Goal: Task Accomplishment & Management: Complete application form

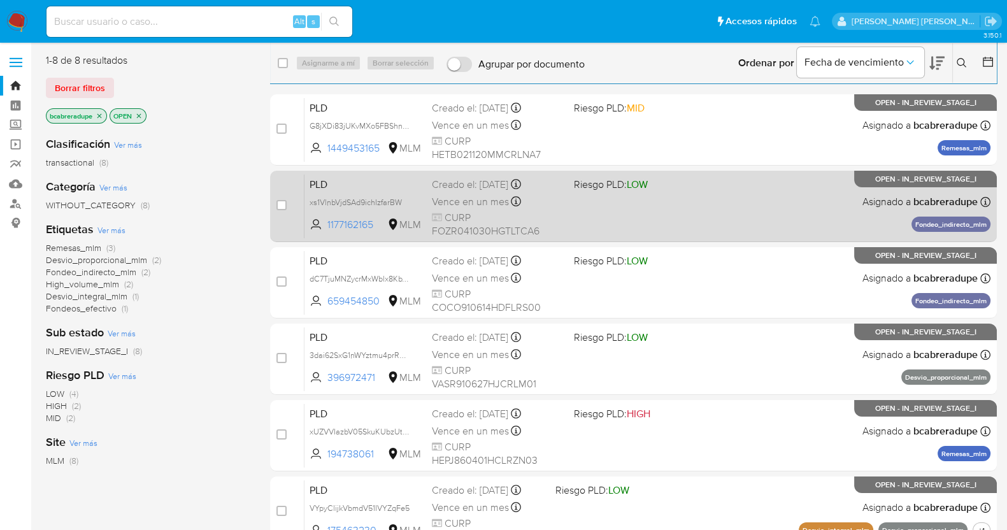
click at [477, 196] on span "Vence en un mes" at bounding box center [470, 202] width 77 height 14
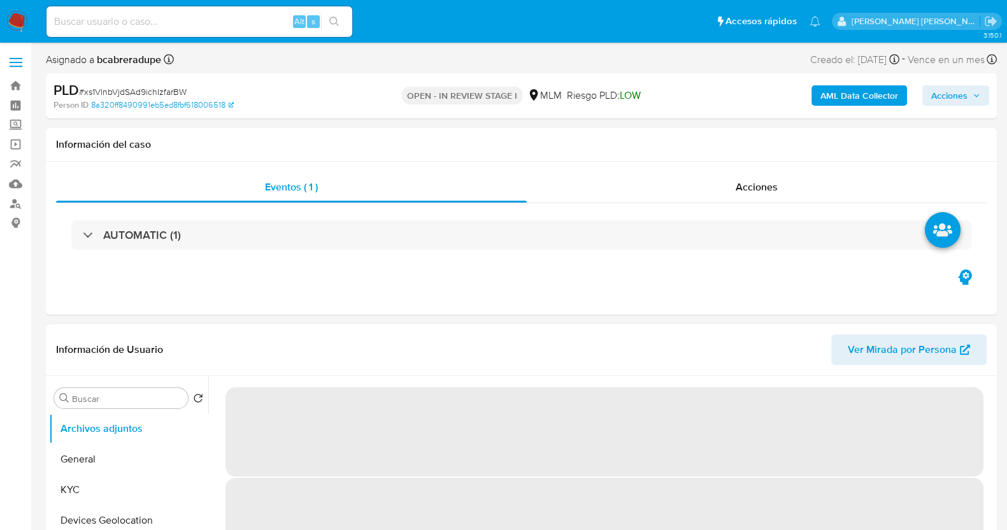
select select "10"
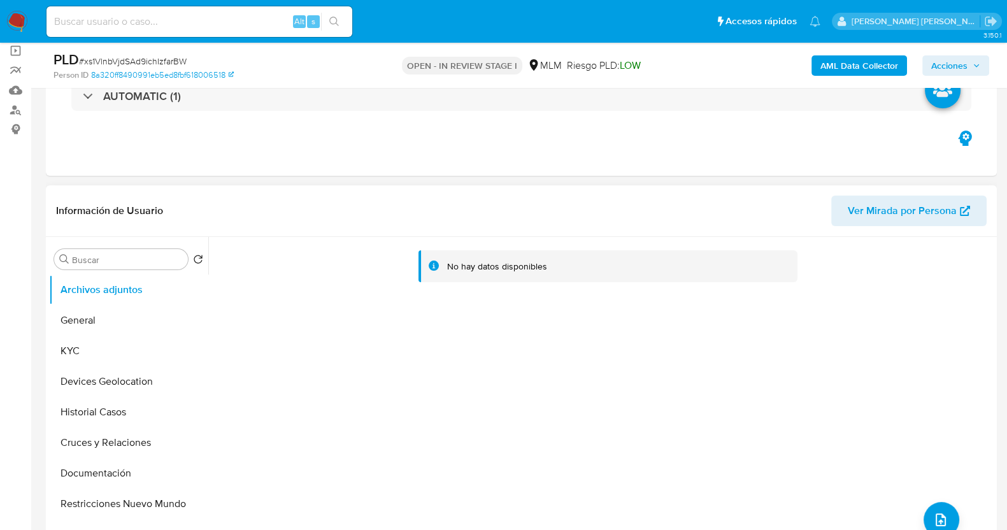
scroll to position [159, 0]
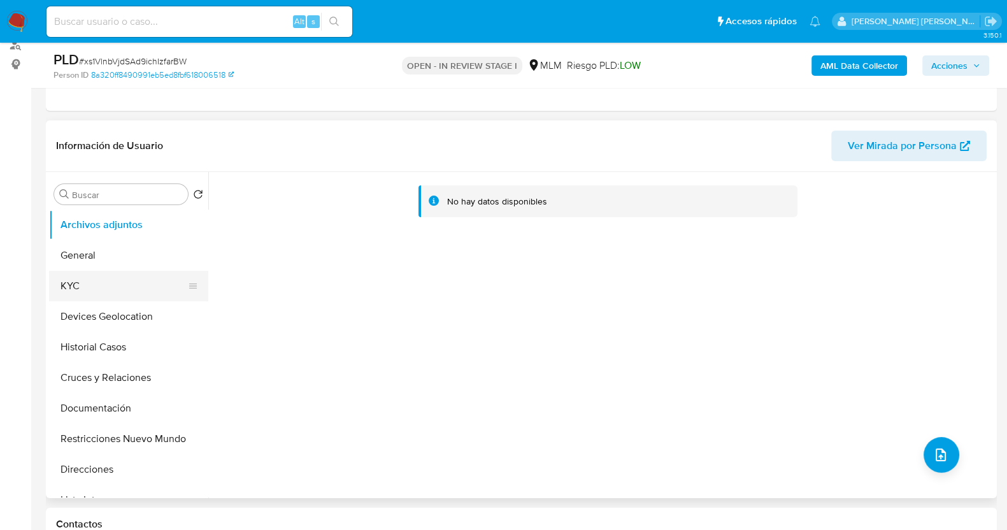
click at [86, 282] on button "KYC" at bounding box center [123, 286] width 149 height 31
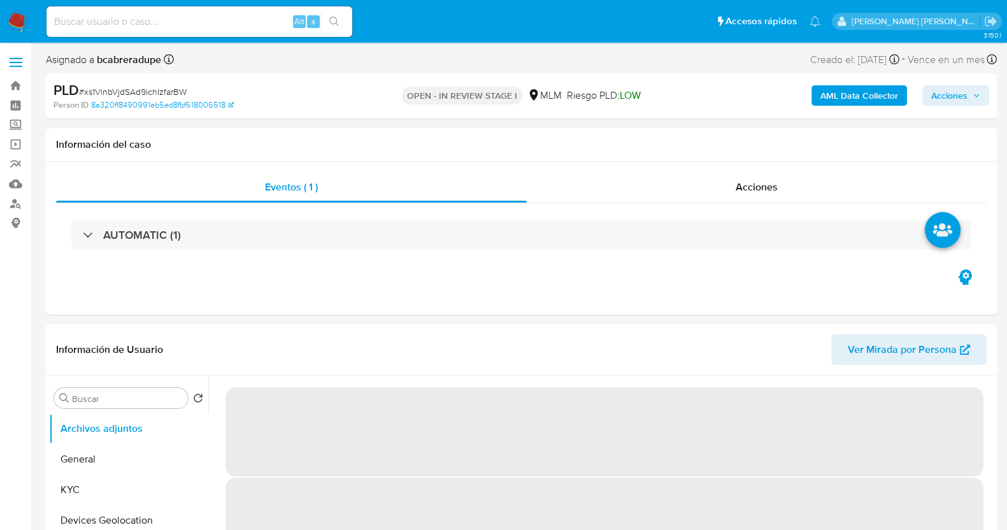
select select "10"
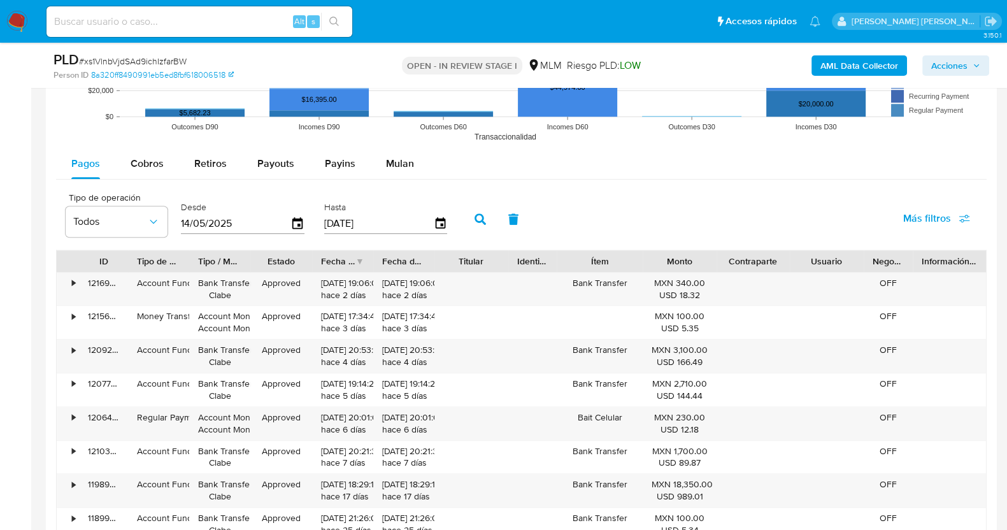
scroll to position [1354, 0]
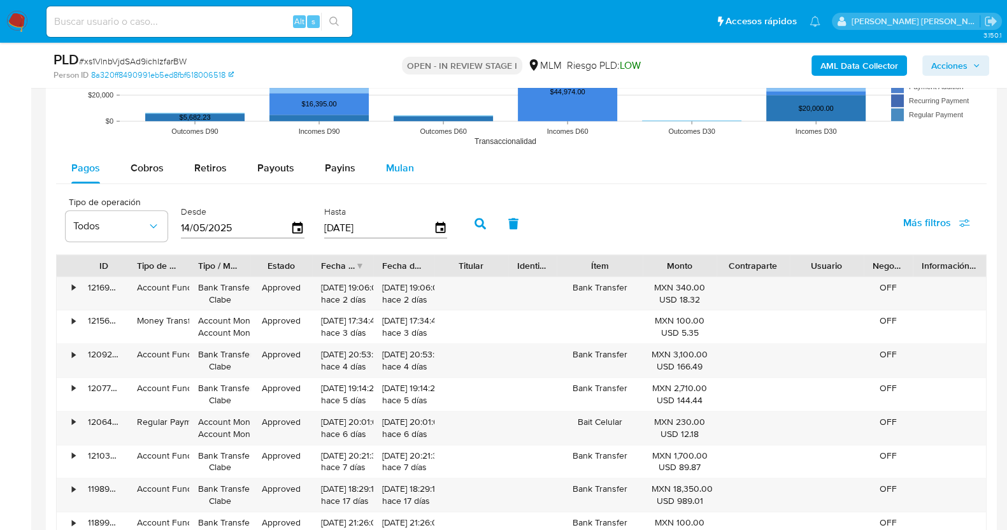
click at [413, 162] on button "Mulan" at bounding box center [400, 168] width 59 height 31
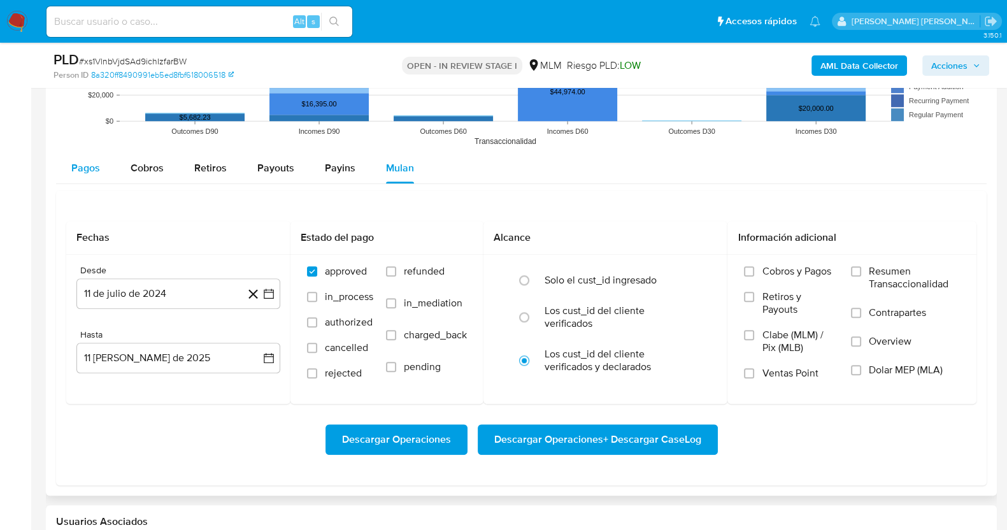
click at [89, 167] on span "Pagos" at bounding box center [85, 168] width 29 height 15
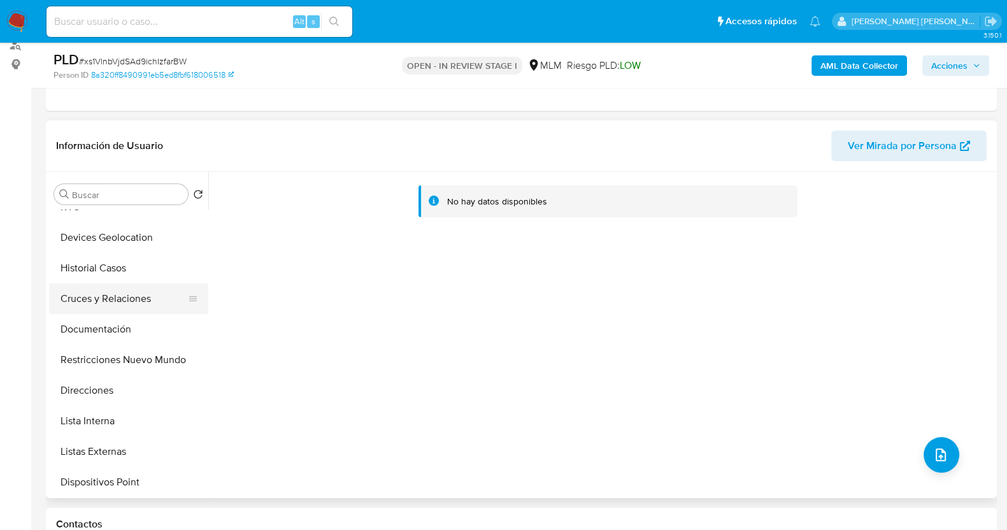
scroll to position [0, 0]
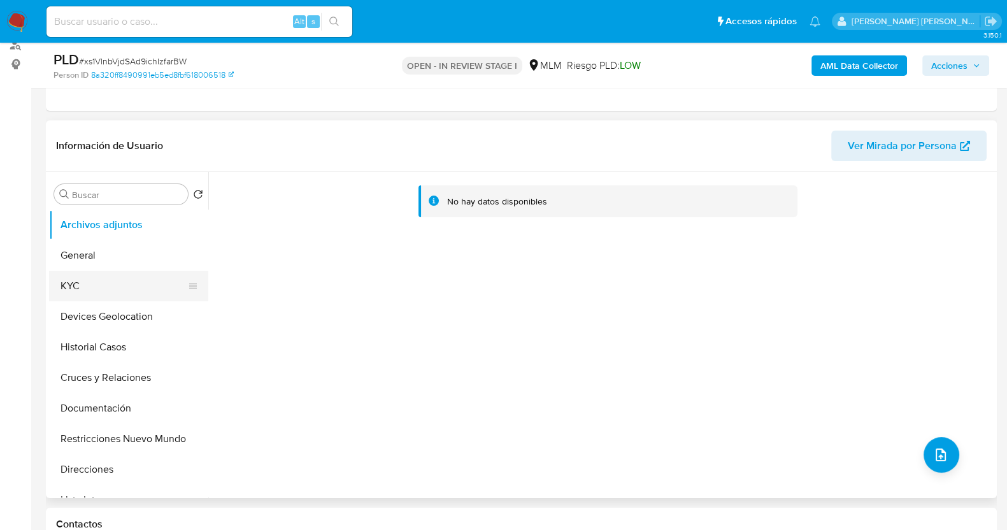
click at [105, 292] on button "KYC" at bounding box center [123, 286] width 149 height 31
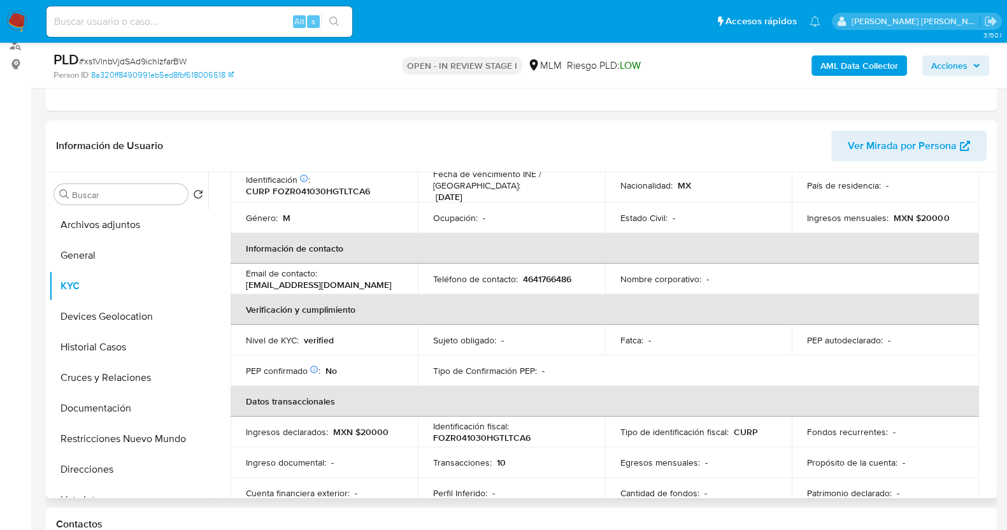
scroll to position [159, 0]
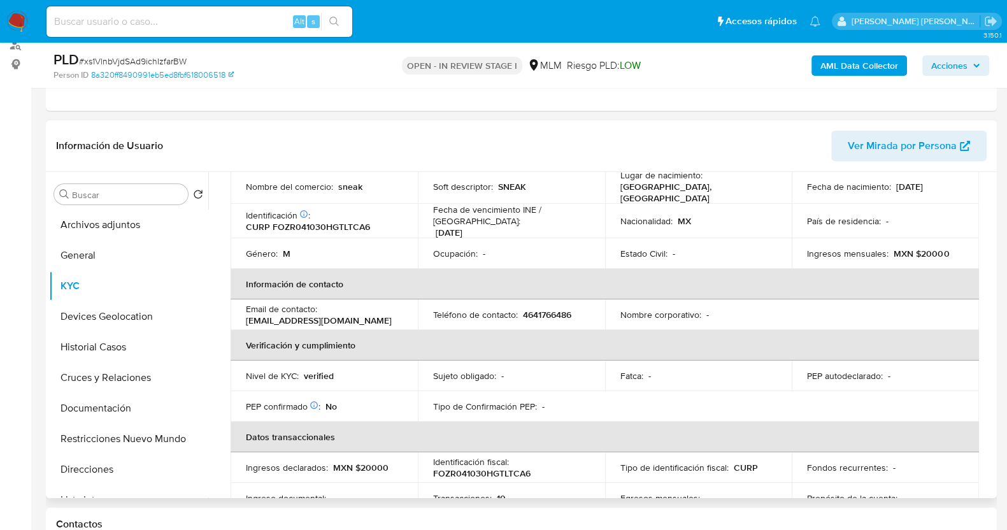
click at [387, 370] on div "Nivel de KYC : verified" at bounding box center [324, 375] width 157 height 11
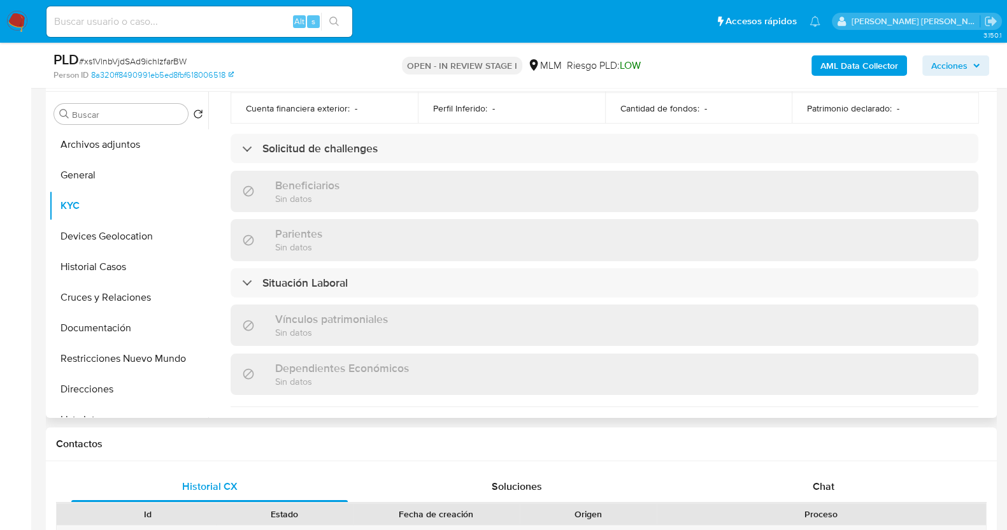
scroll to position [478, 0]
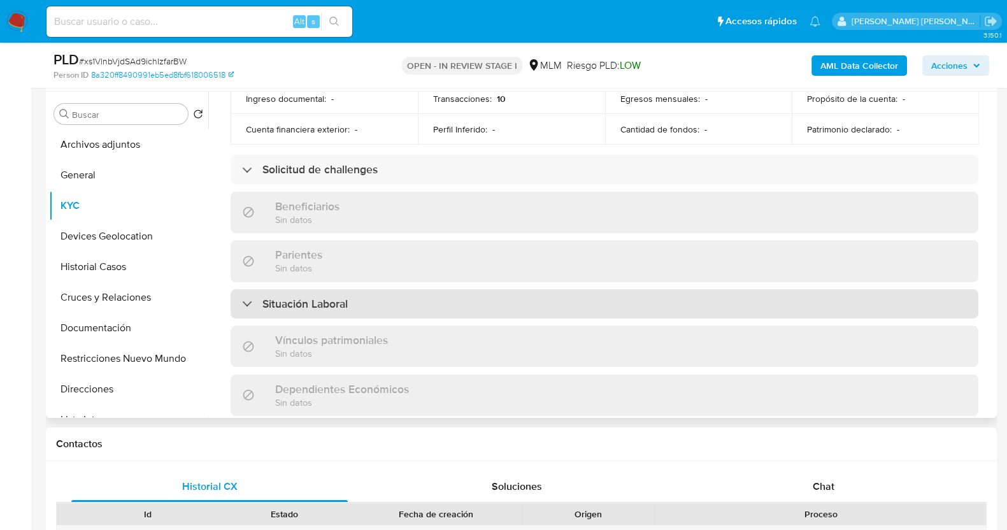
click at [507, 289] on div "Situación Laboral" at bounding box center [605, 303] width 748 height 29
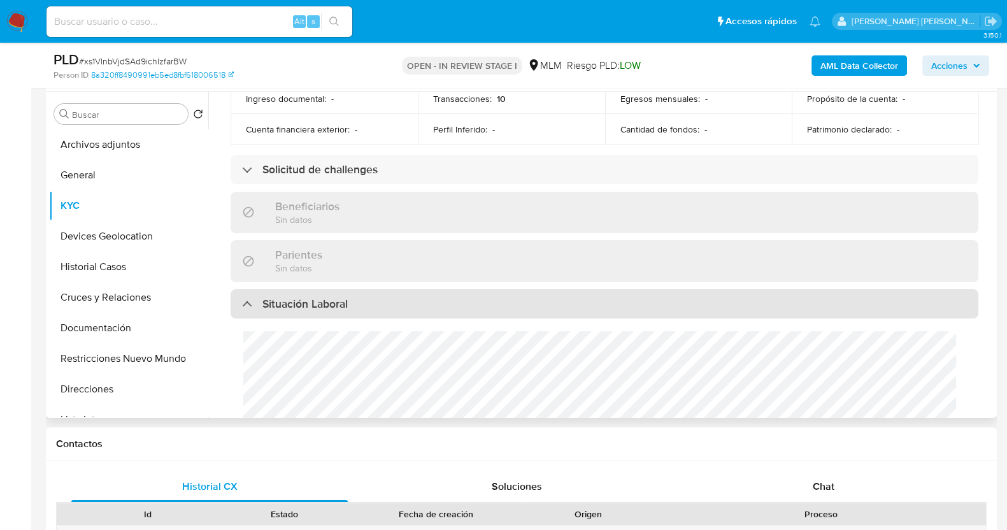
click at [507, 289] on div "Situación Laboral" at bounding box center [605, 303] width 748 height 29
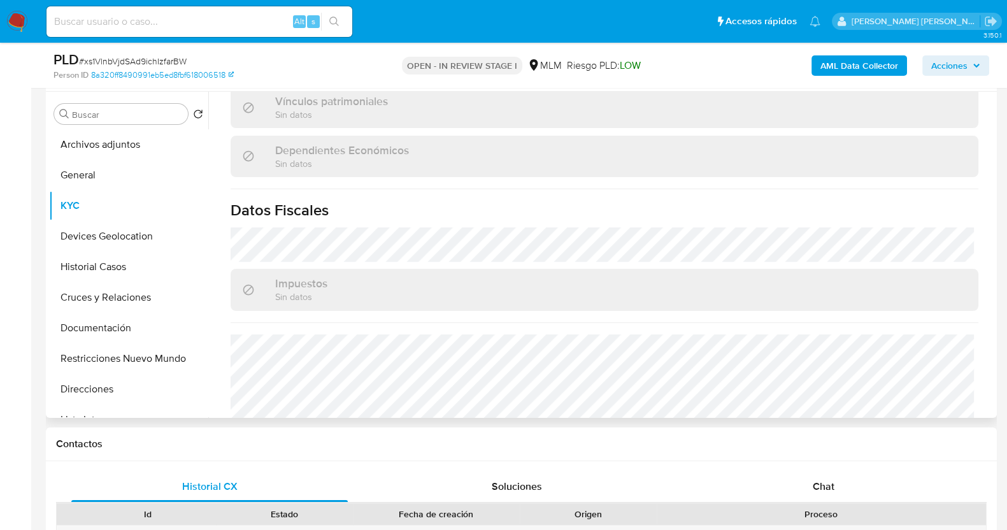
scroll to position [788, 0]
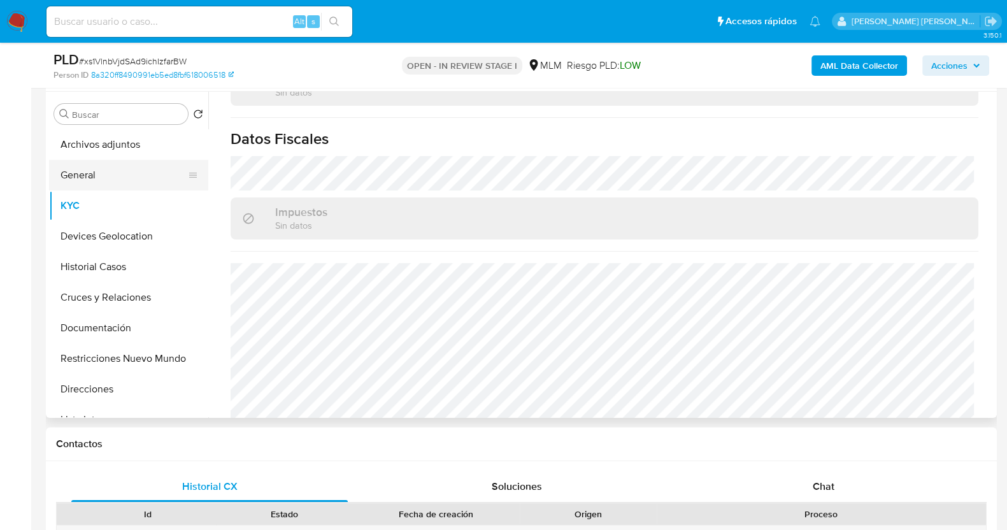
drag, startPoint x: 111, startPoint y: 180, endPoint x: 164, endPoint y: 180, distance: 53.5
click at [111, 180] on button "General" at bounding box center [123, 175] width 149 height 31
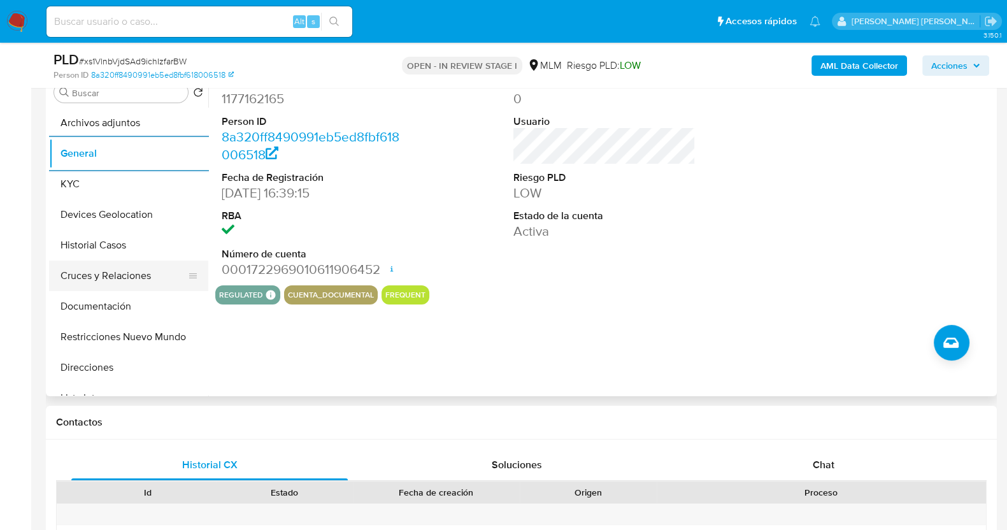
scroll to position [239, 0]
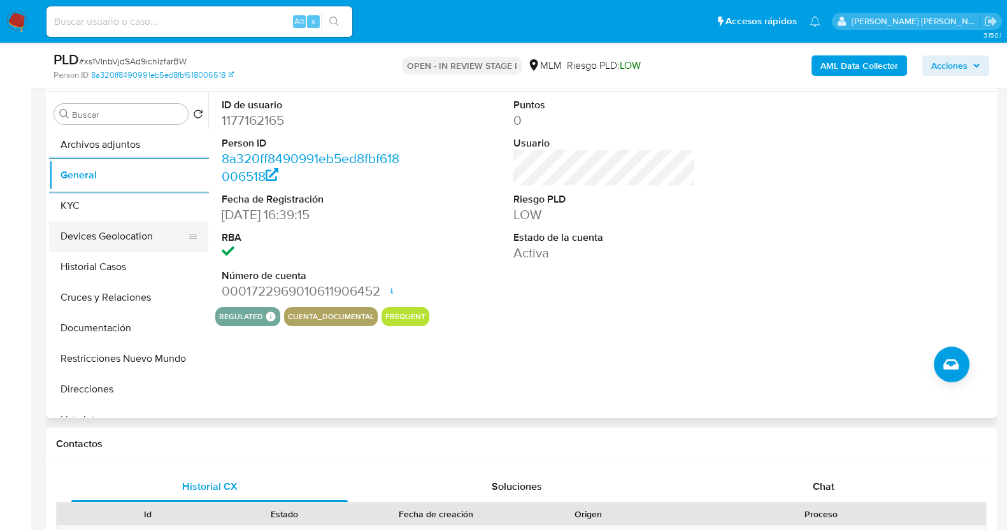
click at [140, 238] on button "Devices Geolocation" at bounding box center [123, 236] width 149 height 31
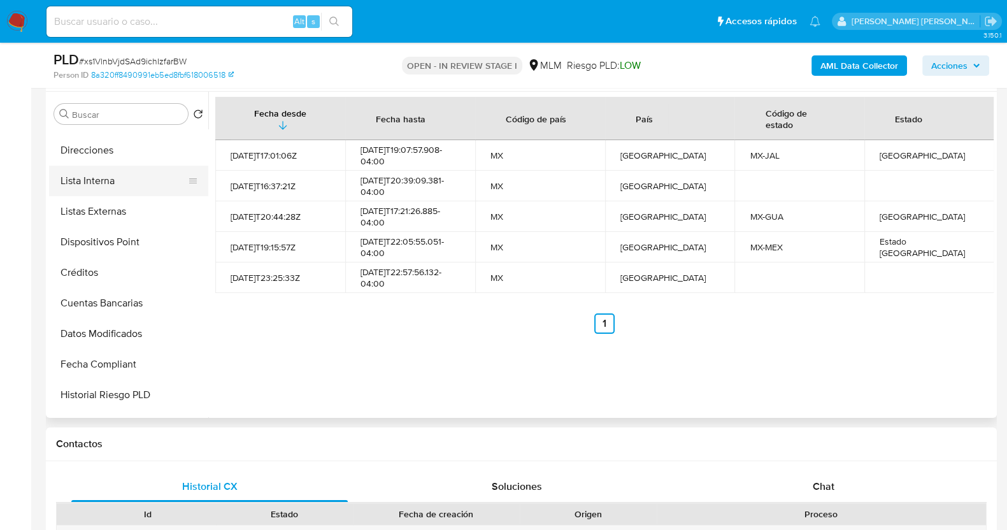
click at [108, 180] on button "Lista Interna" at bounding box center [123, 181] width 149 height 31
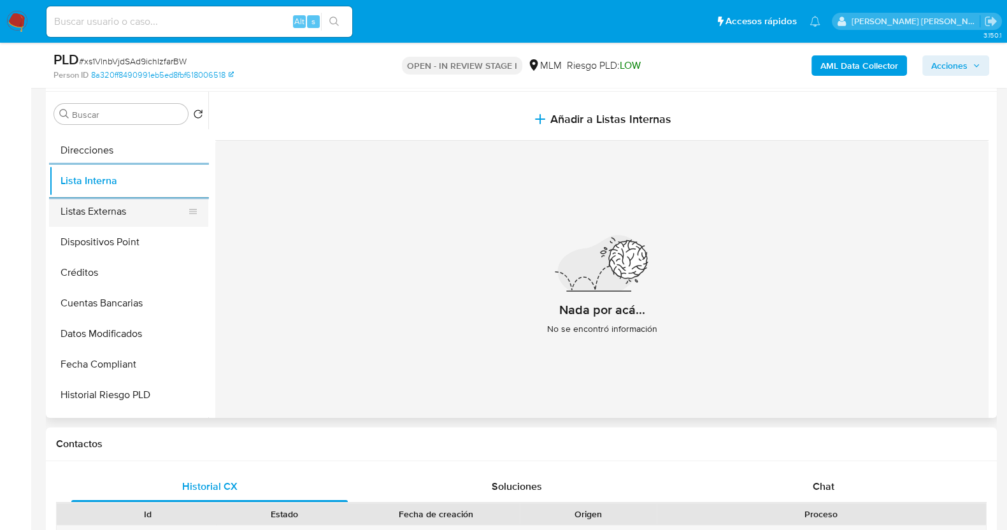
click at [106, 210] on button "Listas Externas" at bounding box center [123, 211] width 149 height 31
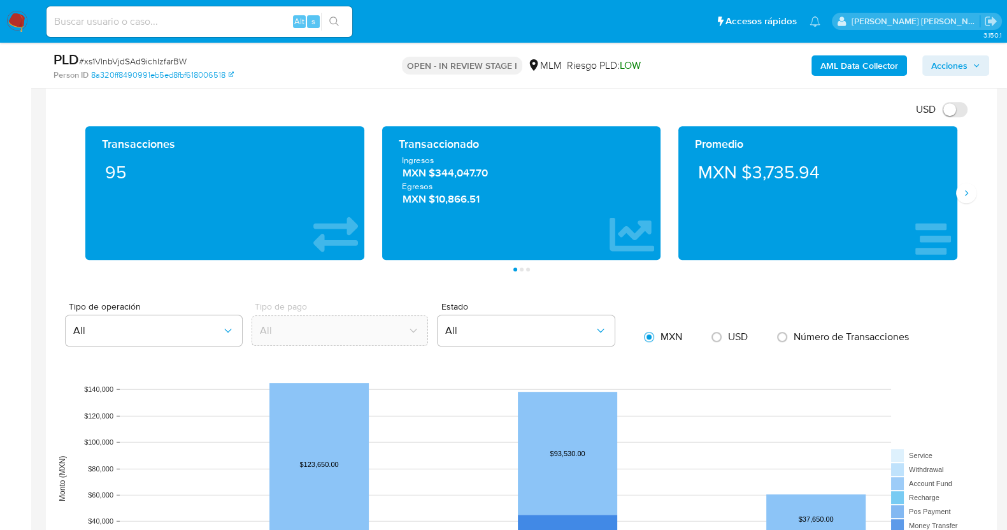
scroll to position [876, 0]
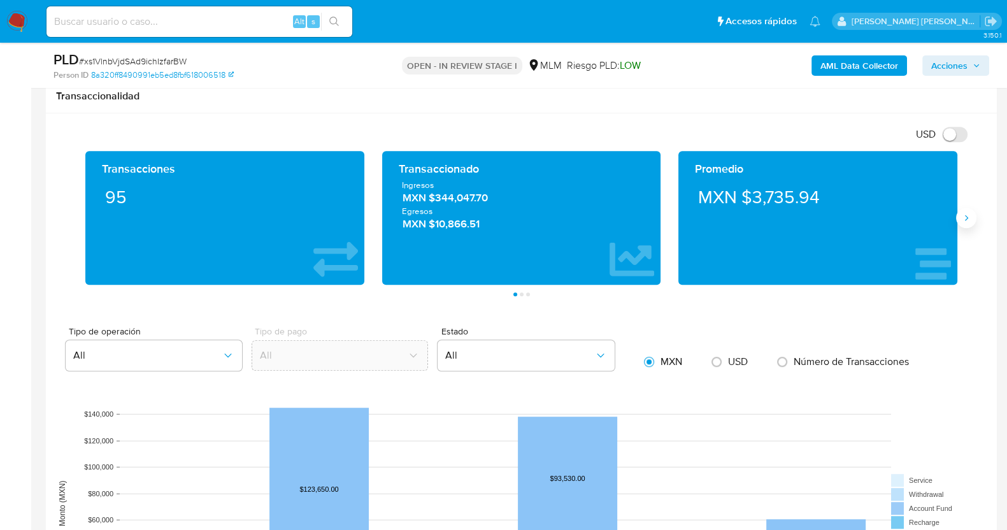
click at [965, 220] on icon "Siguiente" at bounding box center [966, 218] width 10 height 10
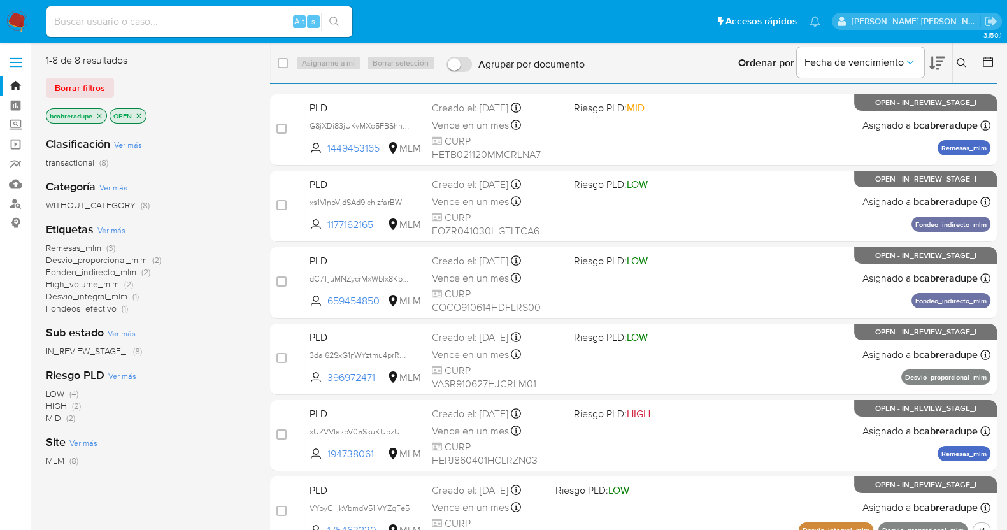
click at [100, 115] on icon "close-filter" at bounding box center [100, 116] width 8 height 8
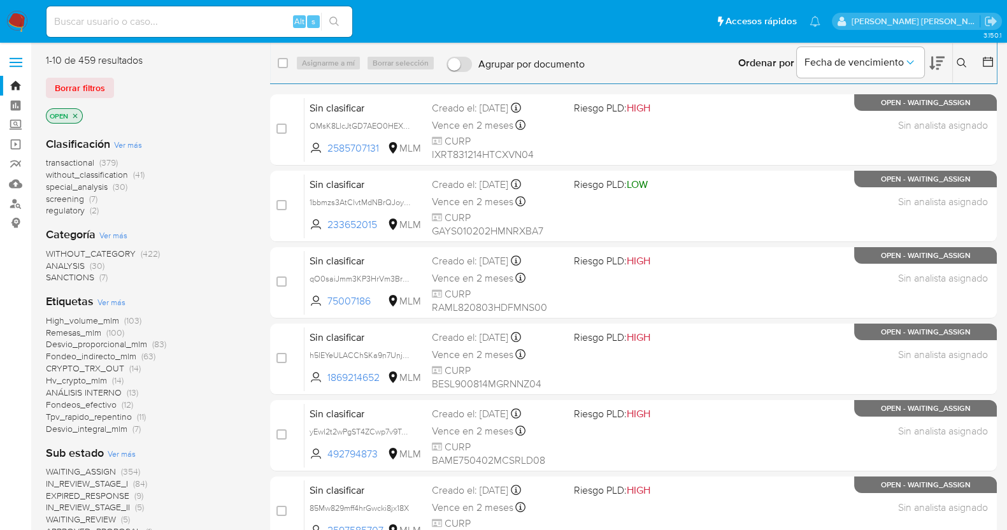
click at [959, 64] on icon at bounding box center [962, 63] width 10 height 10
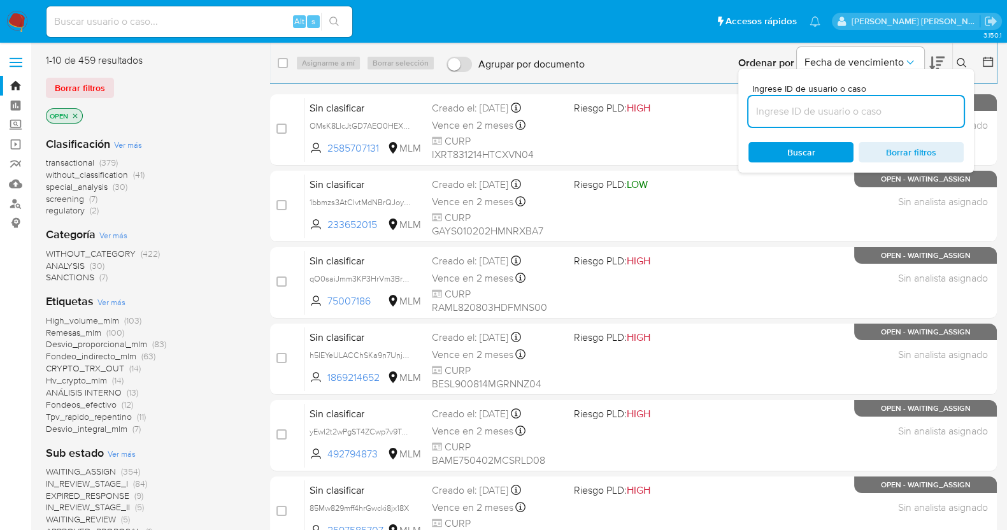
click at [830, 111] on input at bounding box center [856, 111] width 215 height 17
type input "NSZt1SBWS87poyUgFo5lAI52"
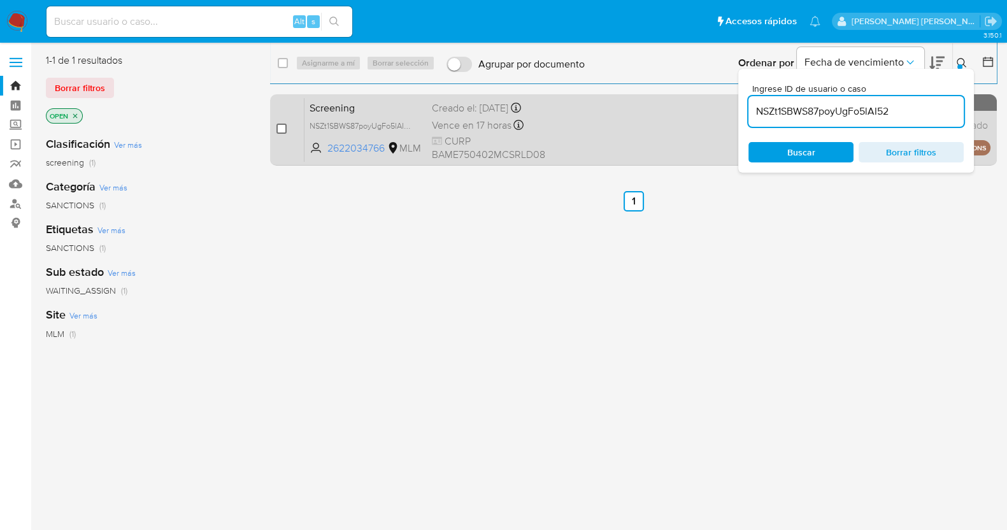
click at [283, 131] on input "checkbox" at bounding box center [282, 129] width 10 height 10
checkbox input "true"
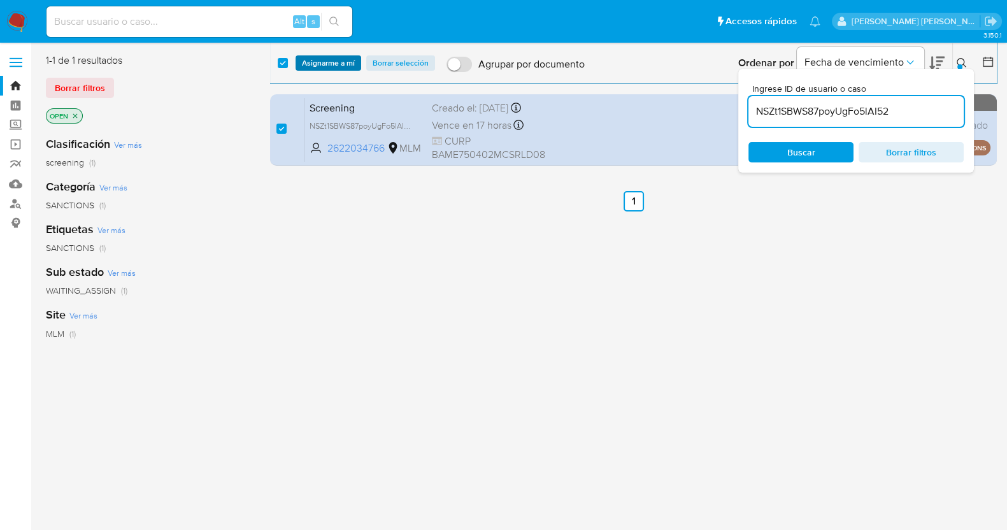
click at [340, 60] on span "Asignarme a mí" at bounding box center [328, 63] width 53 height 13
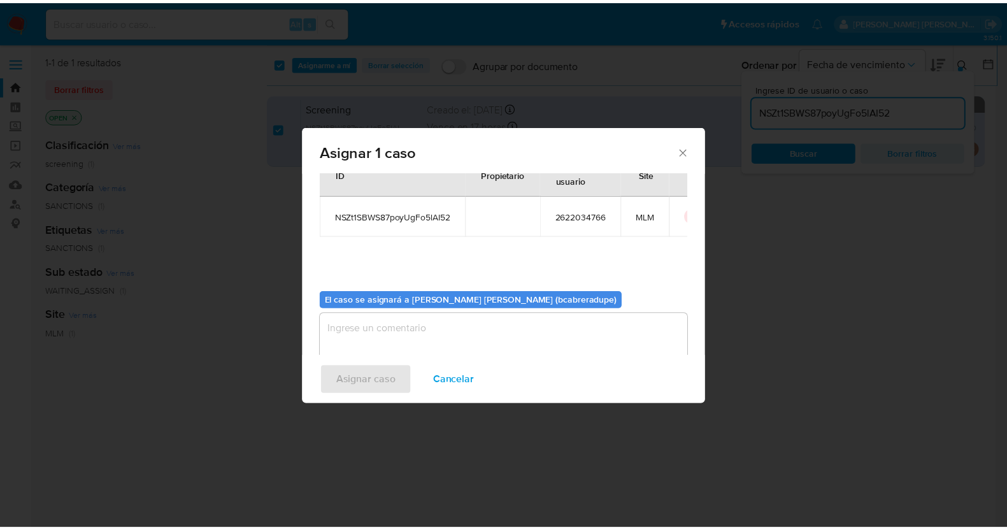
scroll to position [66, 0]
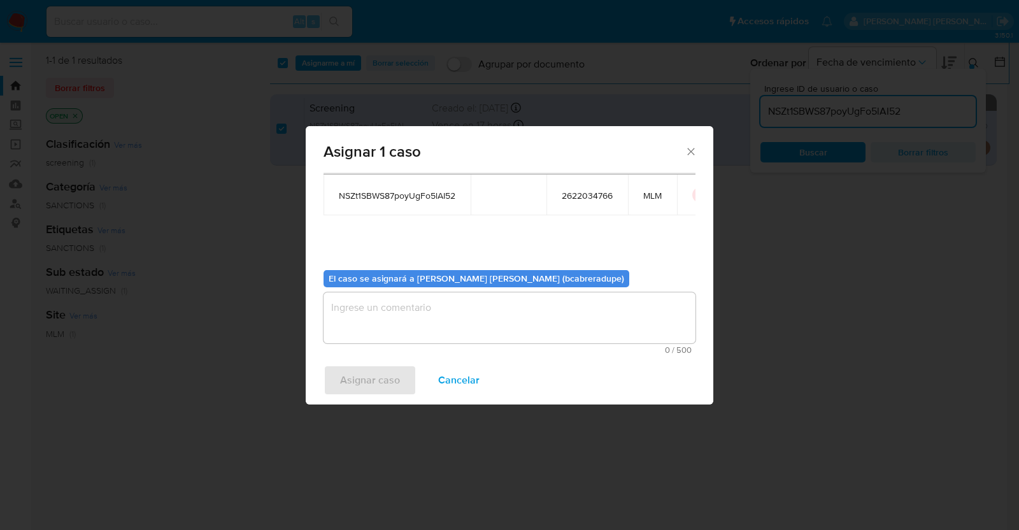
click at [484, 312] on textarea "assign-modal" at bounding box center [510, 317] width 372 height 51
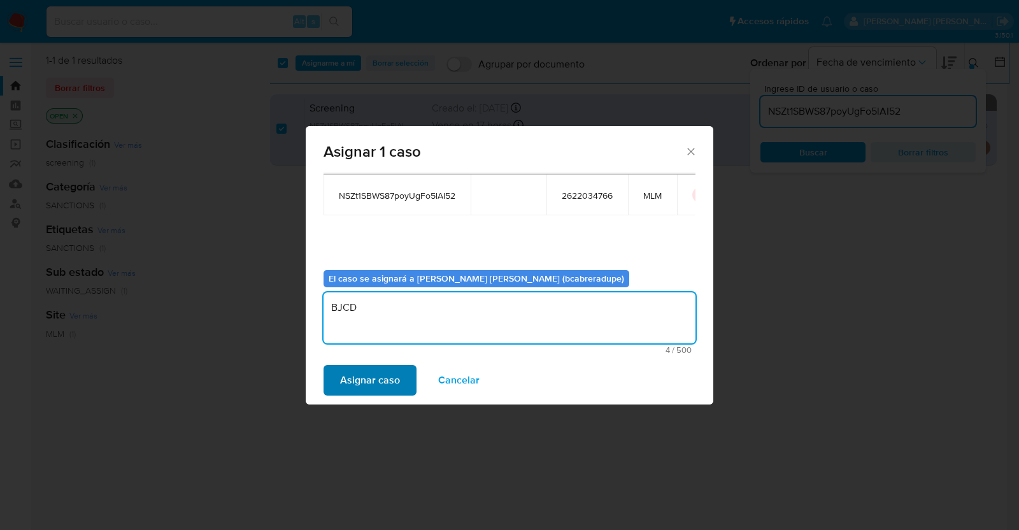
type textarea "BJCD"
click at [382, 370] on span "Asignar caso" at bounding box center [370, 380] width 60 height 28
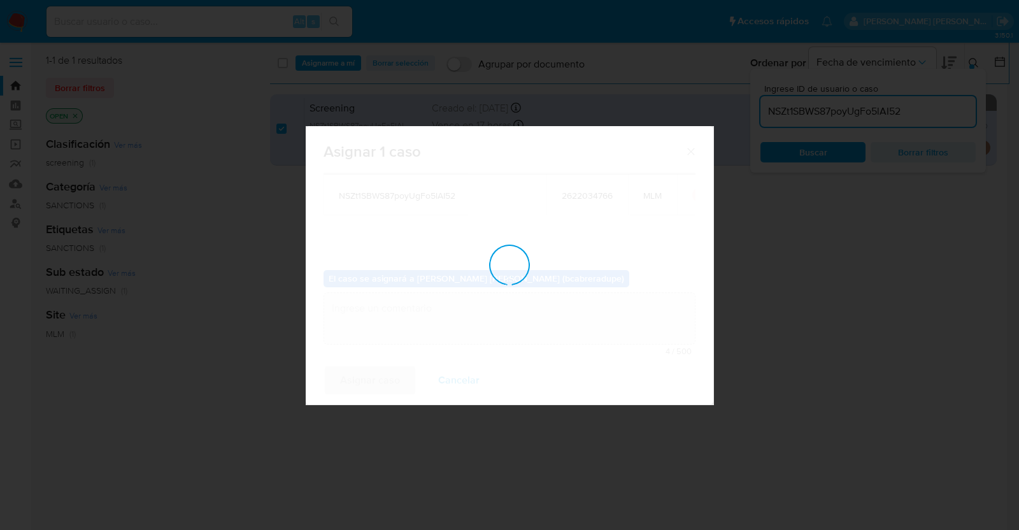
checkbox input "false"
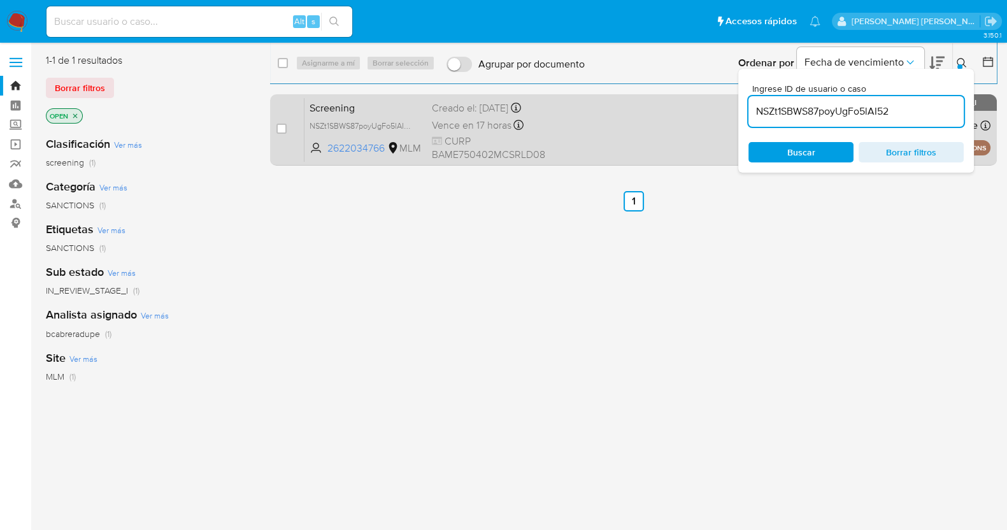
click at [449, 126] on span "Vence en 17 horas" at bounding box center [472, 126] width 80 height 14
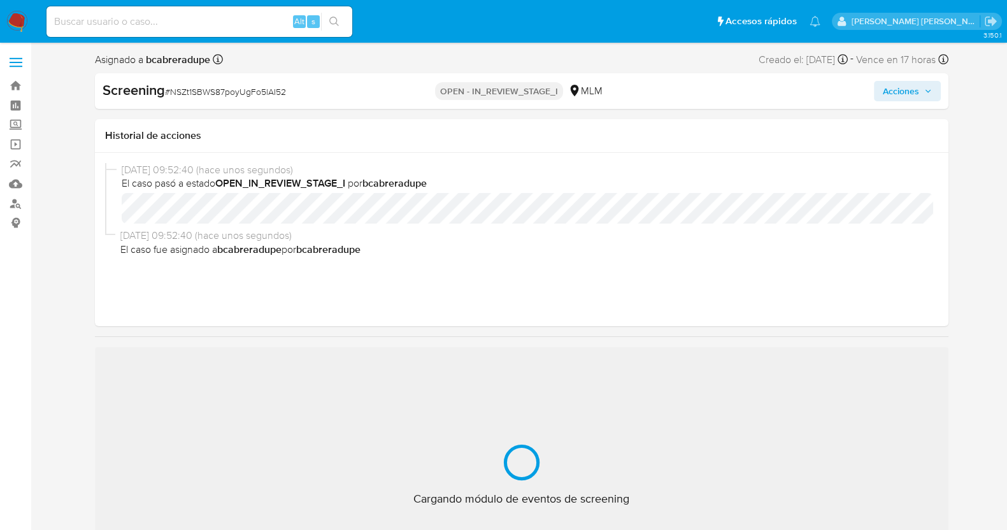
select select "10"
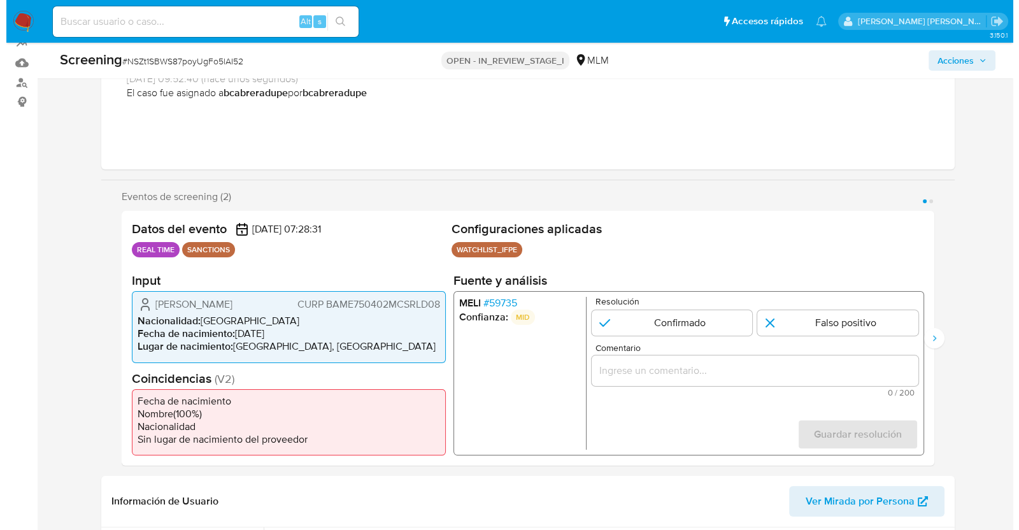
scroll to position [159, 0]
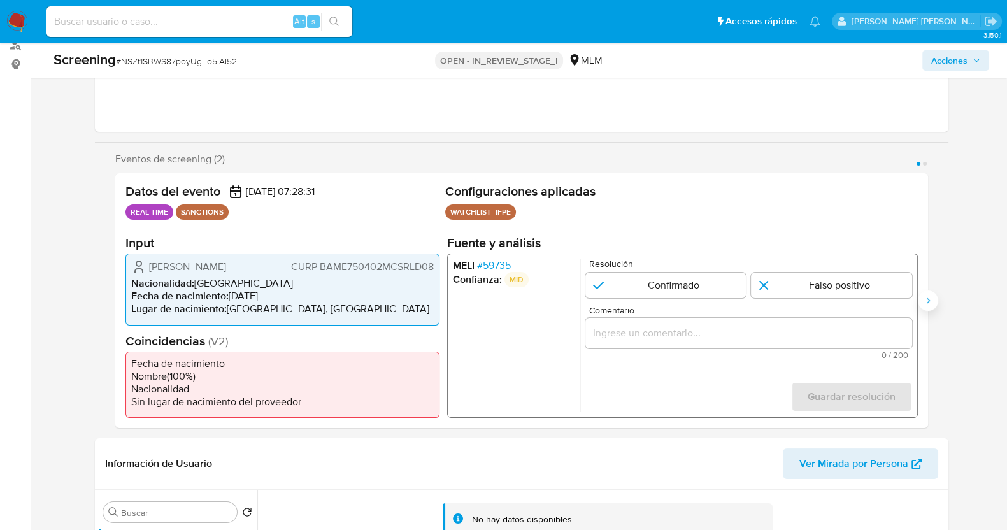
click at [928, 301] on icon "Siguiente" at bounding box center [928, 301] width 10 height 10
click at [117, 292] on button "Anterior" at bounding box center [115, 301] width 20 height 20
click at [494, 259] on span "# 59735" at bounding box center [494, 265] width 34 height 13
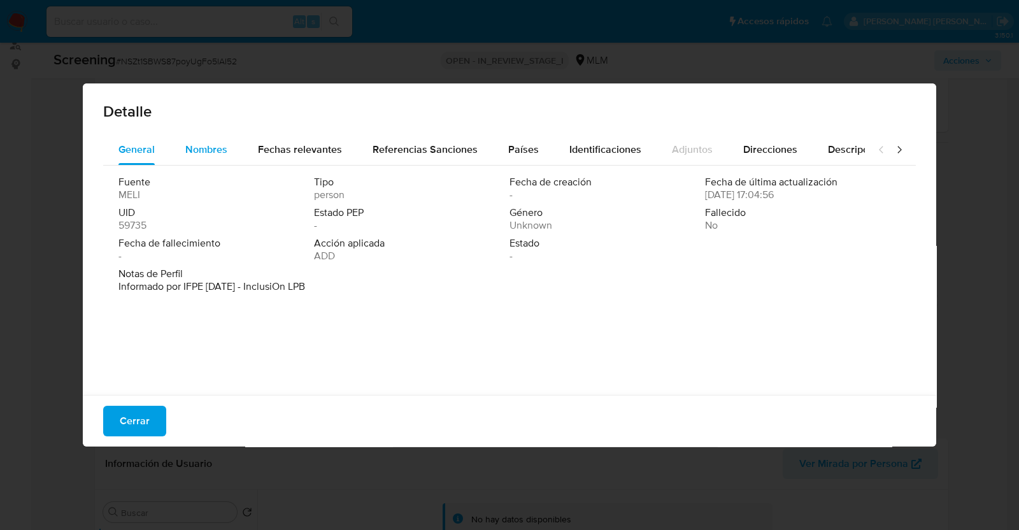
click at [213, 152] on span "Nombres" at bounding box center [206, 149] width 42 height 15
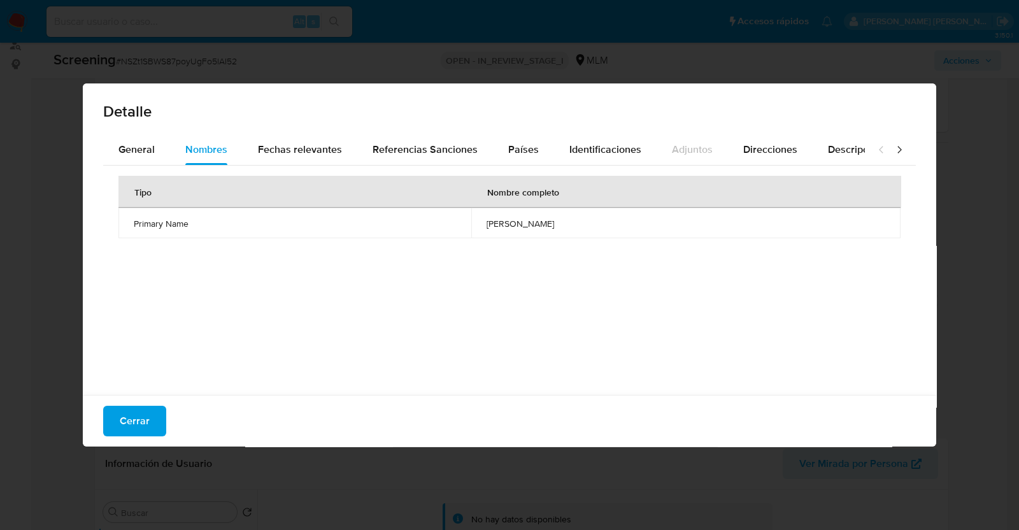
drag, startPoint x: 405, startPoint y: 226, endPoint x: 587, endPoint y: 226, distance: 182.9
click at [587, 226] on td "edna marina barrios maldonado" at bounding box center [685, 223] width 429 height 31
click at [320, 147] on span "Fechas relevantes" at bounding box center [300, 149] width 84 height 15
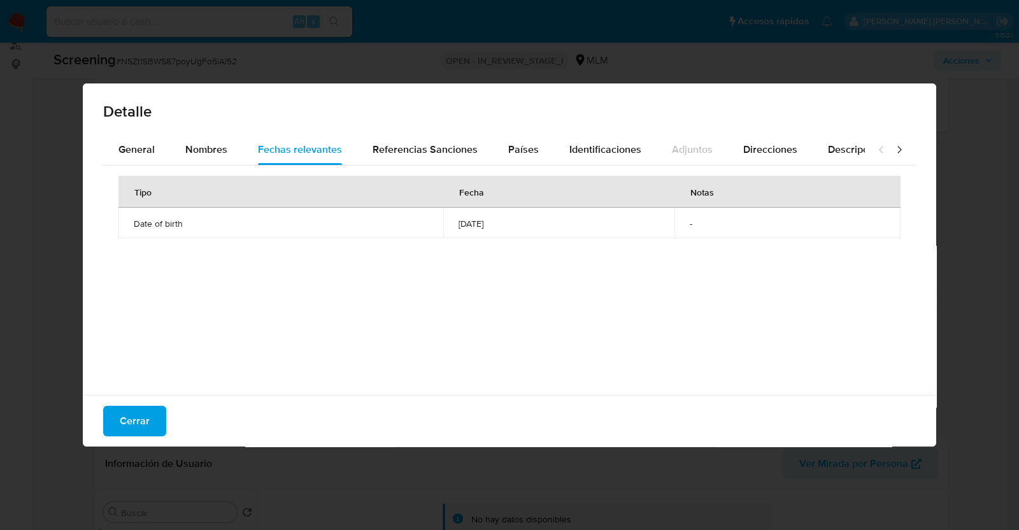
click at [459, 222] on span "1975-04-02" at bounding box center [559, 223] width 201 height 11
click at [413, 155] on span "Referencias Sanciones" at bounding box center [425, 149] width 105 height 15
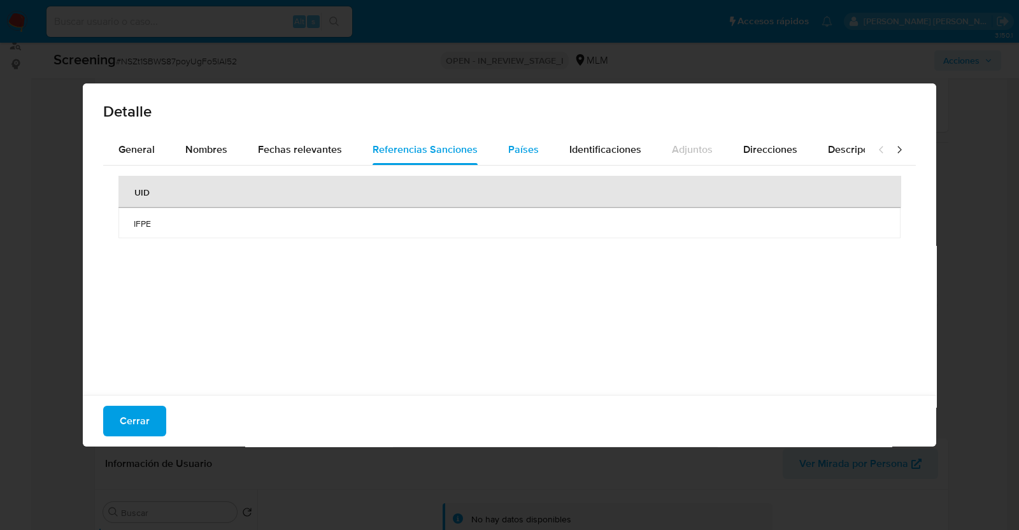
click at [554, 144] on button "Identificaciones" at bounding box center [605, 149] width 103 height 31
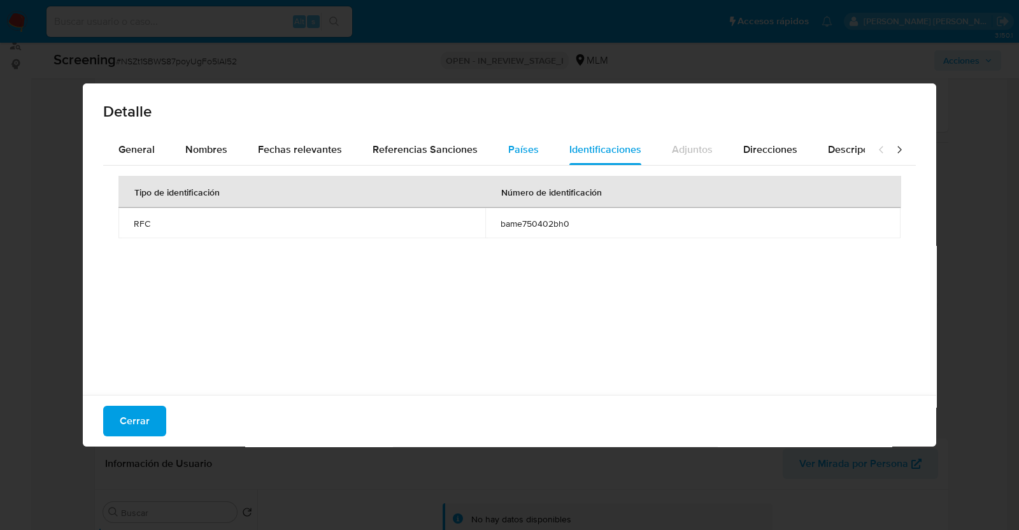
click at [514, 155] on span "Países" at bounding box center [523, 149] width 31 height 15
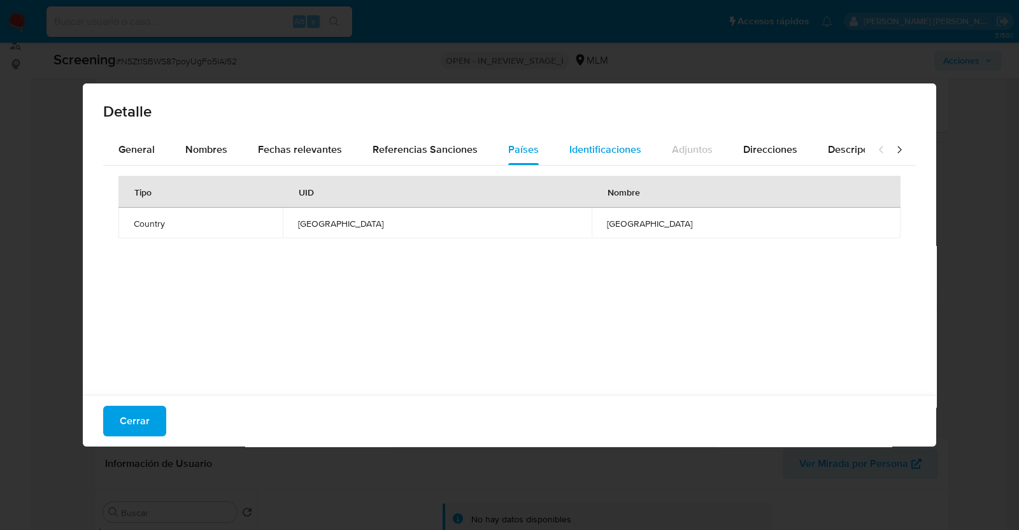
click at [591, 154] on span "Identificaciones" at bounding box center [606, 149] width 72 height 15
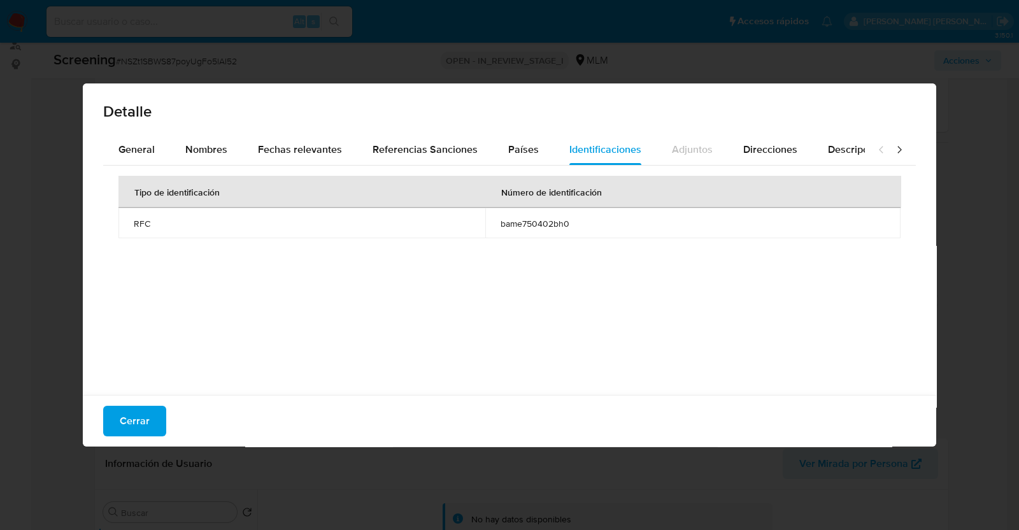
click at [550, 229] on span "bame750402bh0" at bounding box center [693, 223] width 385 height 11
click at [759, 153] on span "Direcciones" at bounding box center [771, 149] width 54 height 15
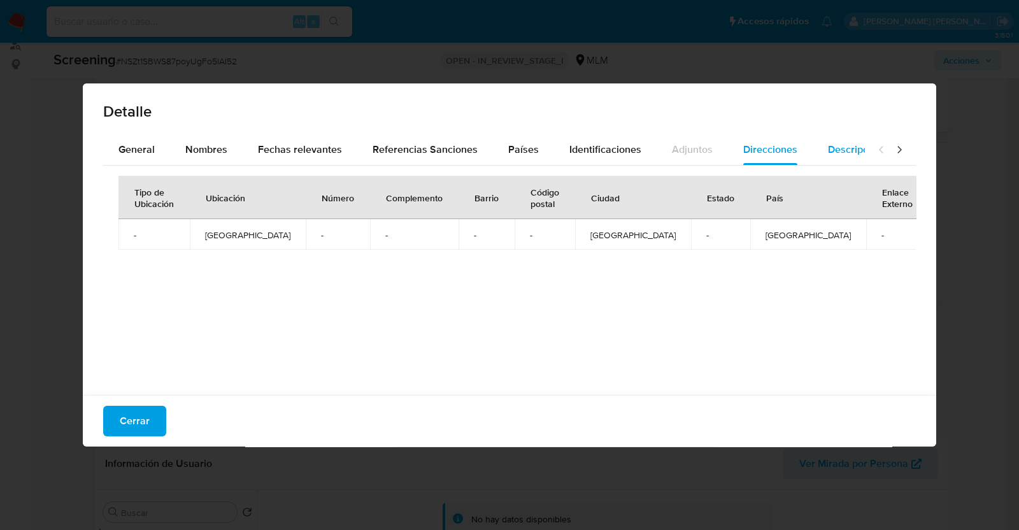
click at [841, 151] on span "Descripciones" at bounding box center [860, 149] width 65 height 15
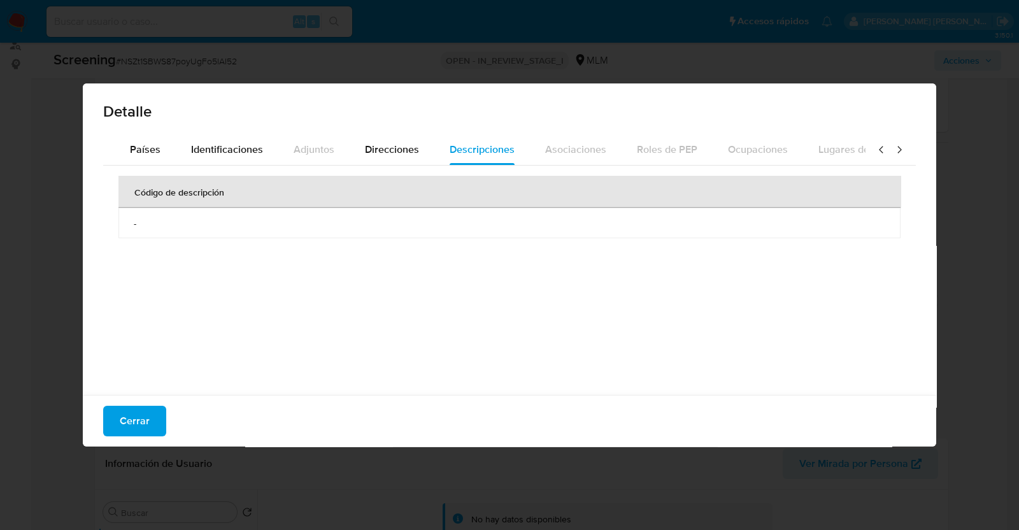
scroll to position [0, 453]
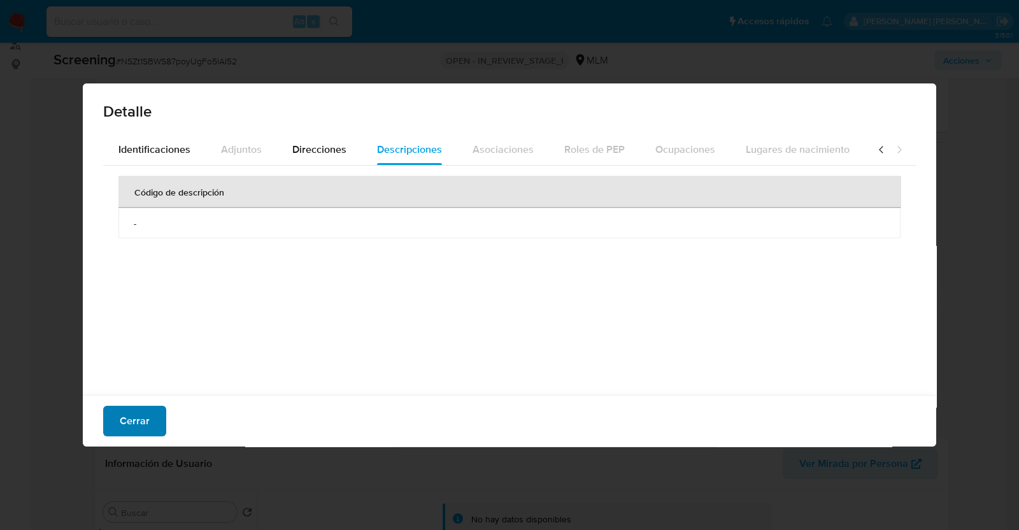
click at [146, 417] on span "Cerrar" at bounding box center [135, 421] width 30 height 28
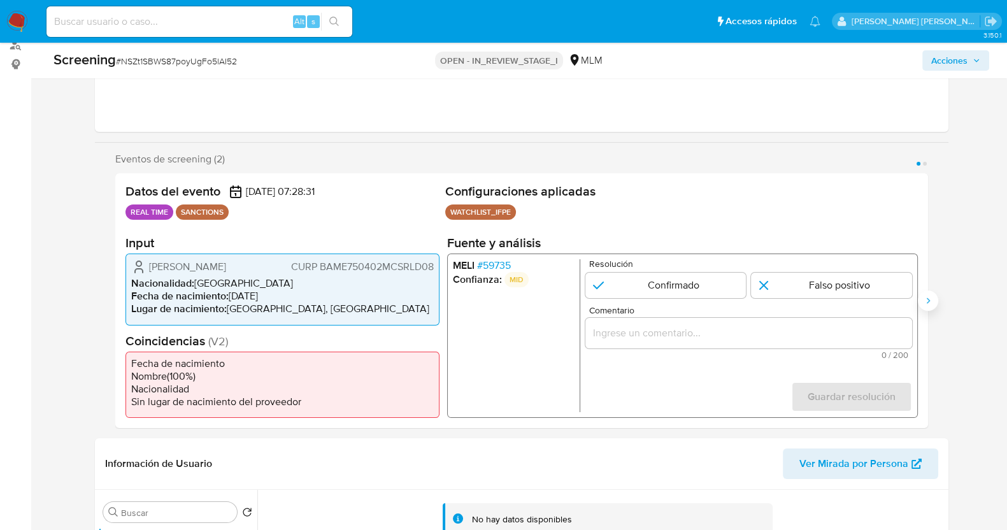
click at [928, 297] on icon "Siguiente" at bounding box center [928, 301] width 10 height 10
click at [513, 259] on li "MELI # 59735" at bounding box center [513, 265] width 122 height 13
click at [510, 259] on span "# 59735" at bounding box center [494, 265] width 34 height 13
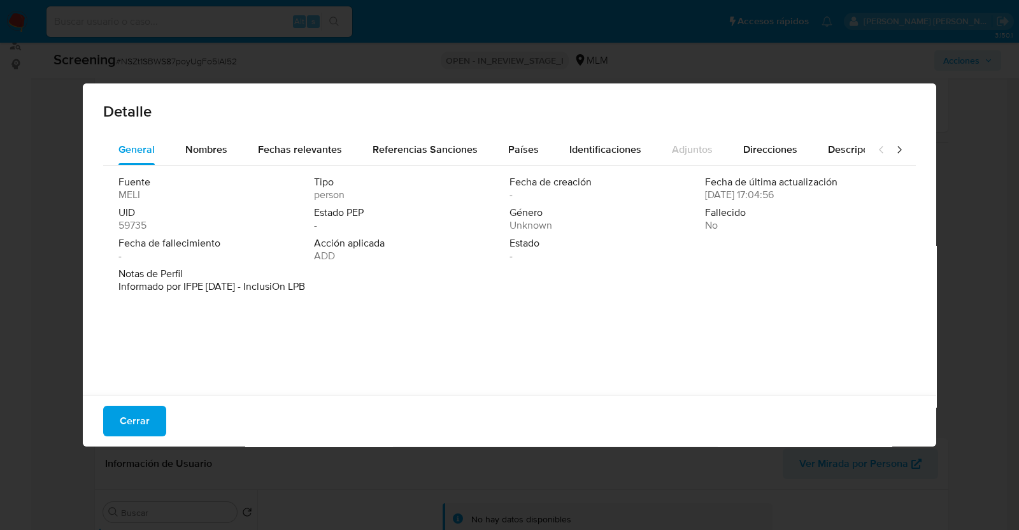
click at [893, 146] on icon at bounding box center [899, 149] width 13 height 13
click at [875, 149] on icon at bounding box center [881, 149] width 13 height 13
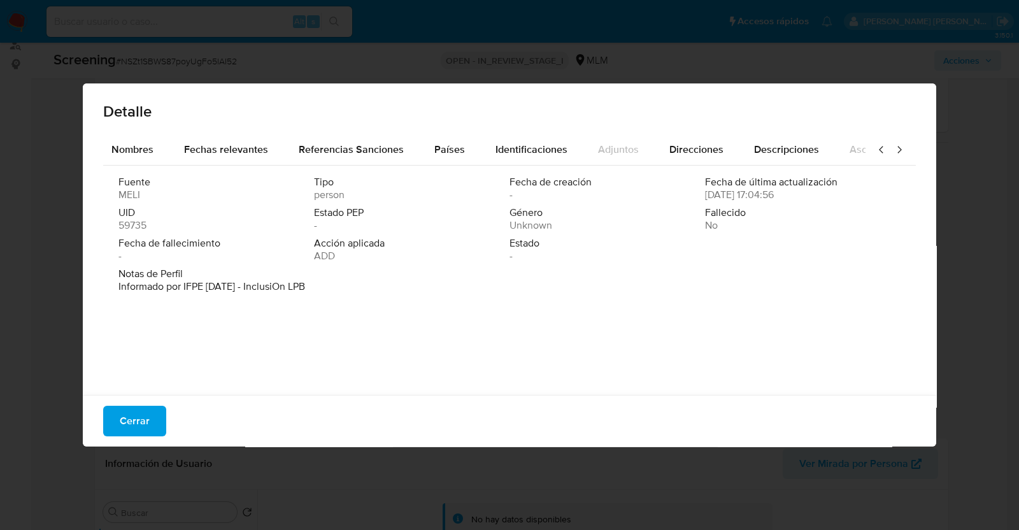
click at [875, 149] on icon at bounding box center [881, 149] width 13 height 13
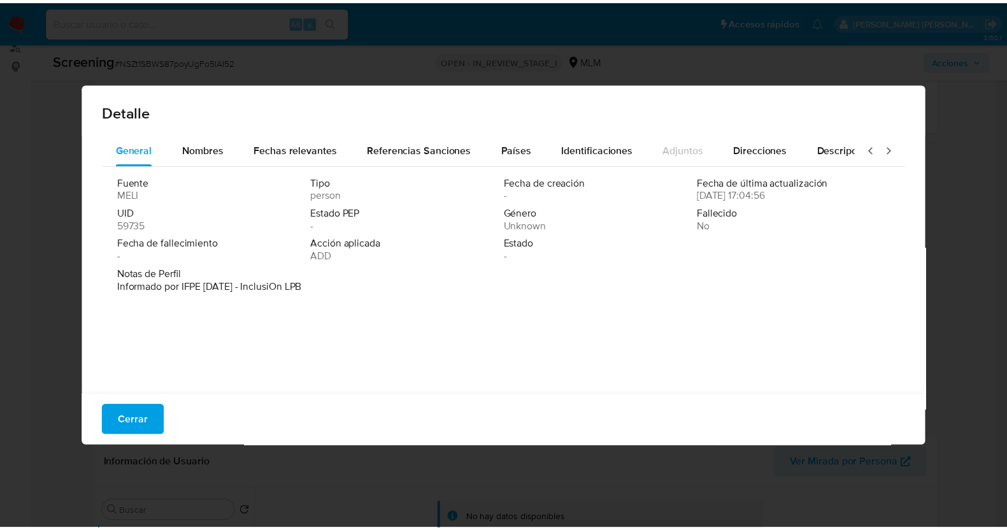
scroll to position [0, 0]
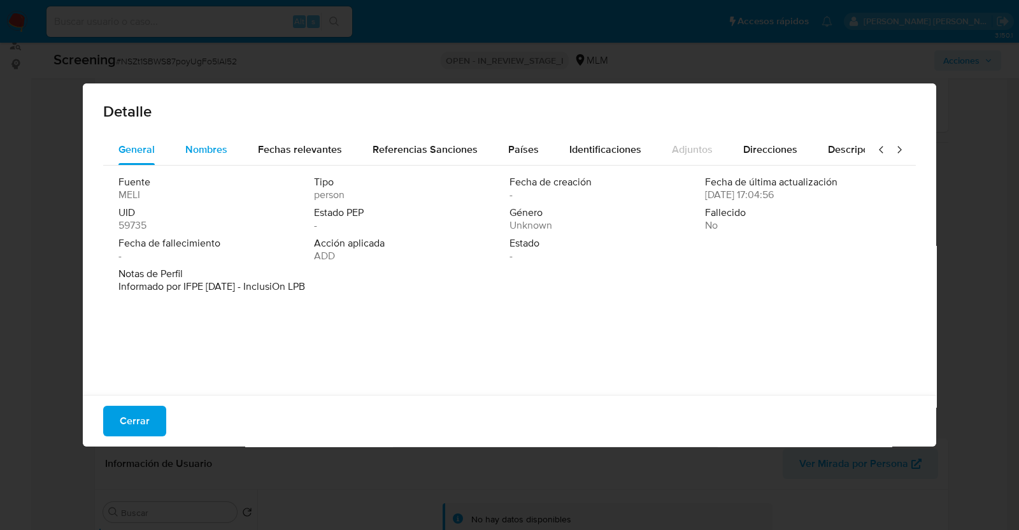
click at [189, 150] on span "Nombres" at bounding box center [206, 149] width 42 height 15
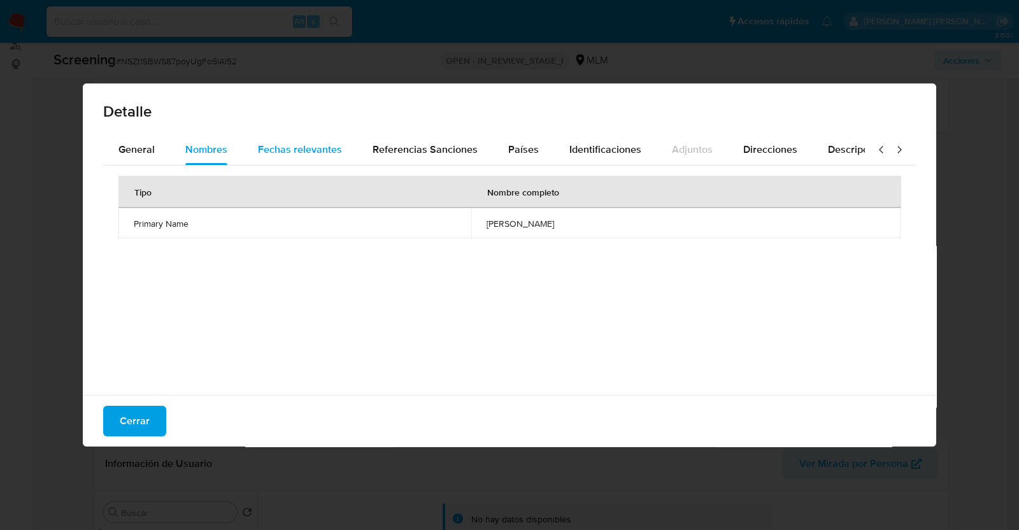
click at [287, 148] on span "Fechas relevantes" at bounding box center [300, 149] width 84 height 15
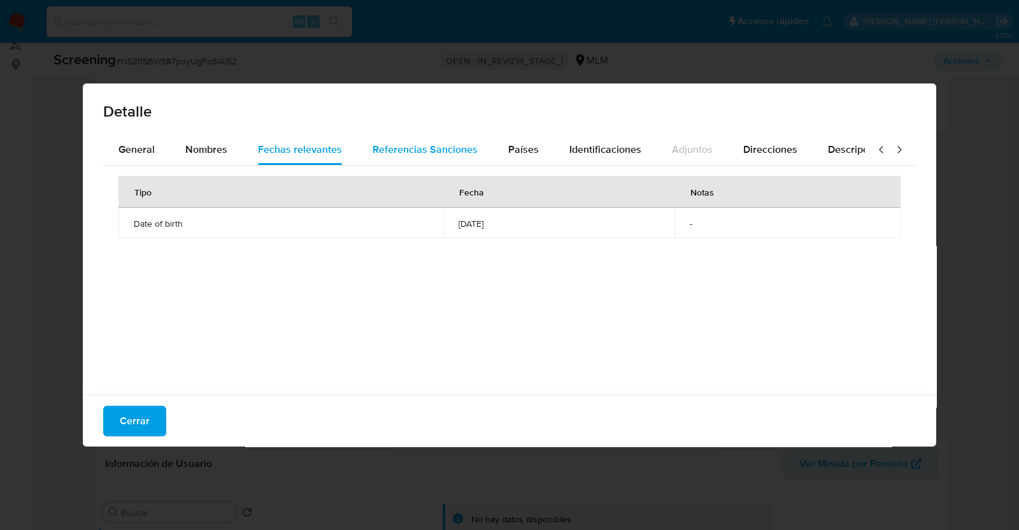
click at [417, 157] on div "Referencias Sanciones" at bounding box center [425, 149] width 105 height 31
click at [529, 150] on span "Países" at bounding box center [523, 149] width 31 height 15
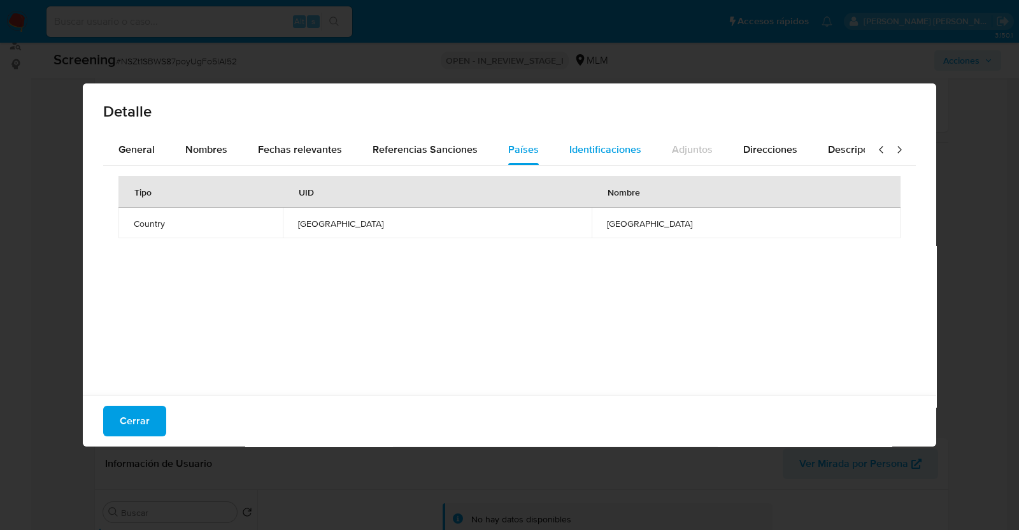
click at [599, 148] on span "Identificaciones" at bounding box center [606, 149] width 72 height 15
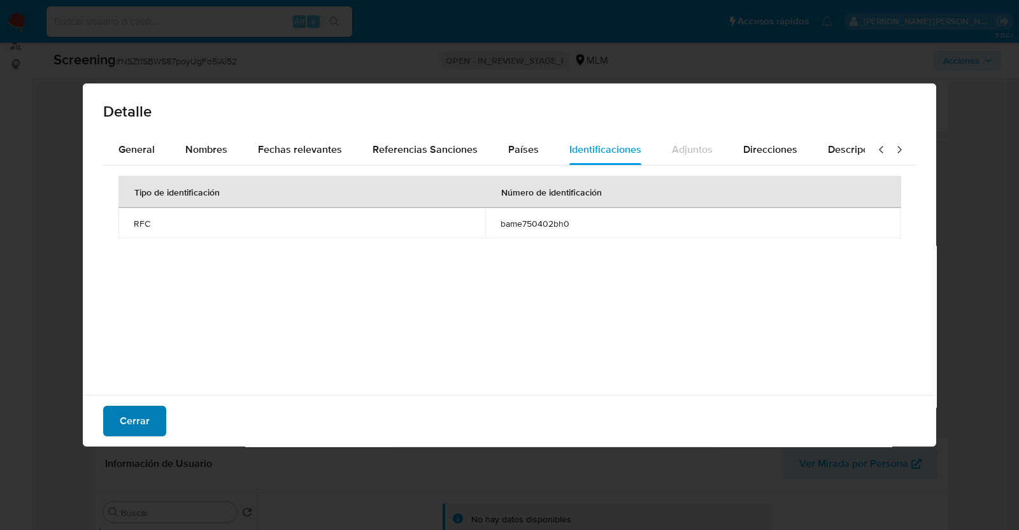
click at [153, 418] on button "Cerrar" at bounding box center [134, 421] width 63 height 31
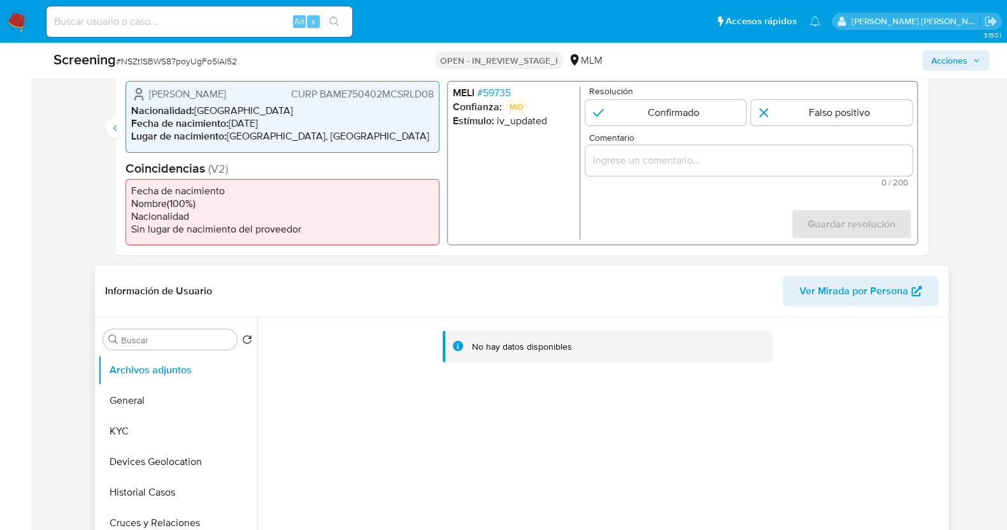
scroll to position [398, 0]
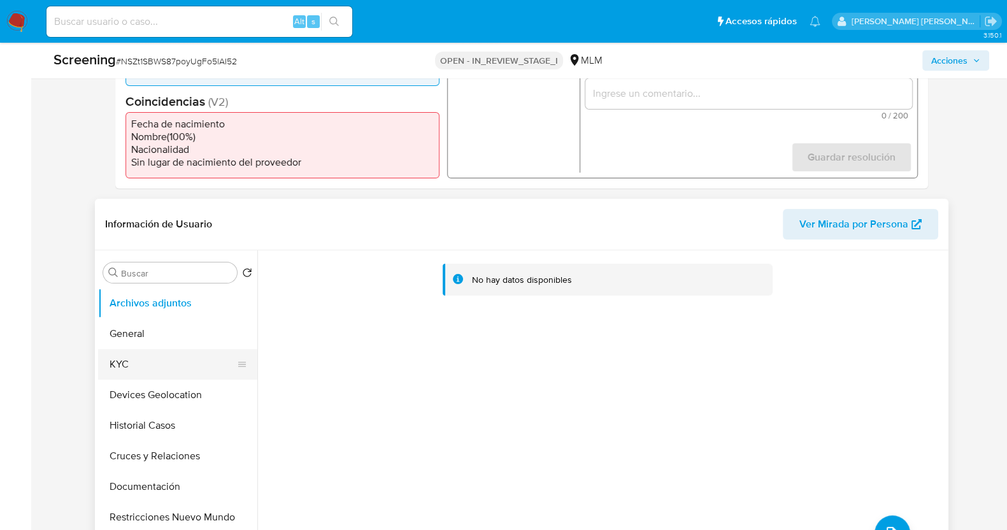
click at [187, 357] on button "KYC" at bounding box center [172, 364] width 149 height 31
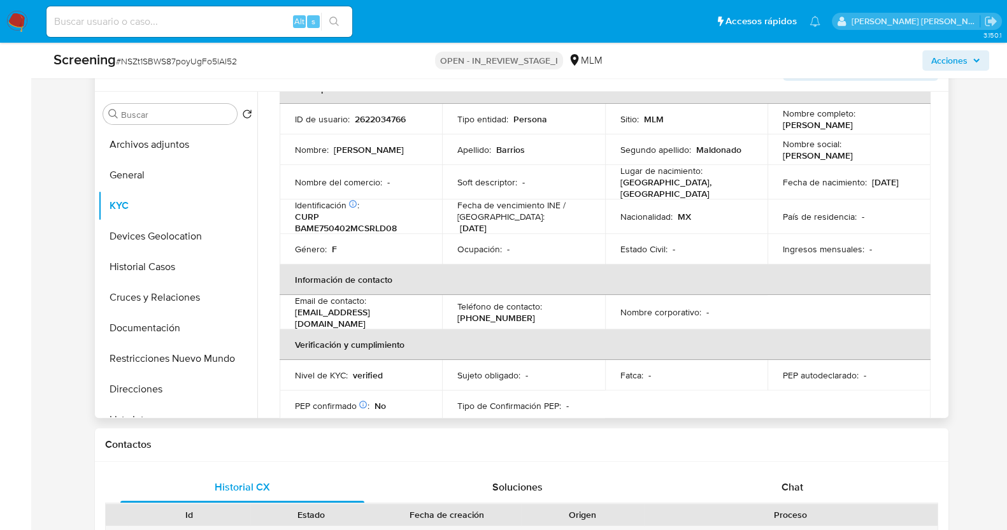
scroll to position [0, 0]
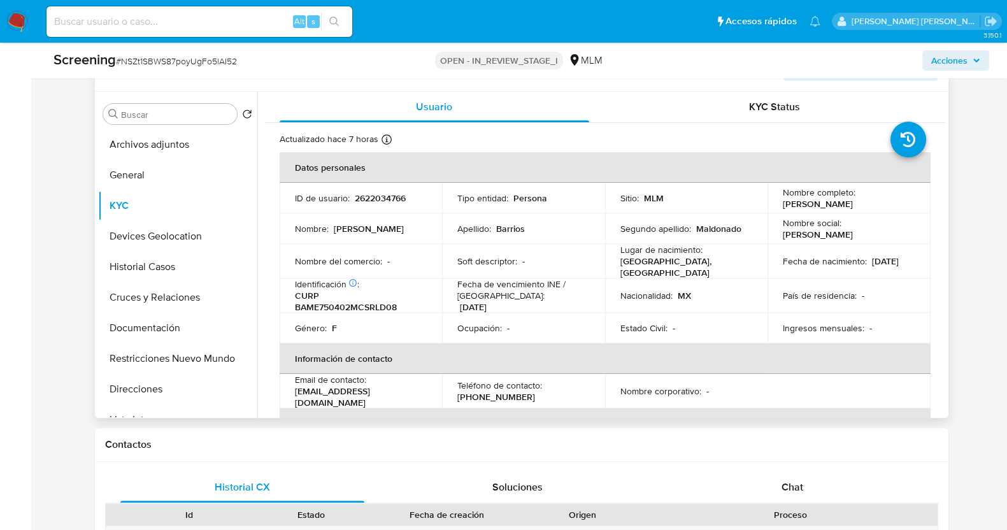
drag, startPoint x: 775, startPoint y: 201, endPoint x: 824, endPoint y: 212, distance: 49.5
click at [824, 212] on td "Nombre completo : Edna Marina Barrios Maldonado" at bounding box center [849, 198] width 163 height 31
copy p "Edna Marina Barrios Maldonado"
click at [872, 265] on p "02/04/1975" at bounding box center [885, 260] width 27 height 11
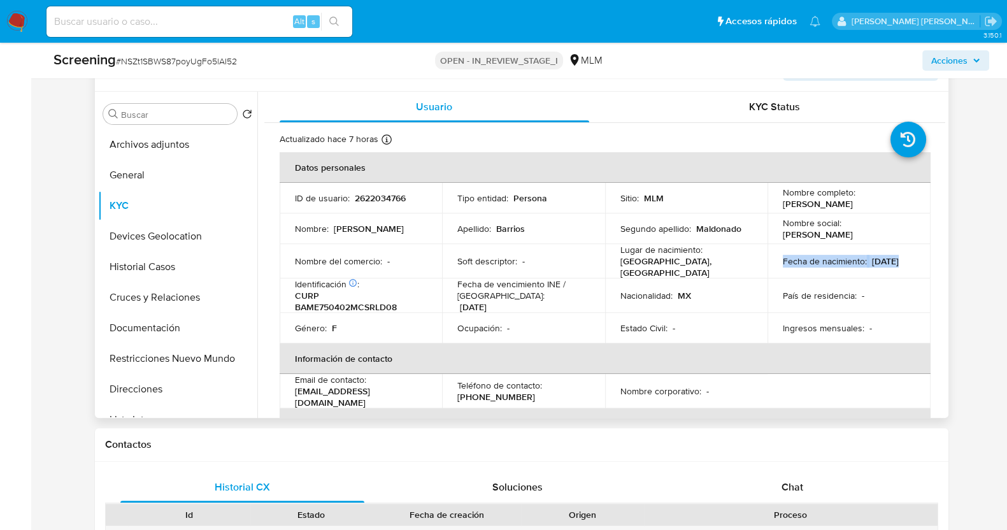
click at [872, 265] on p "02/04/1975" at bounding box center [885, 260] width 27 height 11
click at [830, 267] on div "Fecha de nacimiento : 02/04/1975" at bounding box center [849, 260] width 133 height 11
drag, startPoint x: 823, startPoint y: 272, endPoint x: 771, endPoint y: 272, distance: 51.6
click at [771, 272] on td "Fecha de nacimiento : 02/04/1975" at bounding box center [849, 261] width 163 height 34
copy p "02/04/1975"
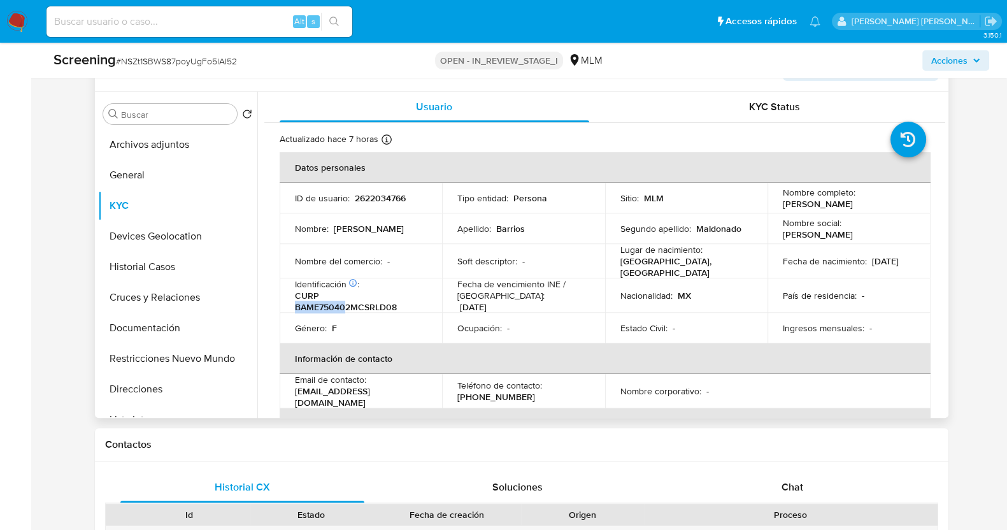
drag, startPoint x: 294, startPoint y: 309, endPoint x: 346, endPoint y: 311, distance: 51.6
click at [346, 311] on p "CURP BAME750402MCSRLD08" at bounding box center [358, 301] width 127 height 23
copy p "BAME75040"
drag, startPoint x: 348, startPoint y: 305, endPoint x: 296, endPoint y: 309, distance: 51.8
click at [296, 309] on p "CURP BAME750402MCSRLD08" at bounding box center [358, 301] width 127 height 23
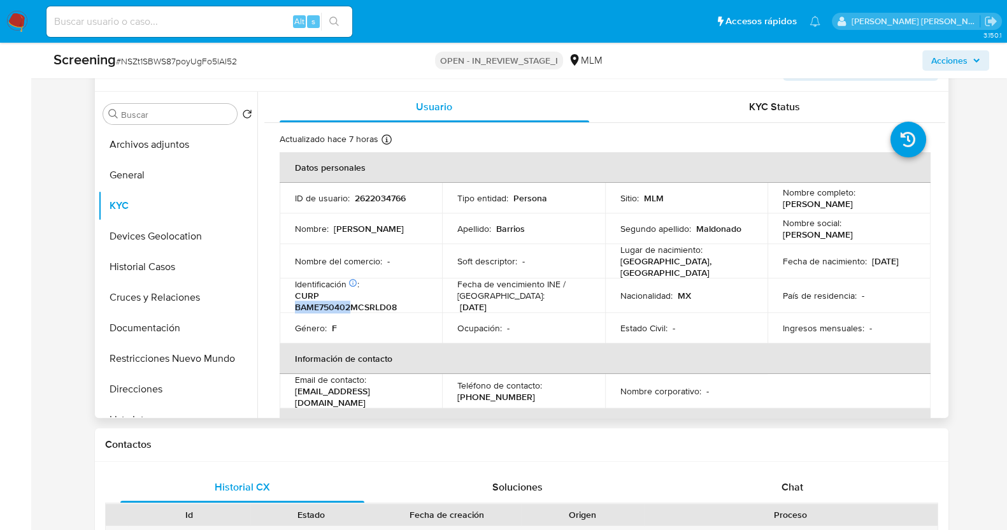
copy p "BAME750402"
click at [557, 249] on td "Soft descriptor : -" at bounding box center [523, 261] width 163 height 34
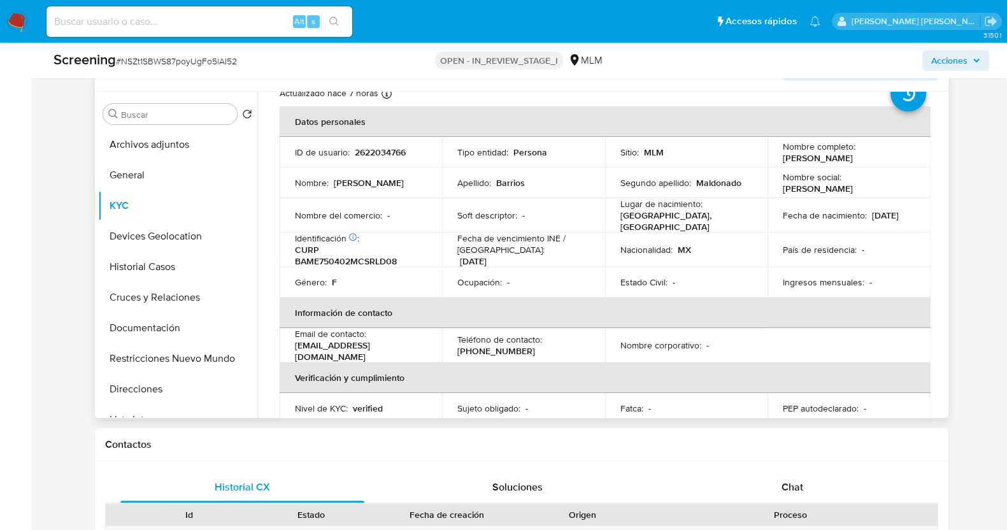
scroll to position [11, 0]
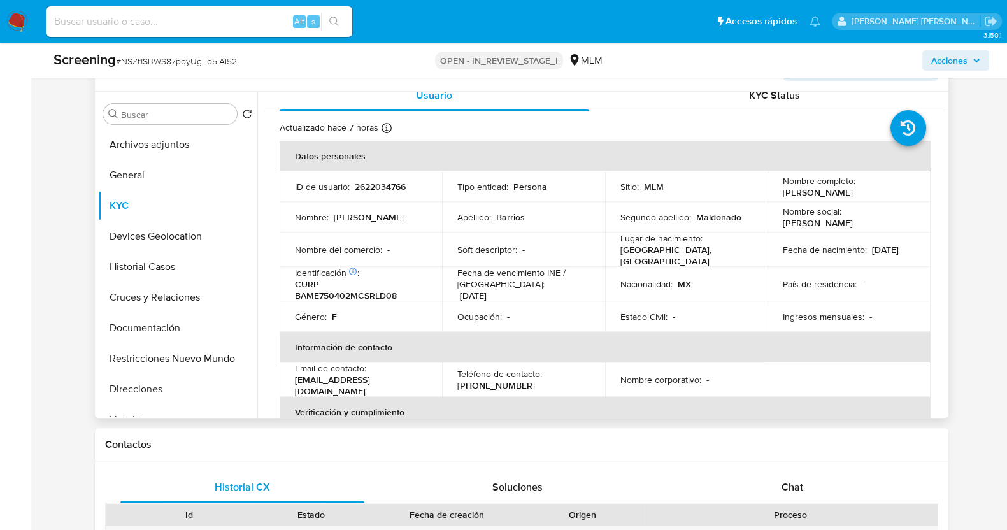
click at [557, 285] on p "Fecha de vencimiento INE / Pasaporte :" at bounding box center [523, 278] width 133 height 23
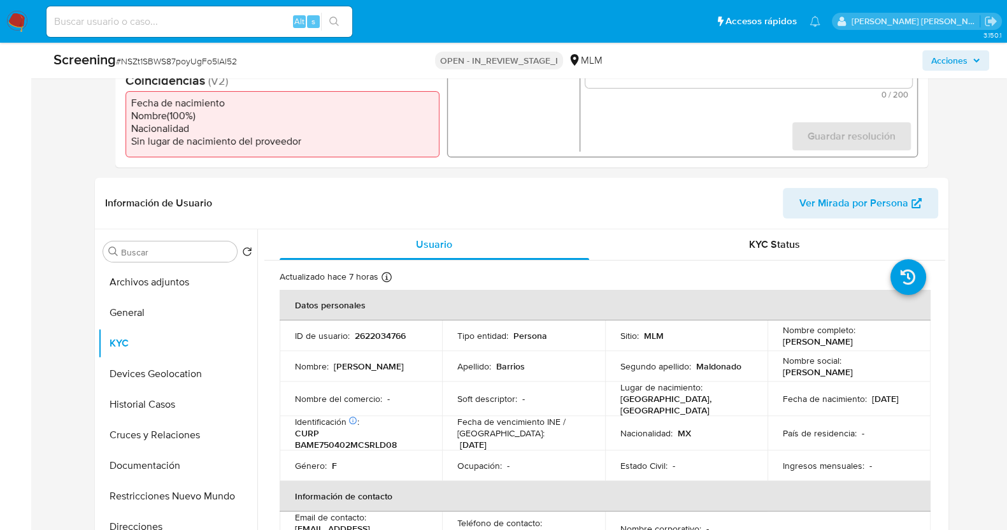
scroll to position [557, 0]
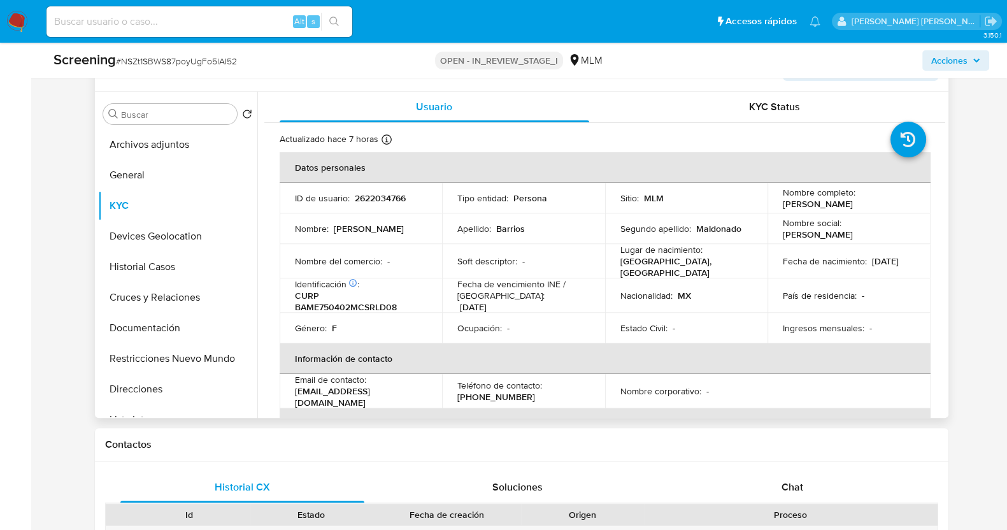
click at [331, 313] on td "Género : F" at bounding box center [361, 328] width 163 height 31
click at [334, 310] on p "CURP BAME750402MCSRLD08" at bounding box center [358, 301] width 127 height 23
copy p "BAME750402MCSRLD08"
click at [392, 198] on p "2622034766" at bounding box center [380, 197] width 51 height 11
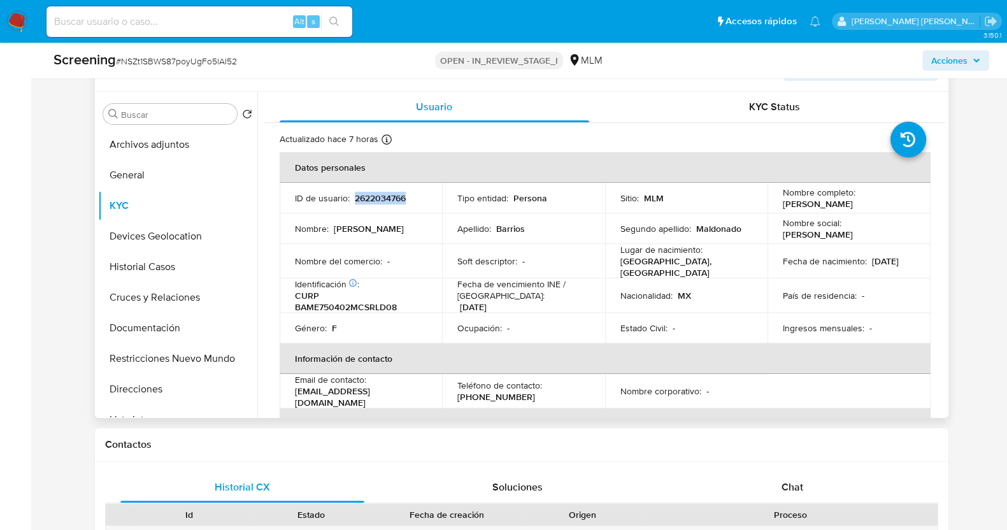
click at [392, 198] on p "2622034766" at bounding box center [380, 197] width 51 height 11
copy p "2622034766"
click at [454, 285] on td "Fecha de vencimiento INE / Pasaporte : 31/12/2025" at bounding box center [523, 295] width 163 height 34
click at [716, 274] on td "Lugar de nacimiento : MEXICO, CHIAPAS" at bounding box center [686, 261] width 163 height 34
click at [375, 305] on p "CURP BAME750402MCSRLD08" at bounding box center [358, 301] width 127 height 23
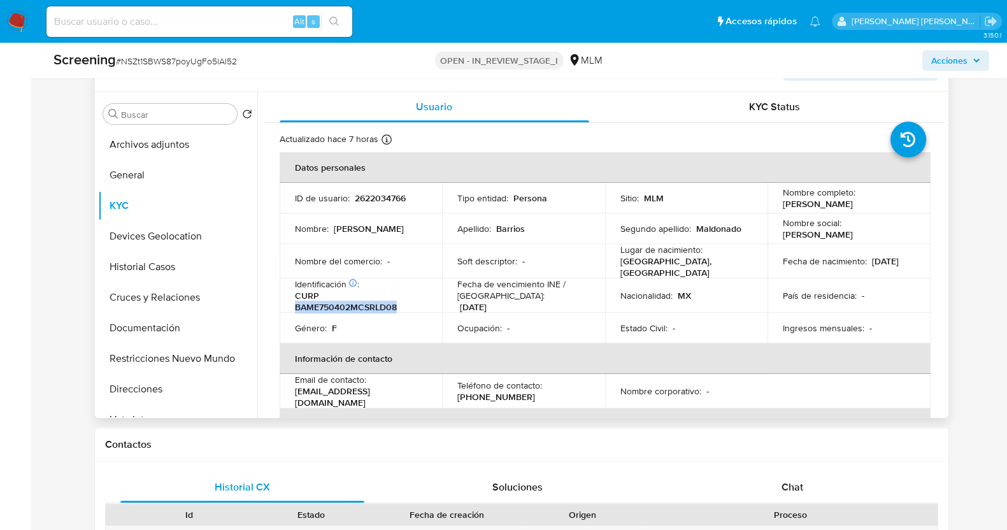
click at [375, 305] on p "CURP BAME750402MCSRLD08" at bounding box center [358, 301] width 127 height 23
copy p "BAME750402MCSRLD08"
click at [150, 167] on button "General" at bounding box center [172, 175] width 149 height 31
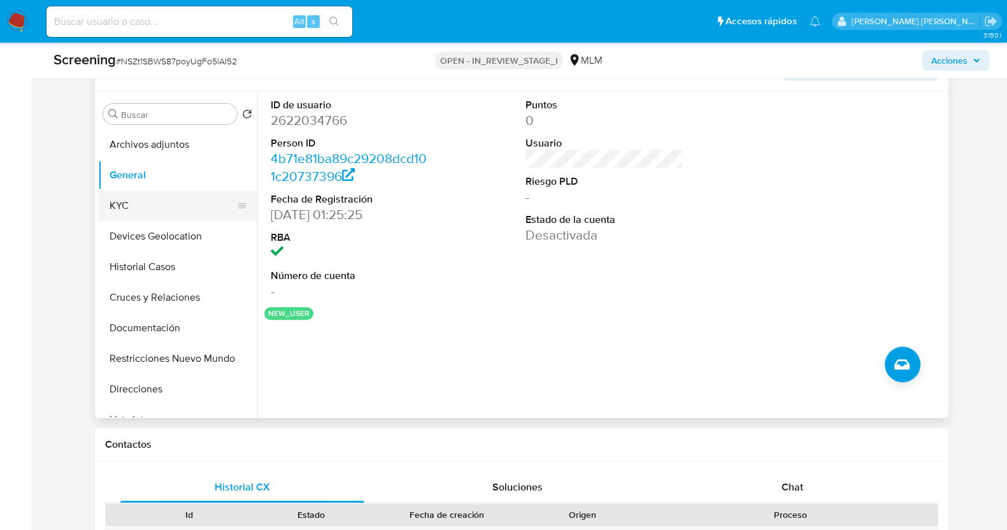
click at [148, 208] on button "KYC" at bounding box center [172, 206] width 149 height 31
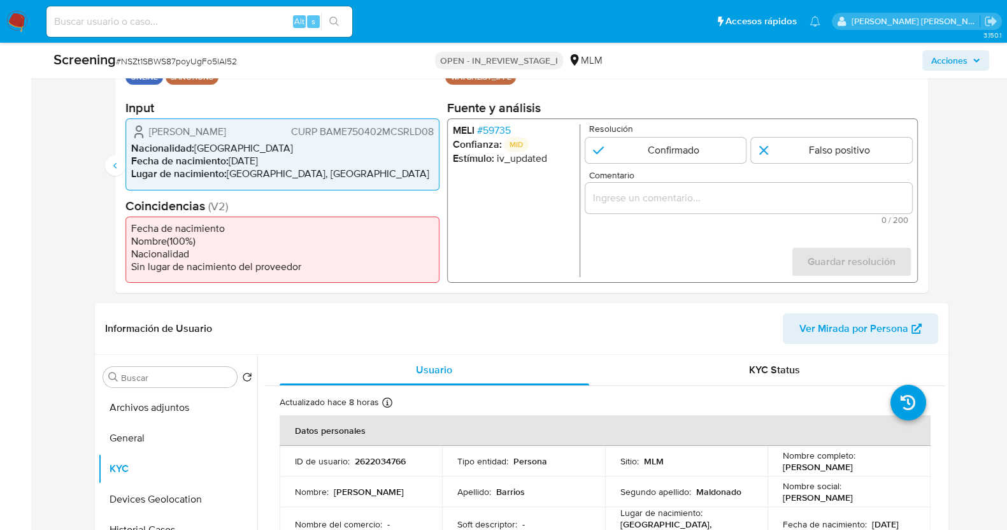
scroll to position [318, 0]
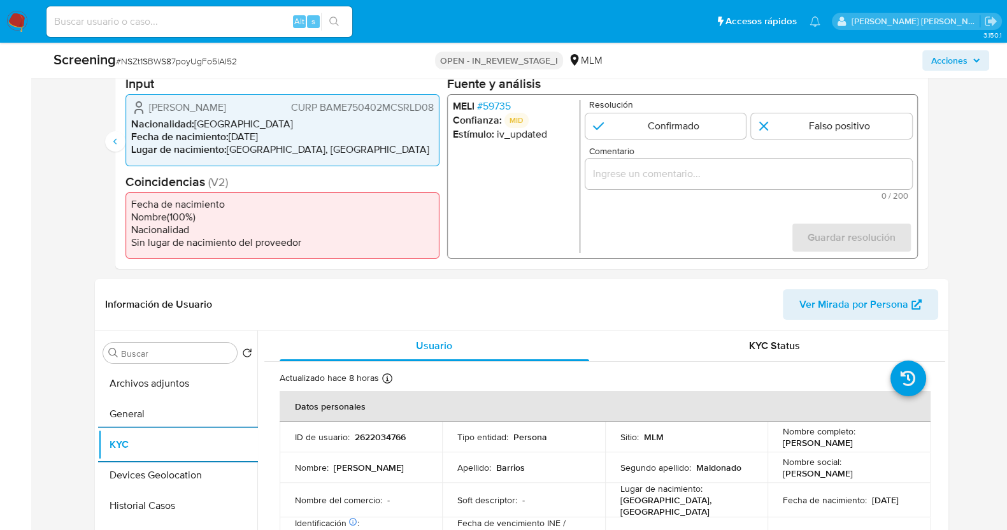
drag, startPoint x: 701, startPoint y: 175, endPoint x: 700, endPoint y: 165, distance: 9.6
click at [702, 170] on input "Comentario" at bounding box center [748, 174] width 327 height 17
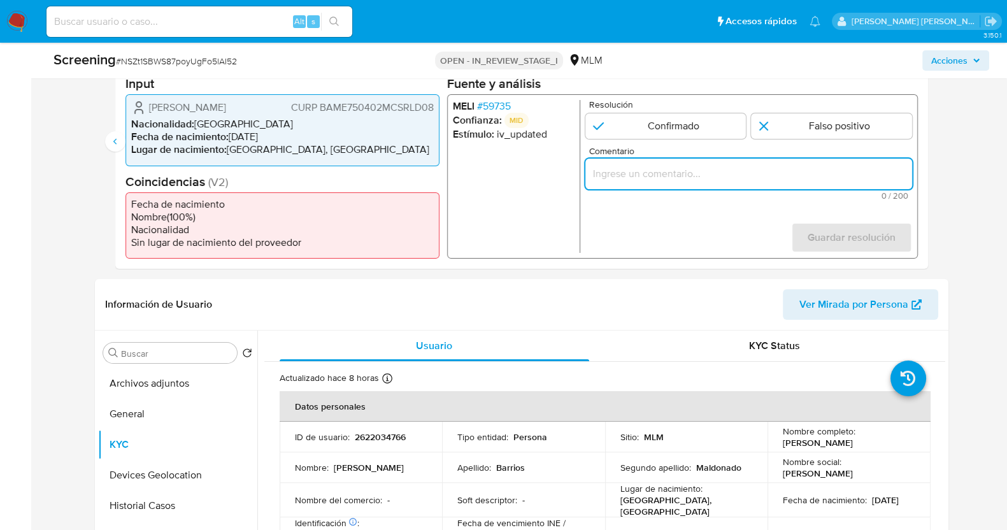
paste input "SE CONFIRMA POR NOMBRE, FECHA DE NACIMIENTO Y NACIONALIDAD EDNA MARINA BARRIOS …"
type input "SE CONFIRMA POR NOMBRE, FECHA DE NACIMIENTO Y NACIONALIDAD EDNA MARINA BARRIOS …"
click at [661, 126] on input "2 de 2" at bounding box center [665, 125] width 161 height 25
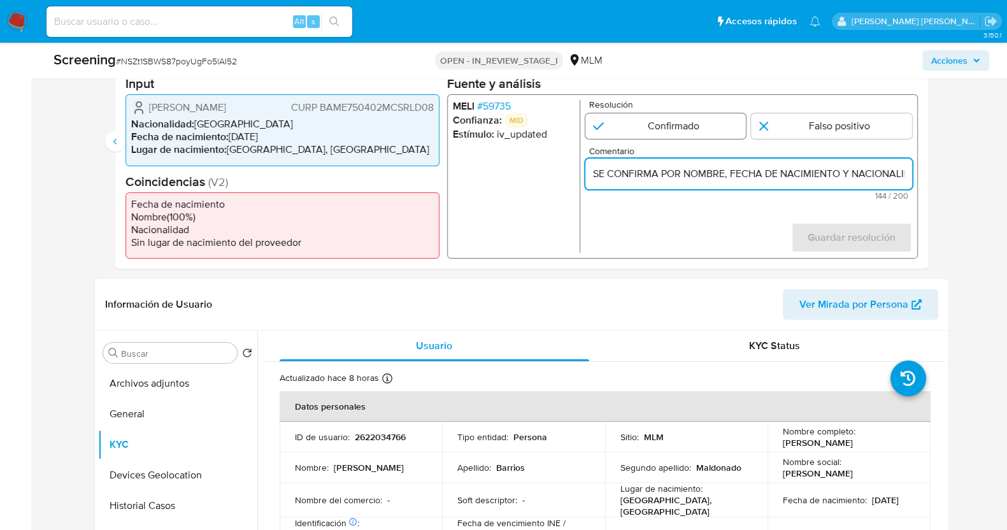
radio input "true"
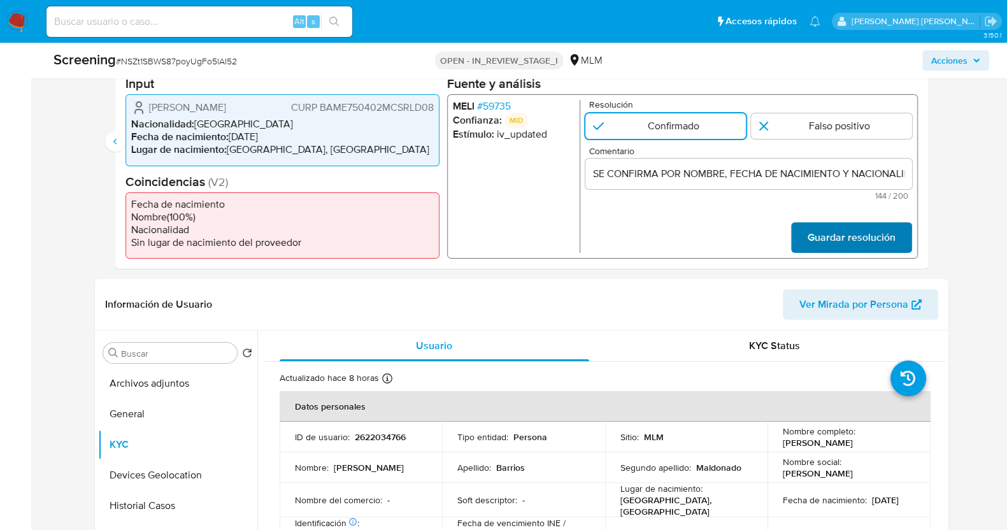
click at [837, 233] on span "Guardar resolución" at bounding box center [851, 238] width 88 height 28
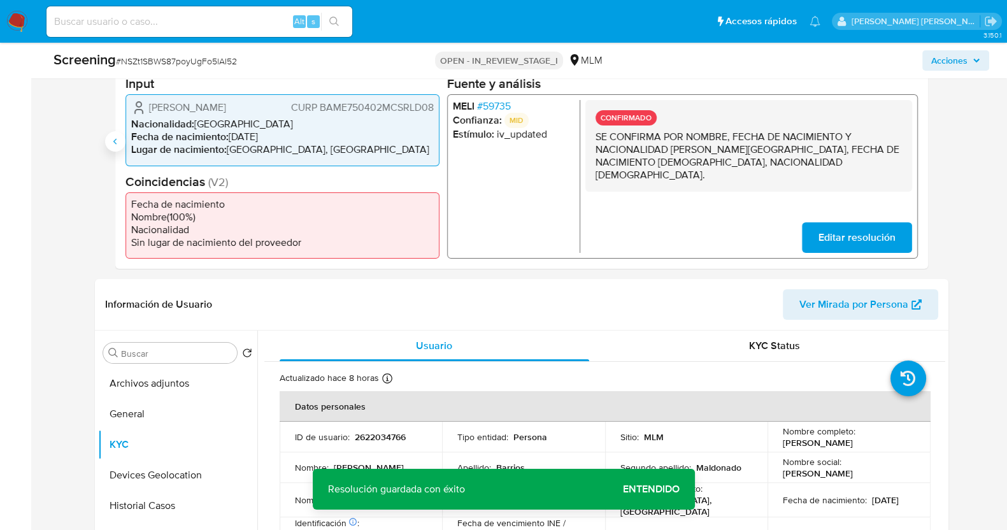
click at [112, 141] on icon "Anterior" at bounding box center [115, 141] width 10 height 10
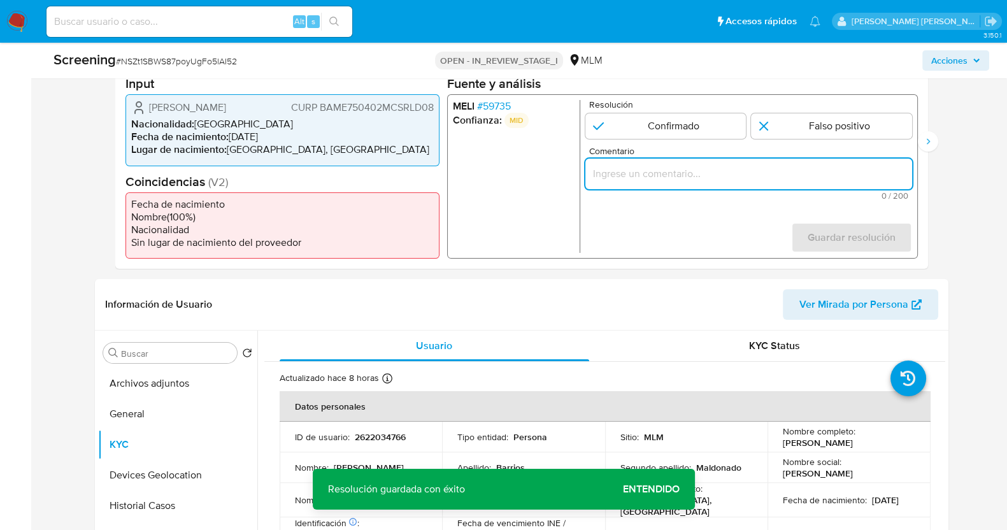
click at [672, 166] on input "Comentario" at bounding box center [748, 174] width 327 height 17
paste input "SE CONFIRMA POR NOMBRE, FECHA DE NACIMIENTO Y NACIONALIDAD EDNA MARINA BARRIOS …"
type input "SE CONFIRMA POR NOMBRE, FECHA DE NACIMIENTO Y NACIONALIDAD EDNA MARINA BARRIOS …"
click at [680, 121] on input "1 de 2" at bounding box center [665, 125] width 161 height 25
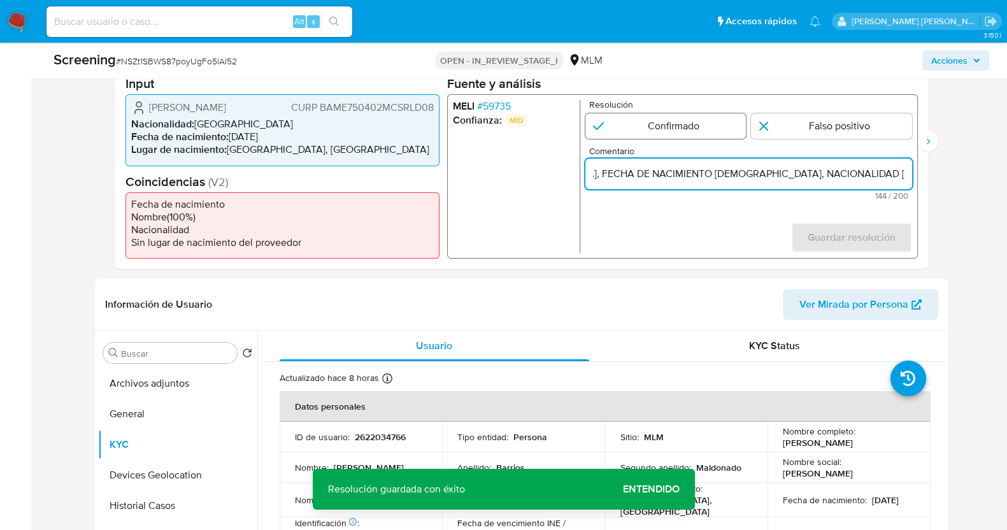
radio input "true"
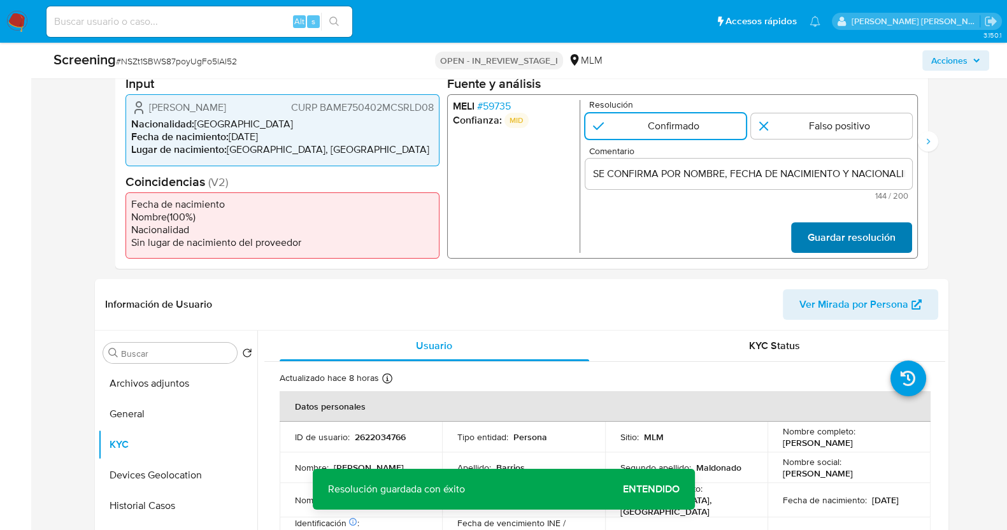
click at [842, 231] on span "Guardar resolución" at bounding box center [851, 238] width 88 height 28
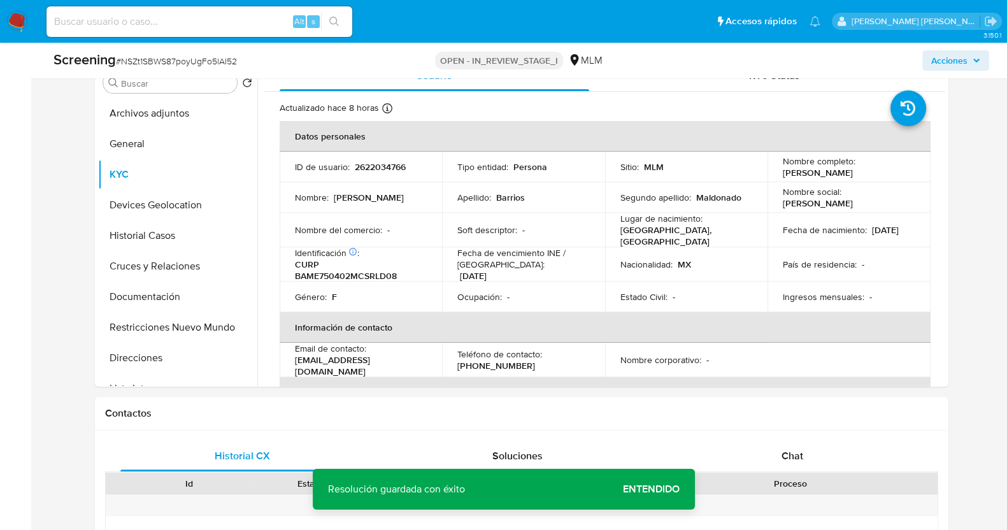
scroll to position [478, 0]
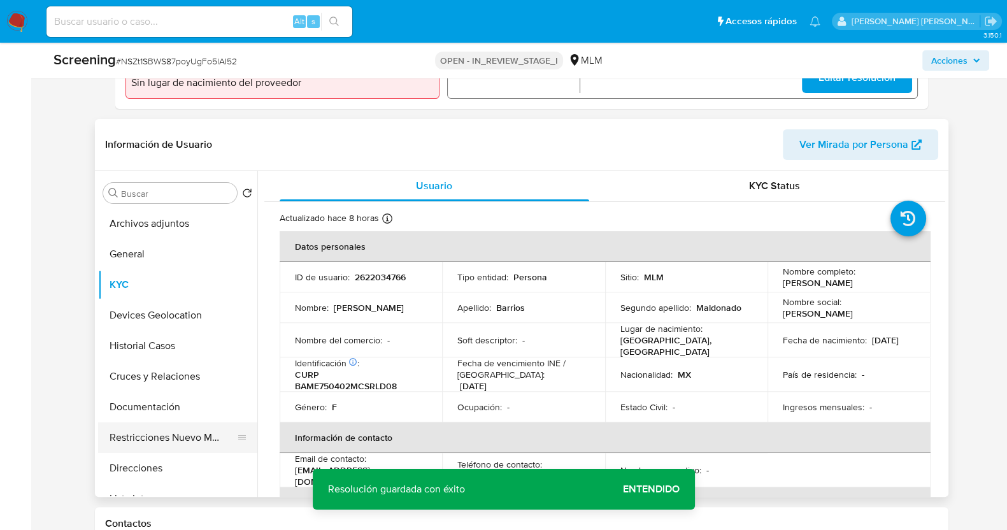
click at [162, 440] on button "Restricciones Nuevo Mundo" at bounding box center [172, 437] width 149 height 31
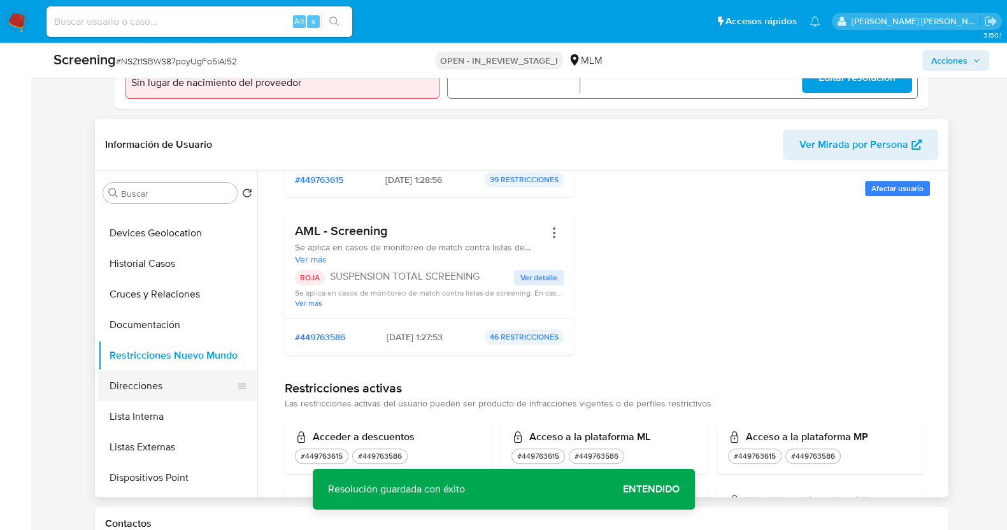
scroll to position [159, 0]
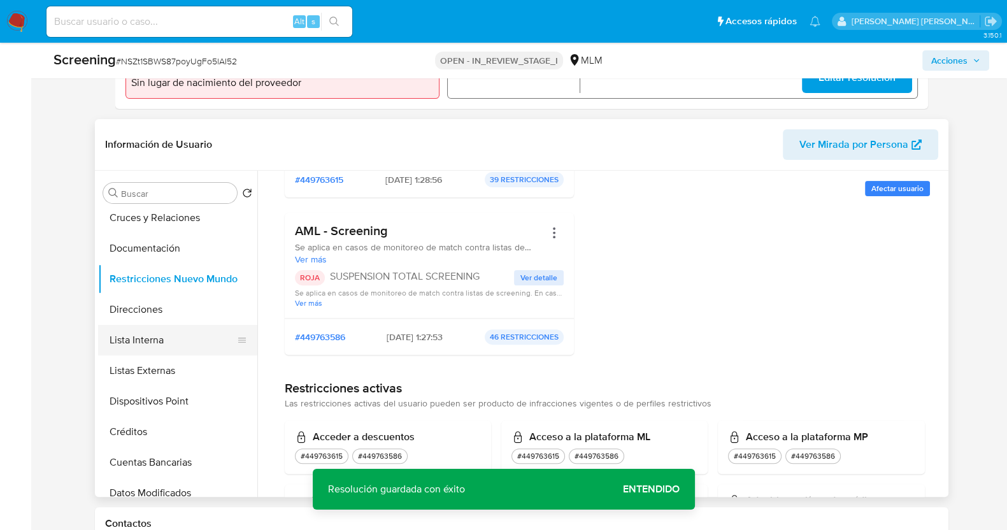
click at [161, 344] on button "Lista Interna" at bounding box center [172, 340] width 149 height 31
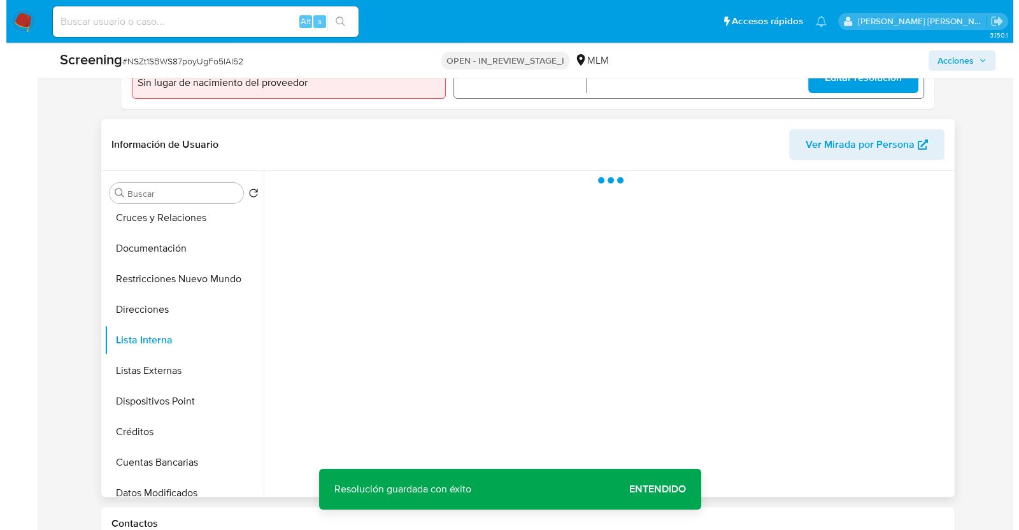
scroll to position [0, 0]
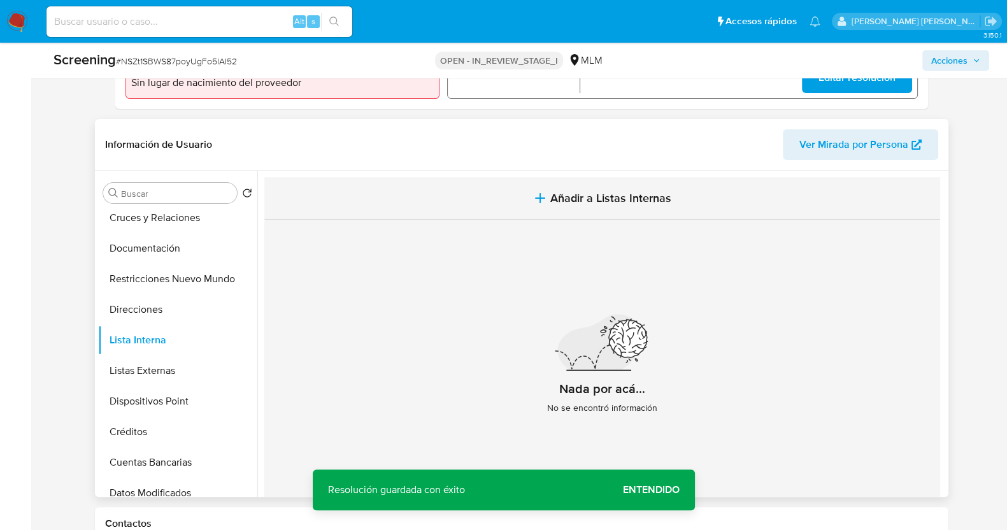
click at [608, 205] on span "Añadir a Listas Internas" at bounding box center [610, 198] width 121 height 14
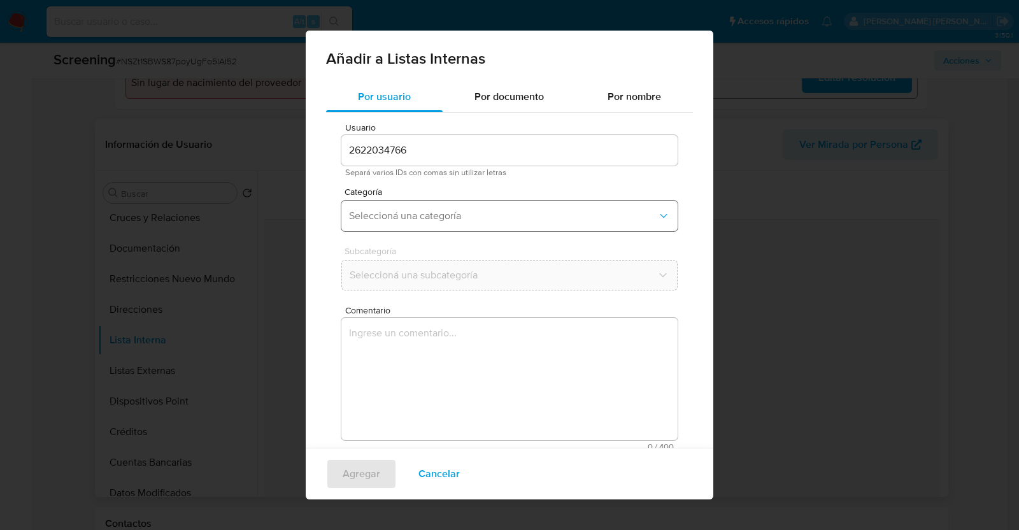
click at [494, 218] on span "Seleccioná una categoría" at bounding box center [503, 216] width 308 height 13
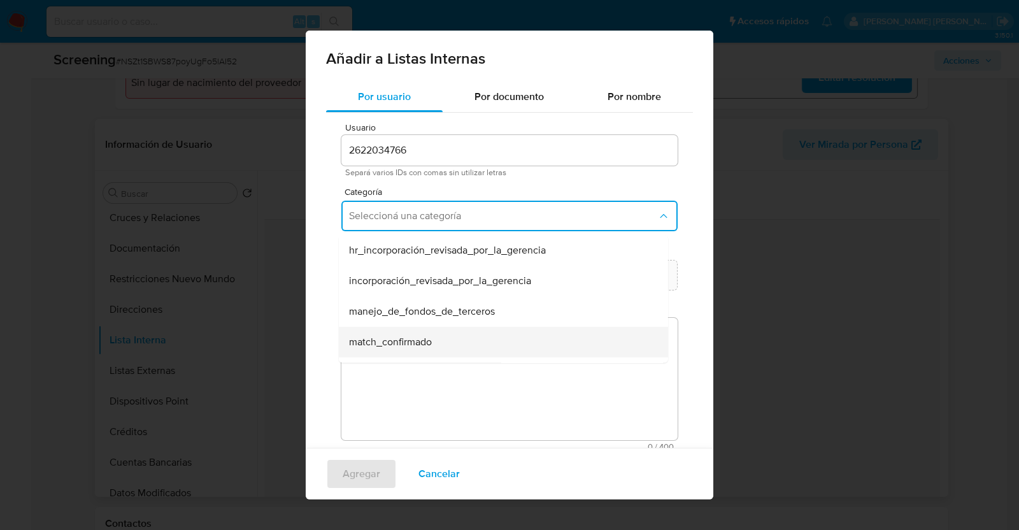
click at [450, 334] on div "match_confirmado" at bounding box center [499, 342] width 301 height 31
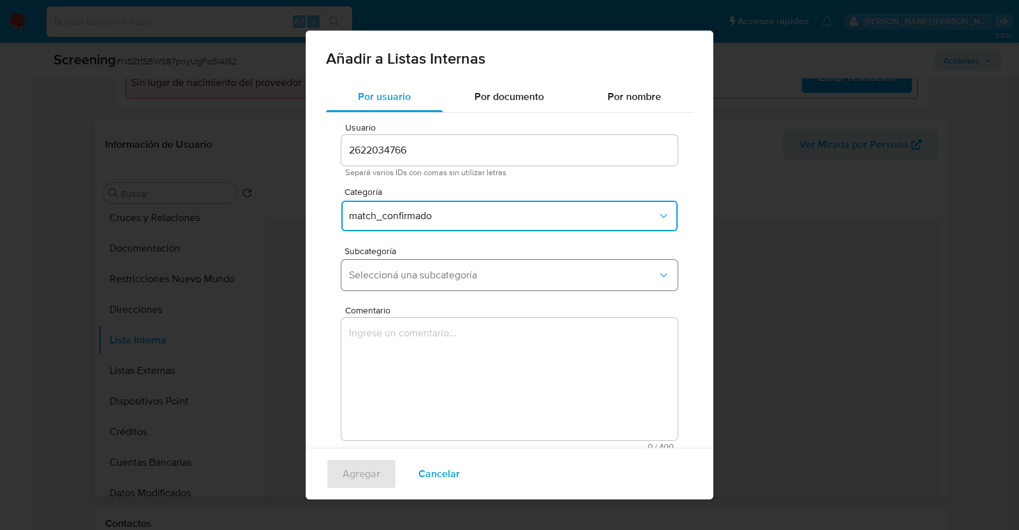
click at [451, 277] on span "Seleccioná una subcategoría" at bounding box center [503, 275] width 308 height 13
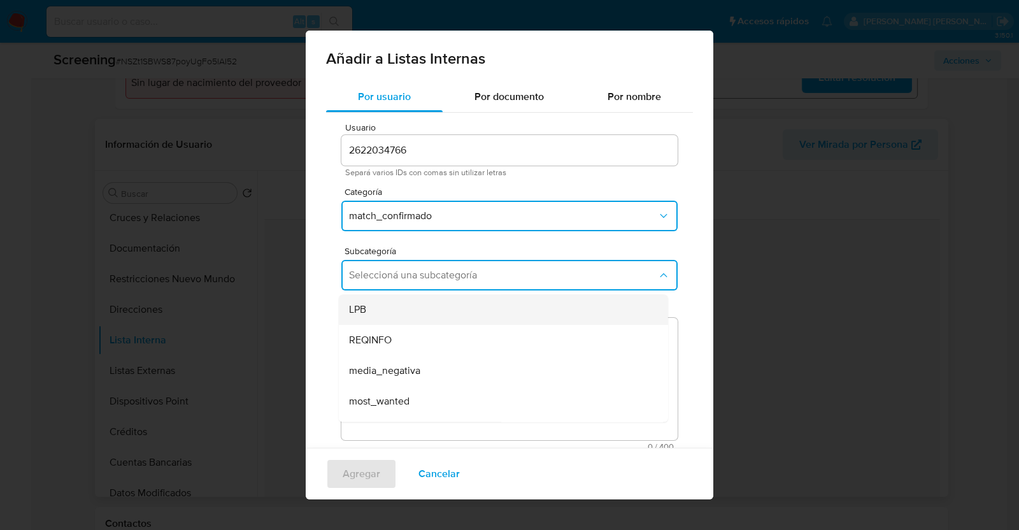
click at [432, 314] on div "LPB" at bounding box center [499, 309] width 301 height 31
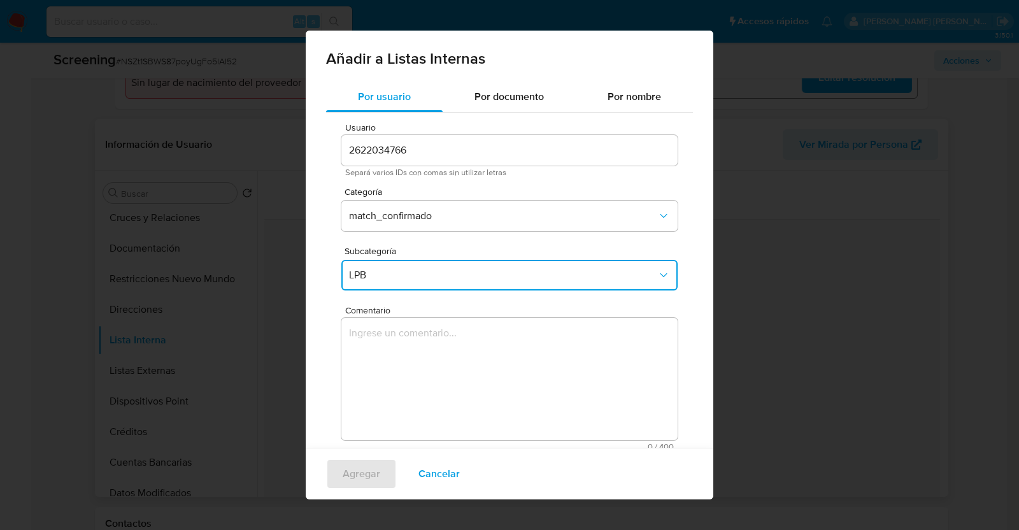
click at [456, 356] on textarea "Comentario" at bounding box center [510, 379] width 336 height 122
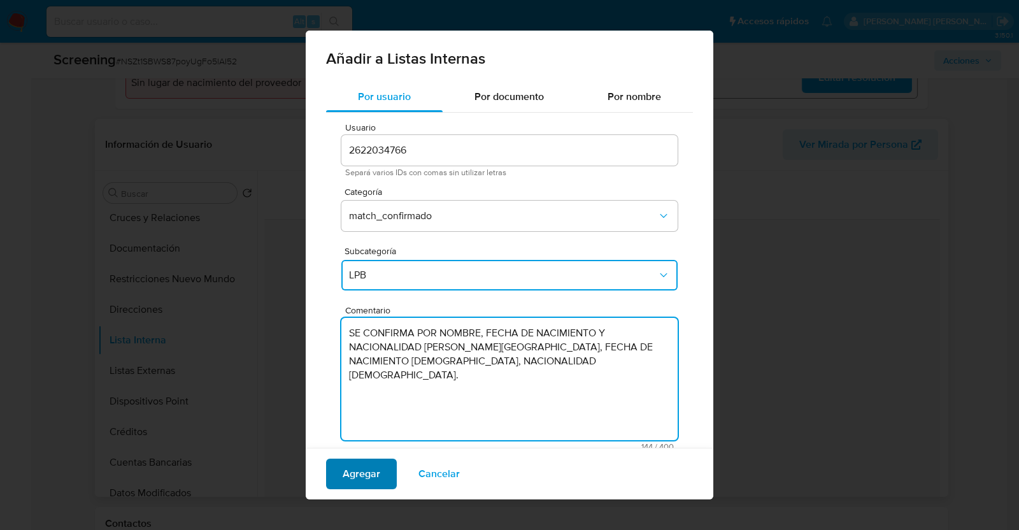
type textarea "SE CONFIRMA POR NOMBRE, FECHA DE NACIMIENTO Y NACIONALIDAD EDNA MARINA BARRIOS …"
click at [360, 470] on span "Agregar" at bounding box center [362, 474] width 38 height 28
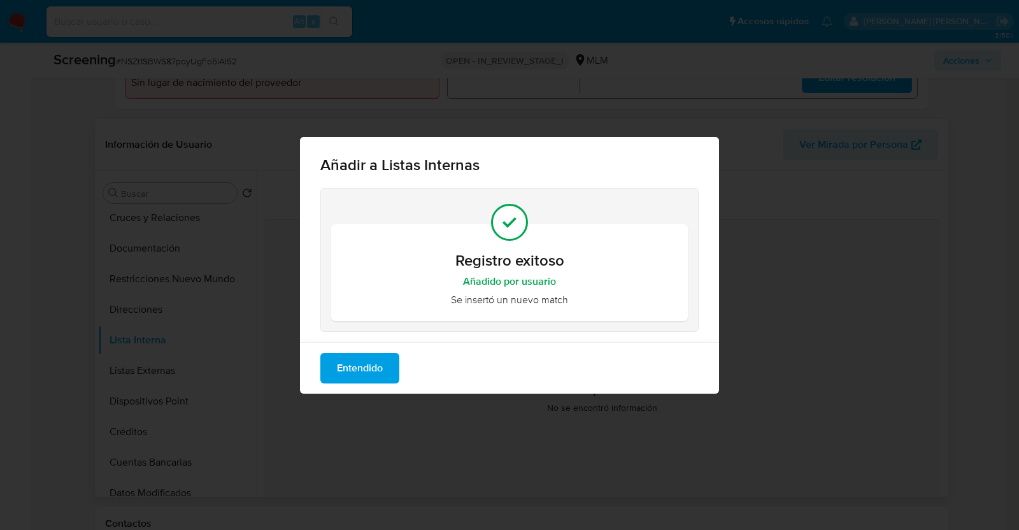
drag, startPoint x: 366, startPoint y: 364, endPoint x: 391, endPoint y: 363, distance: 24.9
click at [366, 364] on span "Entendido" at bounding box center [360, 368] width 46 height 28
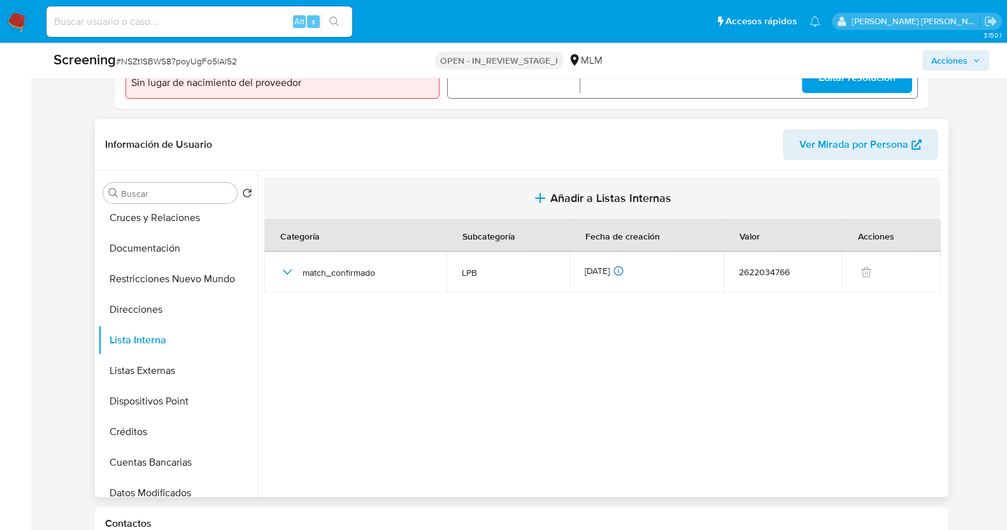
click at [573, 198] on span "Añadir a Listas Internas" at bounding box center [610, 198] width 121 height 14
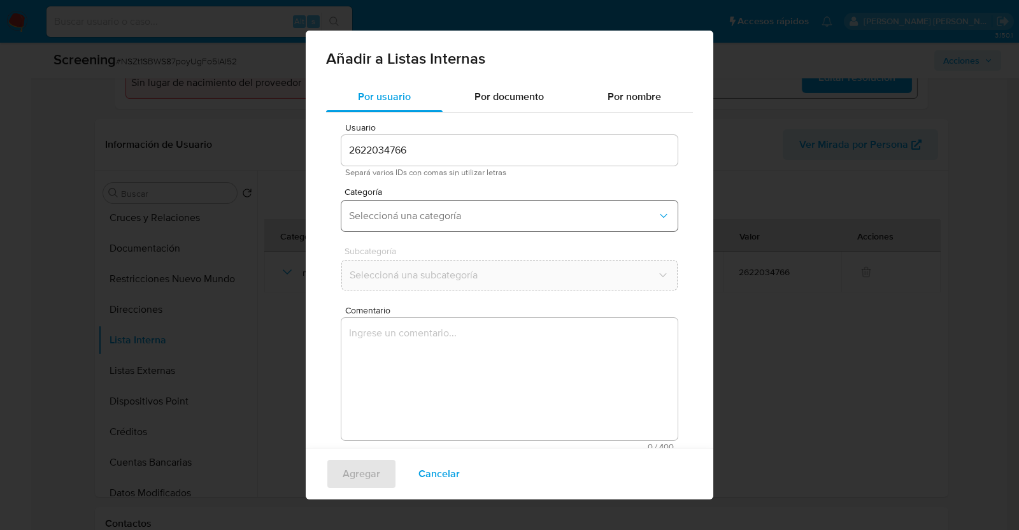
click at [486, 218] on span "Seleccioná una categoría" at bounding box center [503, 216] width 308 height 13
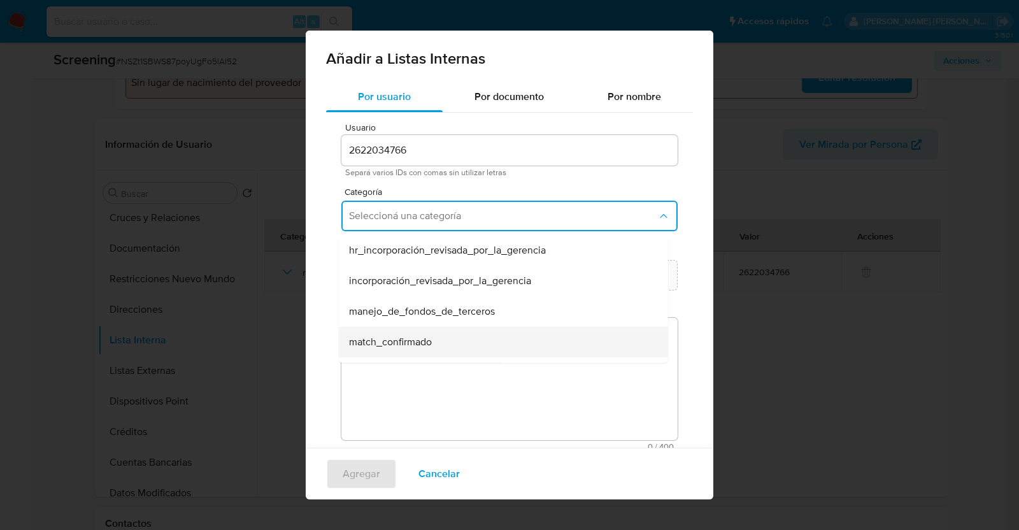
click at [467, 332] on div "match_confirmado" at bounding box center [499, 342] width 301 height 31
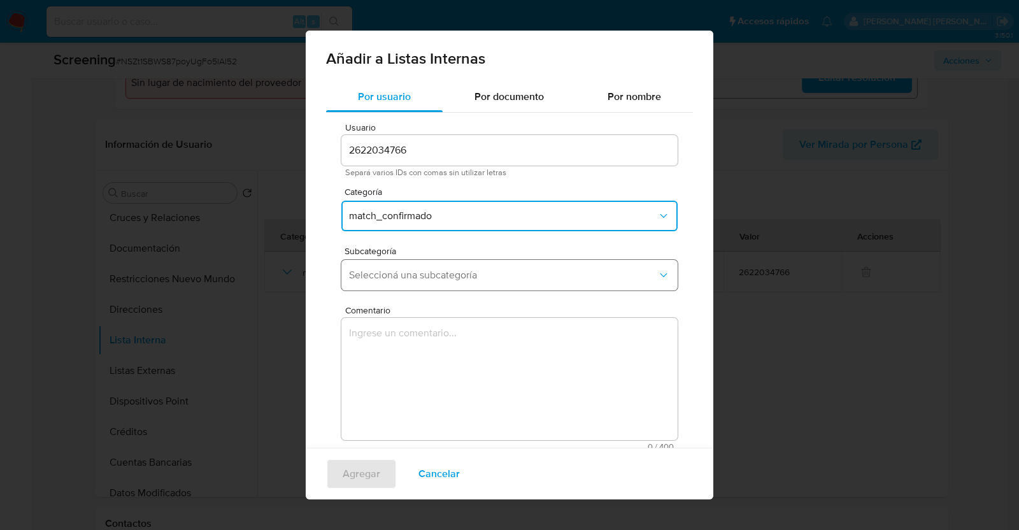
click at [478, 277] on span "Seleccioná una subcategoría" at bounding box center [503, 275] width 308 height 13
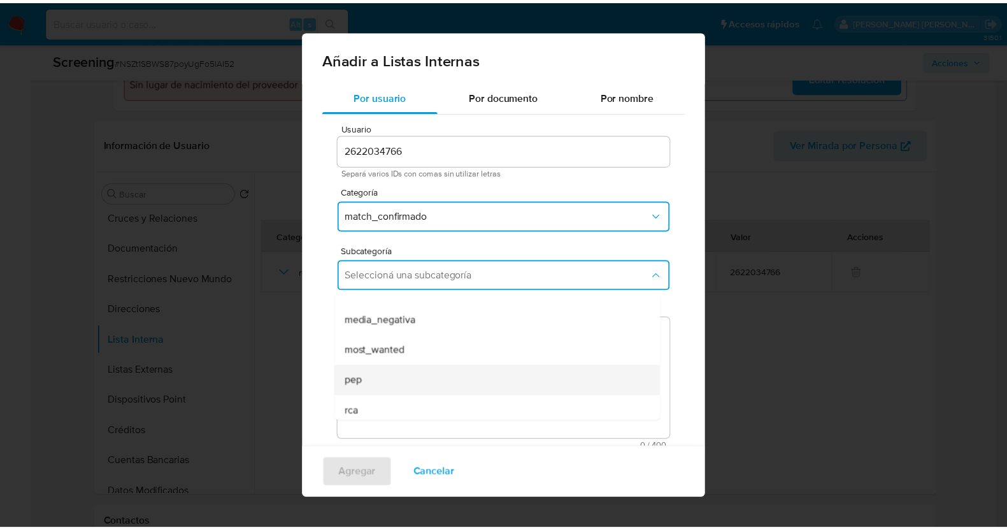
scroll to position [86, 0]
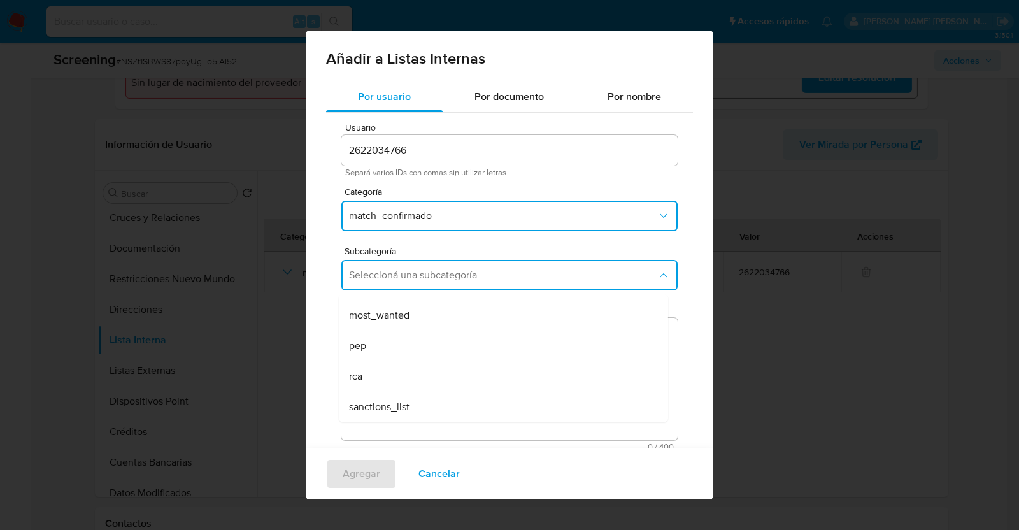
click at [421, 405] on div "sanctions_list" at bounding box center [499, 407] width 301 height 31
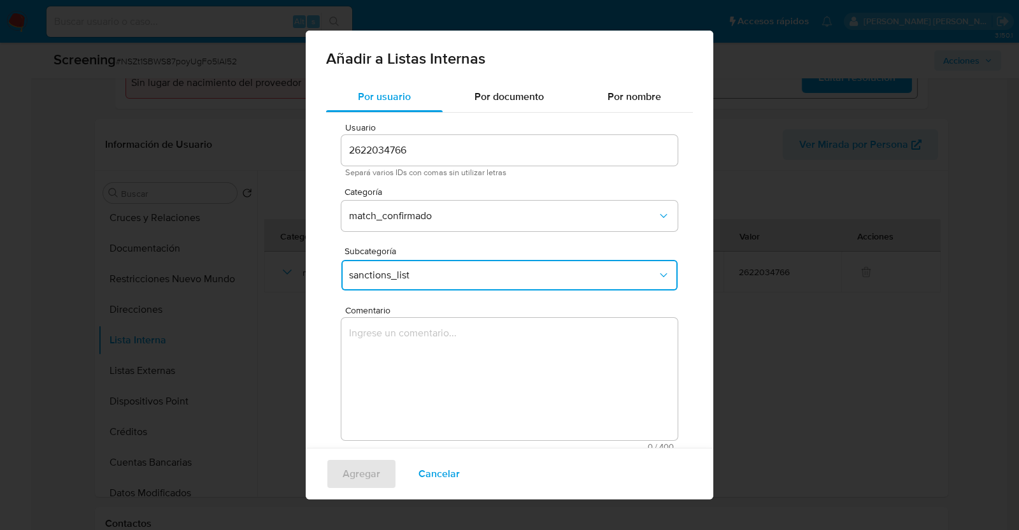
click at [456, 350] on textarea "Comentario" at bounding box center [510, 379] width 336 height 122
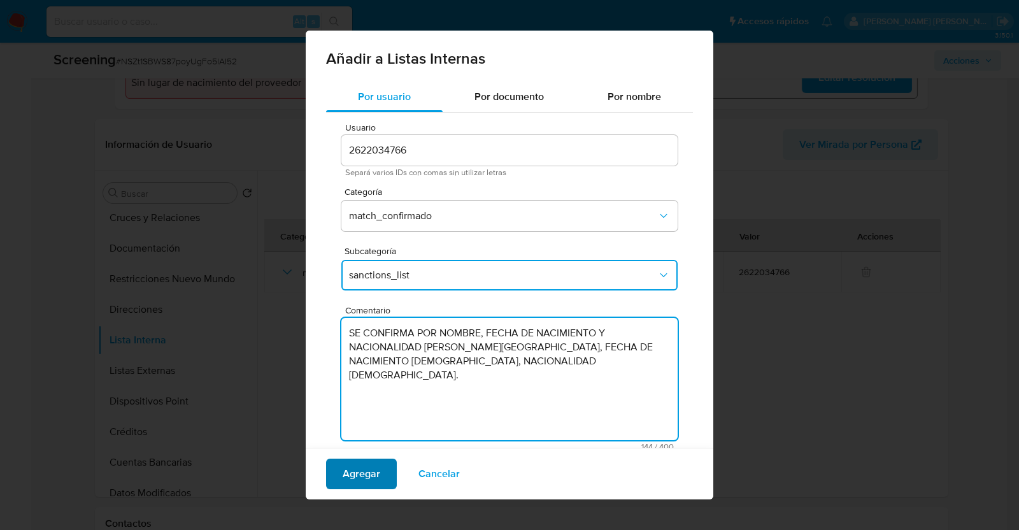
type textarea "SE CONFIRMA POR NOMBRE, FECHA DE NACIMIENTO Y NACIONALIDAD EDNA MARINA BARRIOS …"
click at [377, 471] on span "Agregar" at bounding box center [362, 474] width 38 height 28
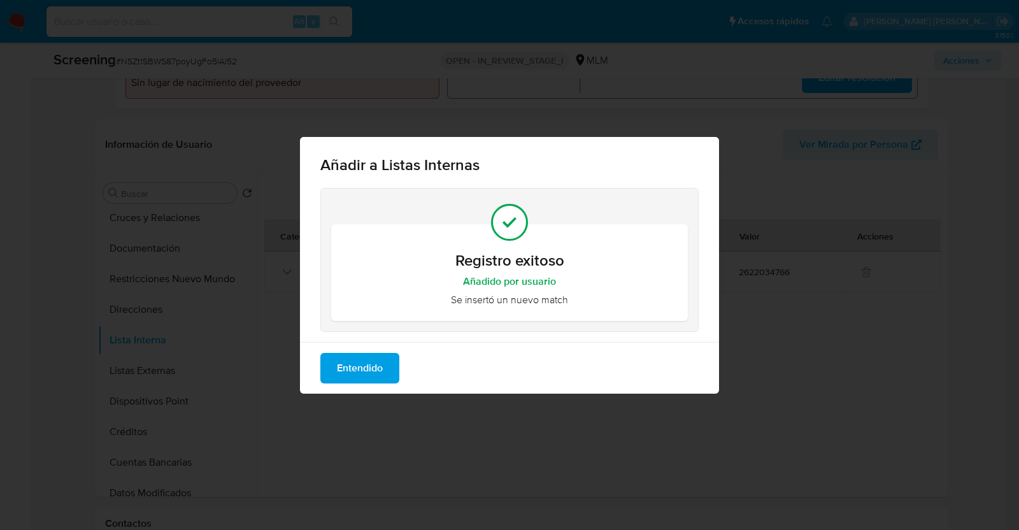
click at [346, 368] on span "Entendido" at bounding box center [360, 368] width 46 height 28
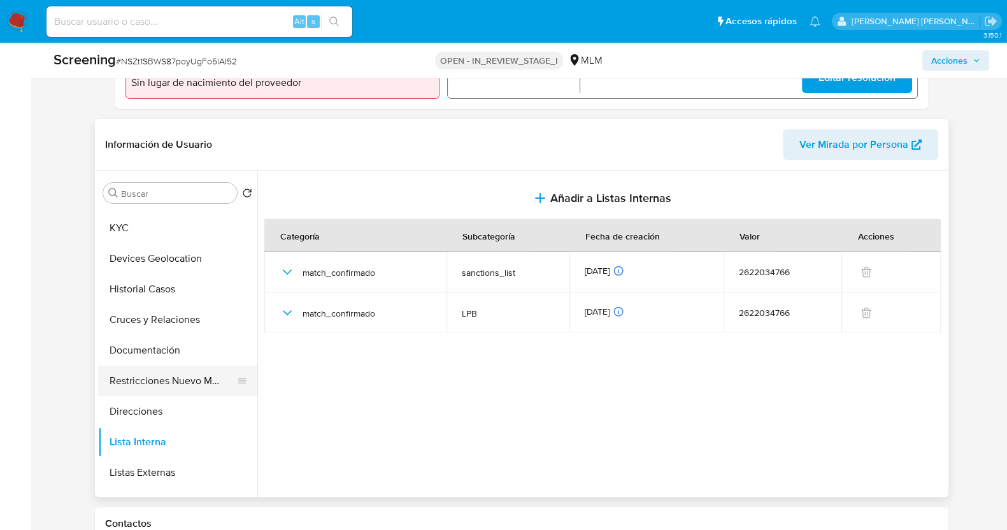
scroll to position [0, 0]
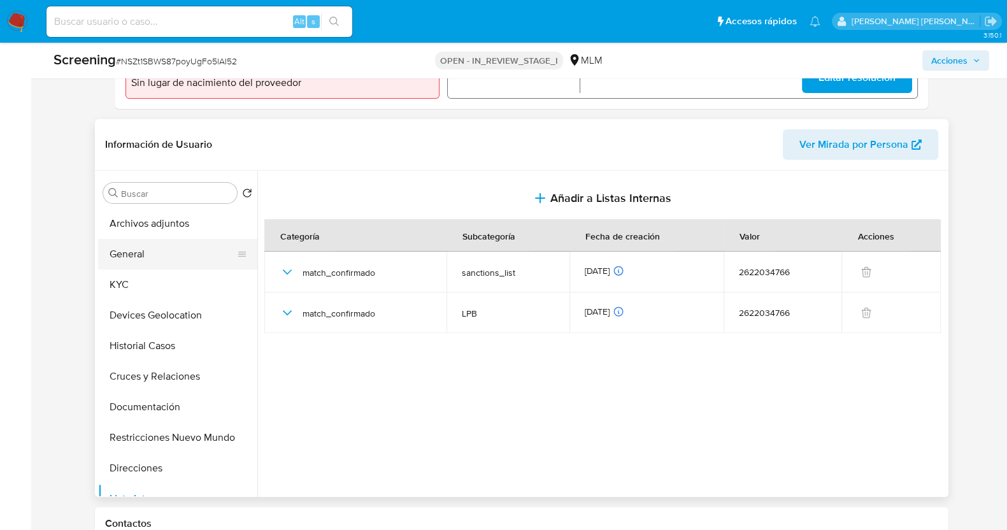
click at [168, 262] on button "General" at bounding box center [172, 254] width 149 height 31
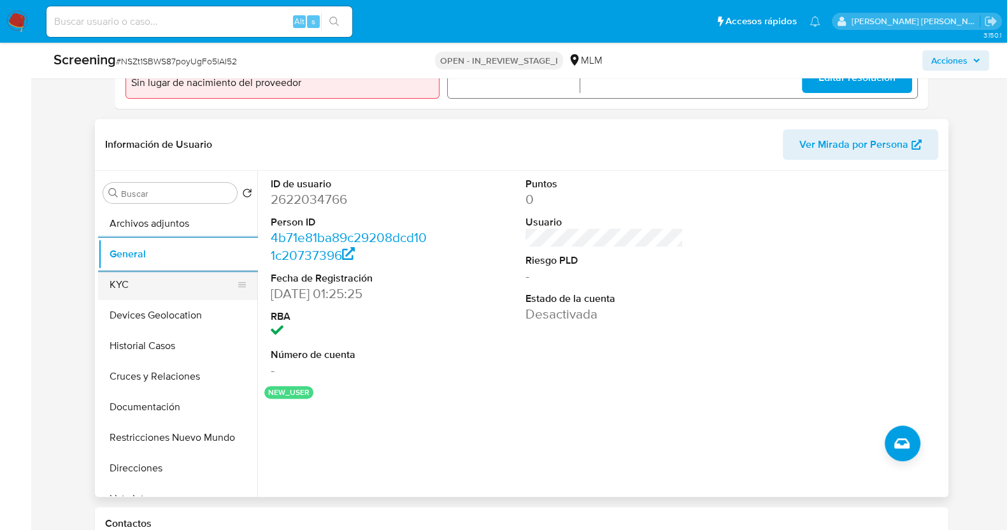
drag, startPoint x: 160, startPoint y: 286, endPoint x: 191, endPoint y: 287, distance: 31.2
click at [160, 285] on button "KYC" at bounding box center [172, 285] width 149 height 31
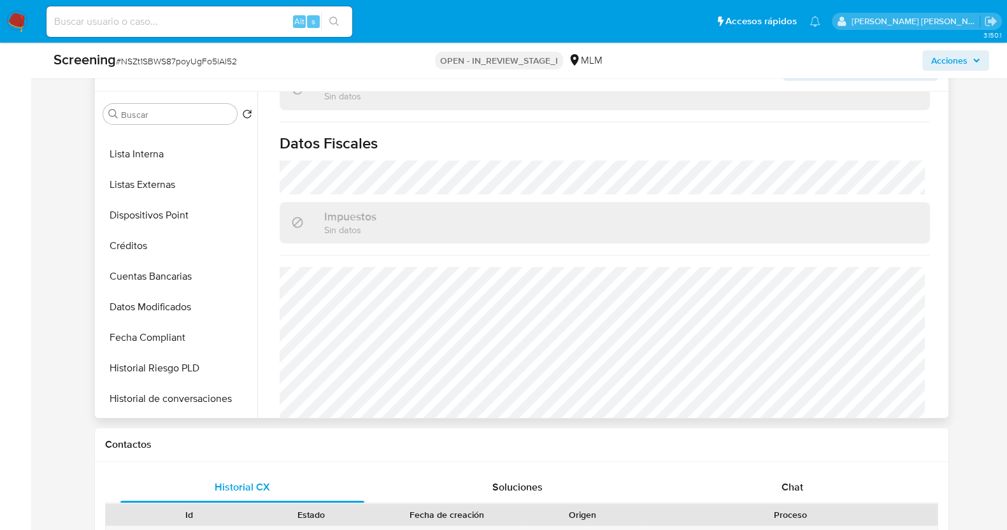
scroll to position [239, 0]
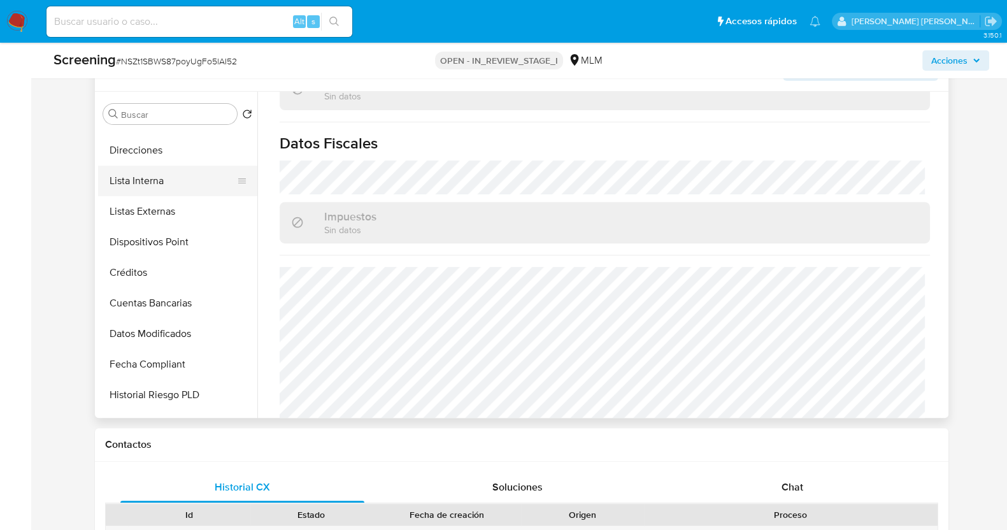
click at [158, 167] on button "Lista Interna" at bounding box center [172, 181] width 149 height 31
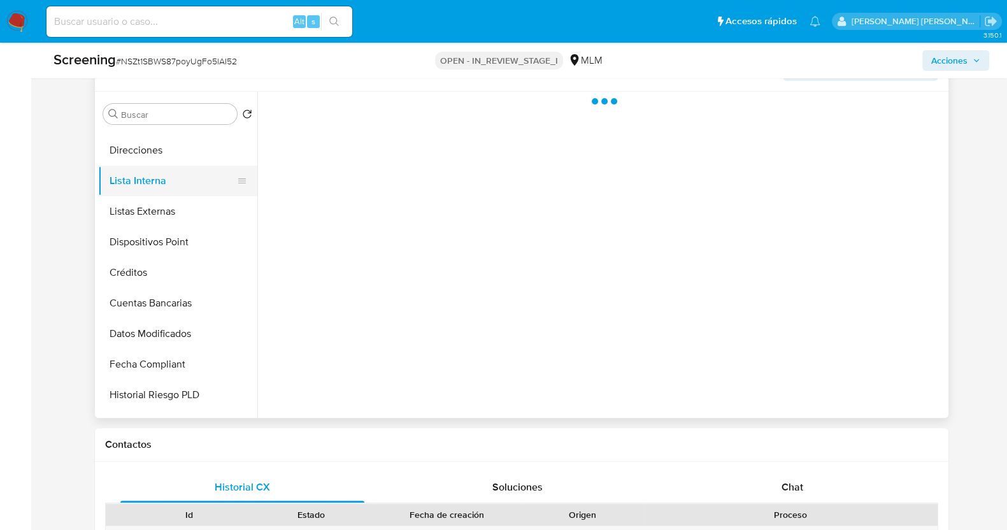
scroll to position [0, 0]
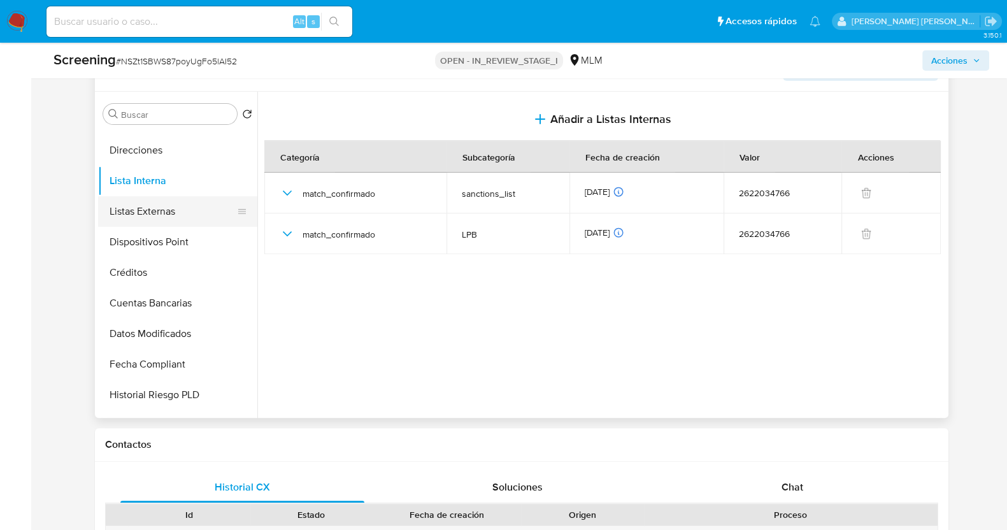
click at [171, 208] on button "Listas Externas" at bounding box center [172, 211] width 149 height 31
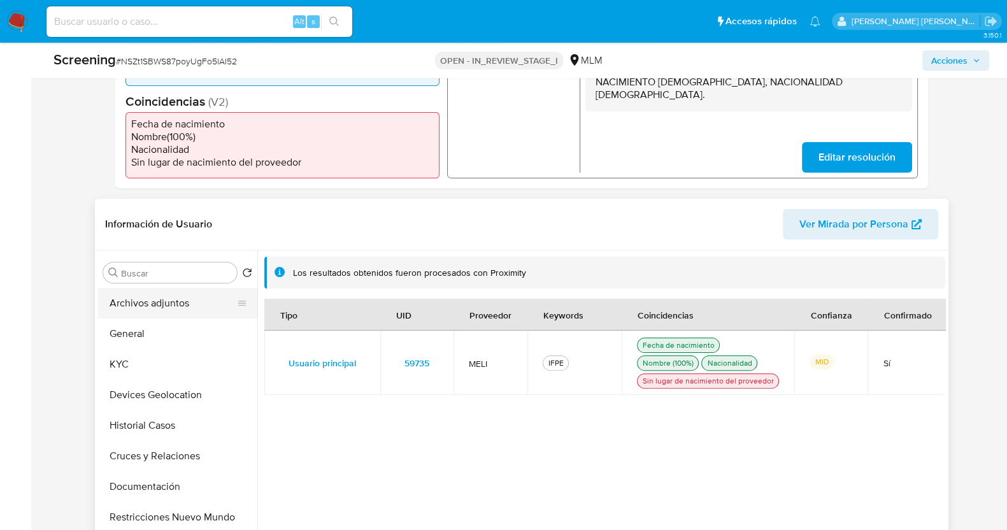
click at [160, 311] on button "Archivos adjuntos" at bounding box center [172, 303] width 149 height 31
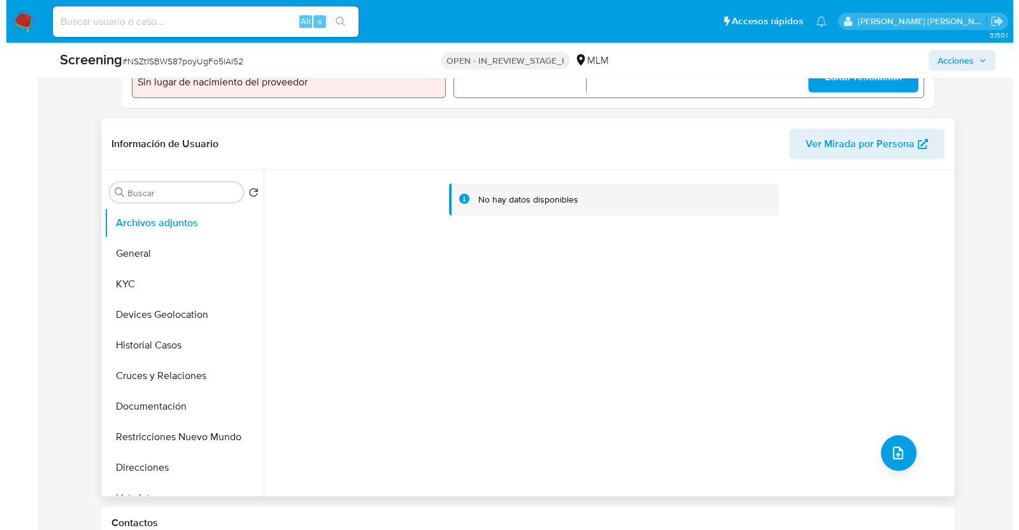
scroll to position [557, 0]
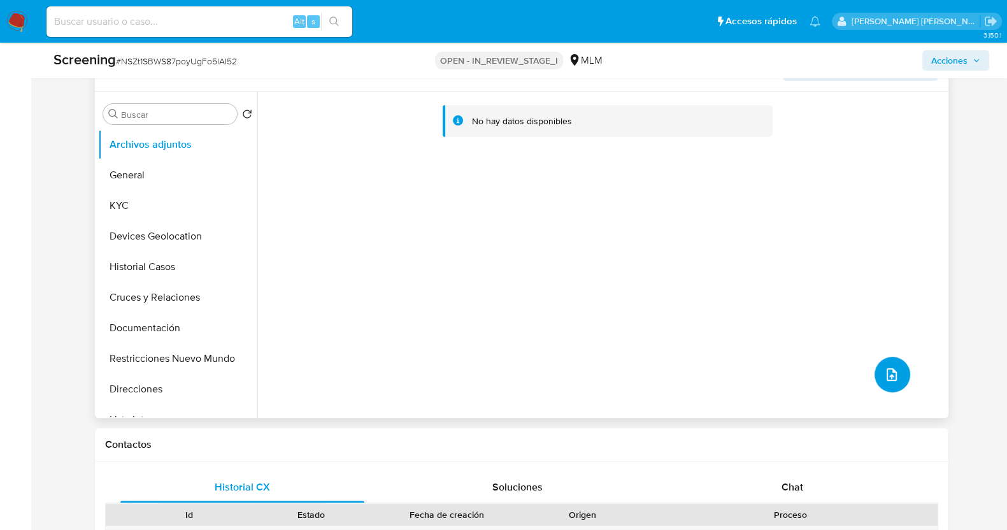
click at [883, 382] on button "upload-file" at bounding box center [893, 375] width 36 height 36
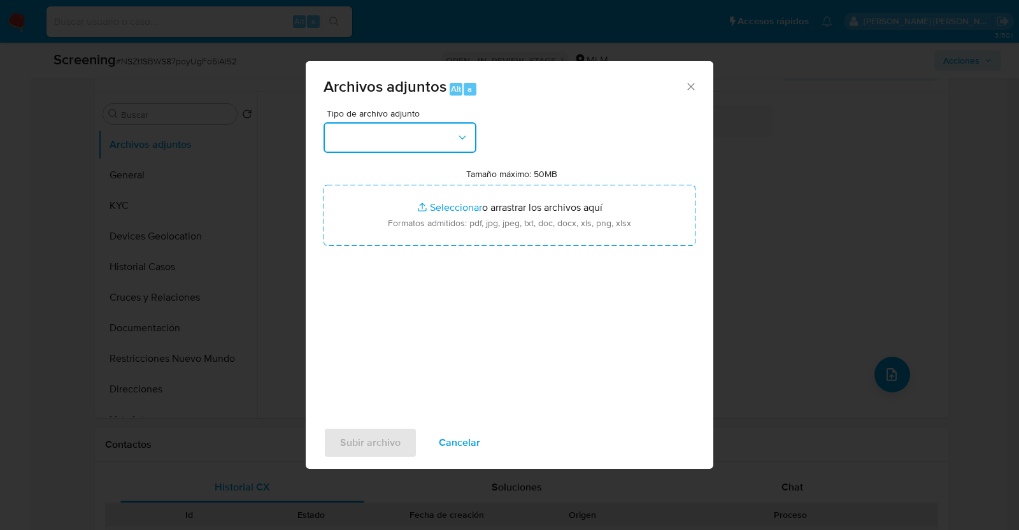
click at [440, 134] on button "button" at bounding box center [400, 137] width 153 height 31
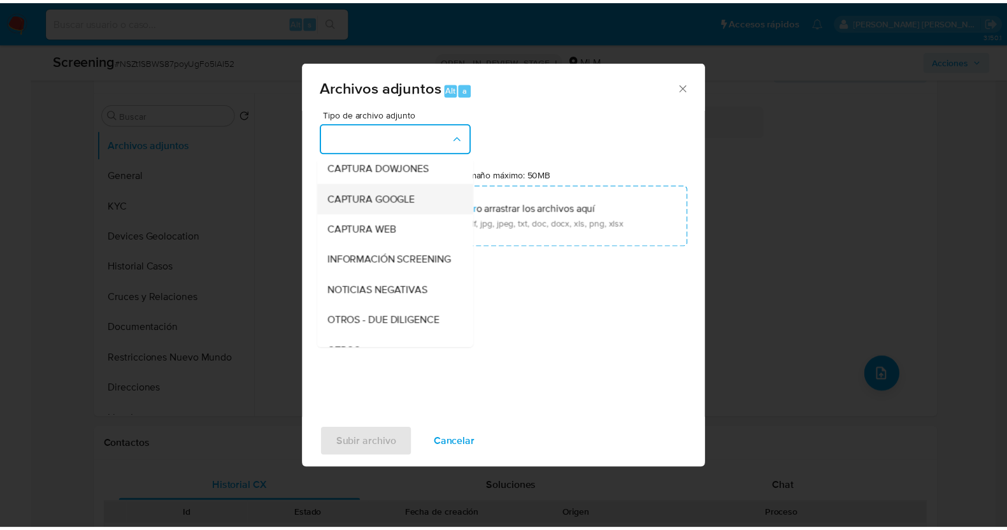
scroll to position [66, 0]
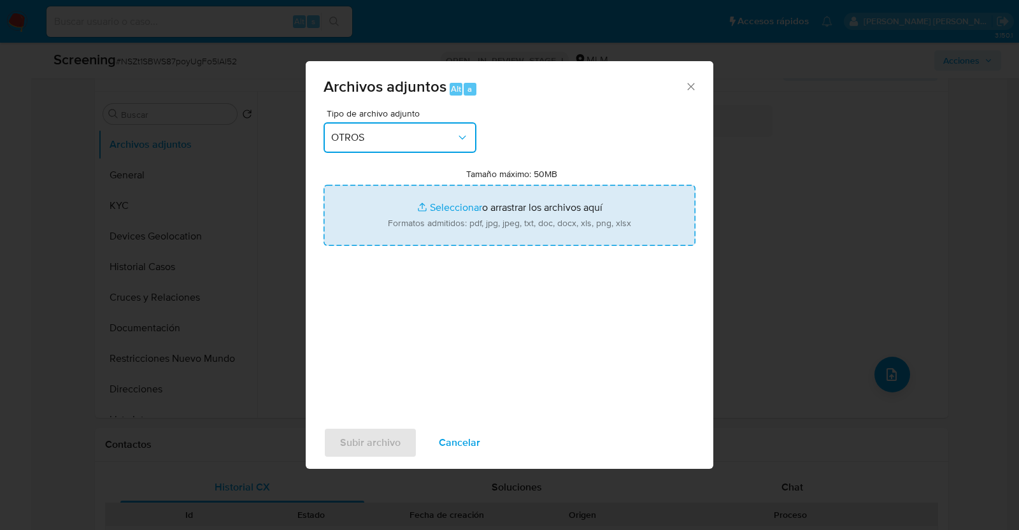
type input "C:\fakepath\2622034766_EDNA BARRIOS_JUL2025.pdf"
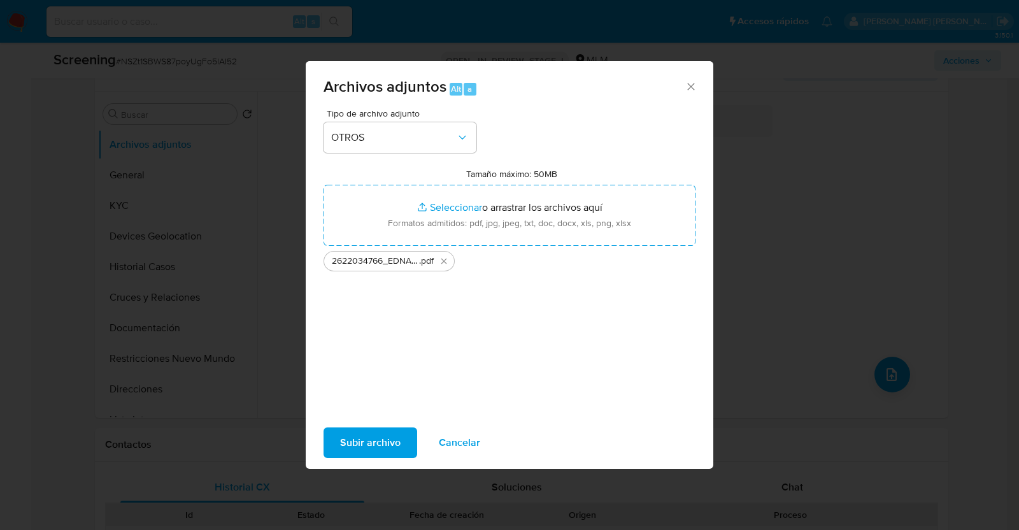
click at [385, 436] on span "Subir archivo" at bounding box center [370, 443] width 61 height 28
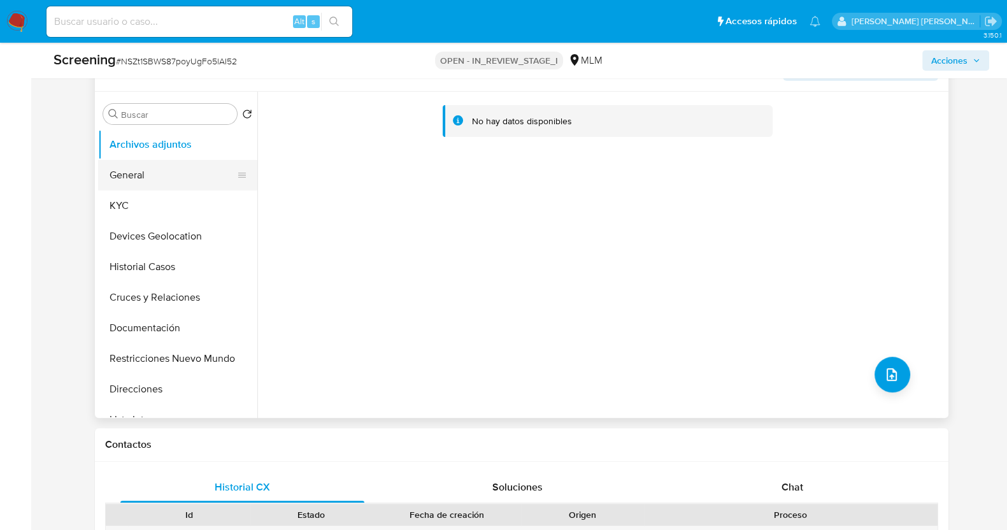
click at [143, 173] on button "General" at bounding box center [172, 175] width 149 height 31
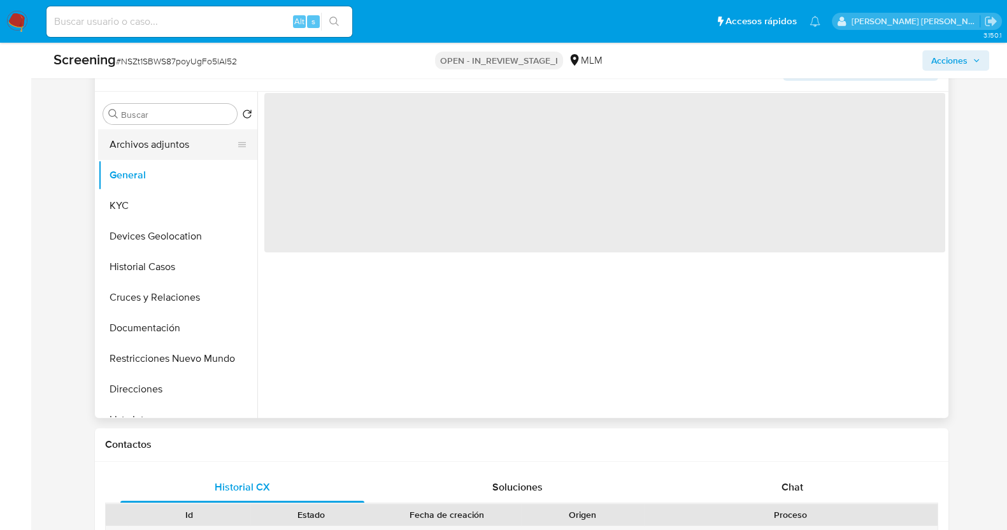
click at [147, 145] on button "Archivos adjuntos" at bounding box center [172, 144] width 149 height 31
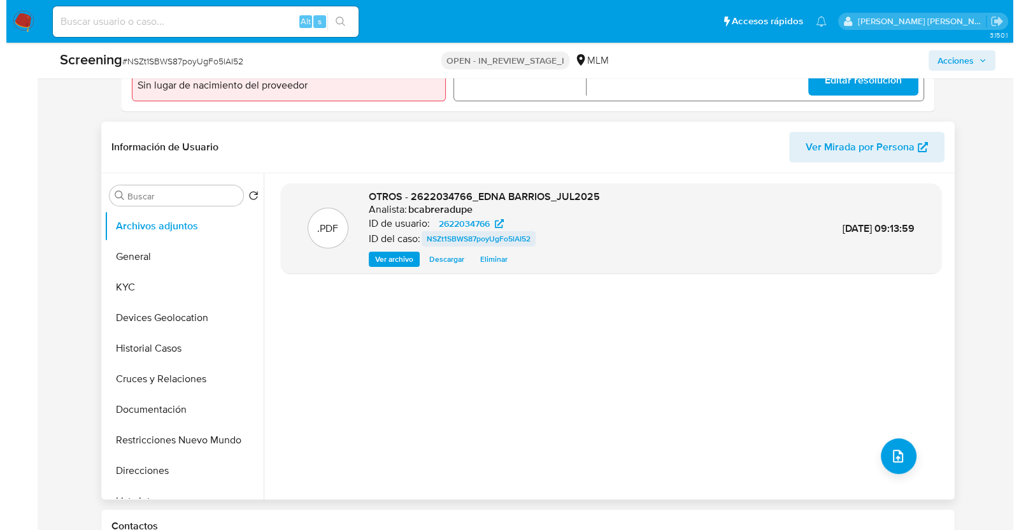
scroll to position [398, 0]
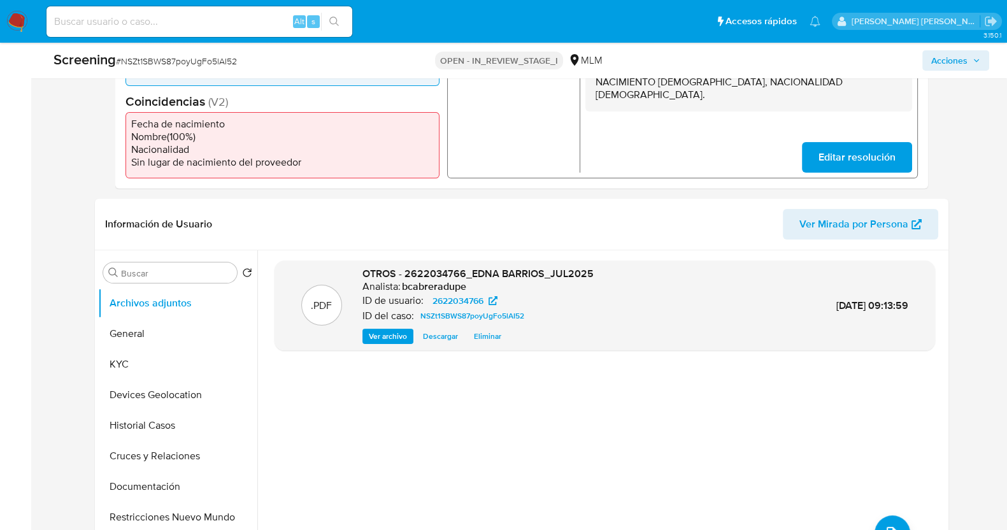
click at [981, 52] on button "Acciones" at bounding box center [956, 60] width 67 height 20
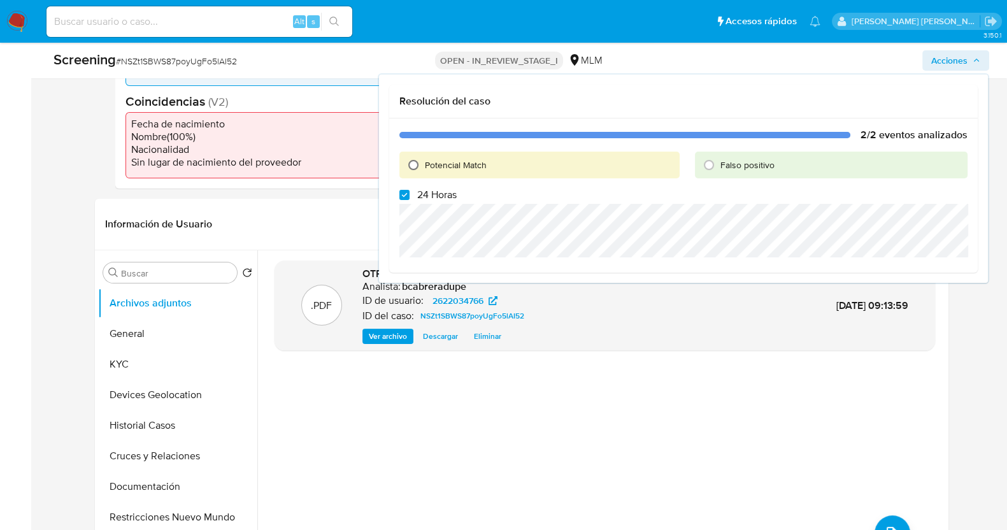
click at [411, 164] on input "Potencial Match" at bounding box center [413, 165] width 20 height 20
radio input "true"
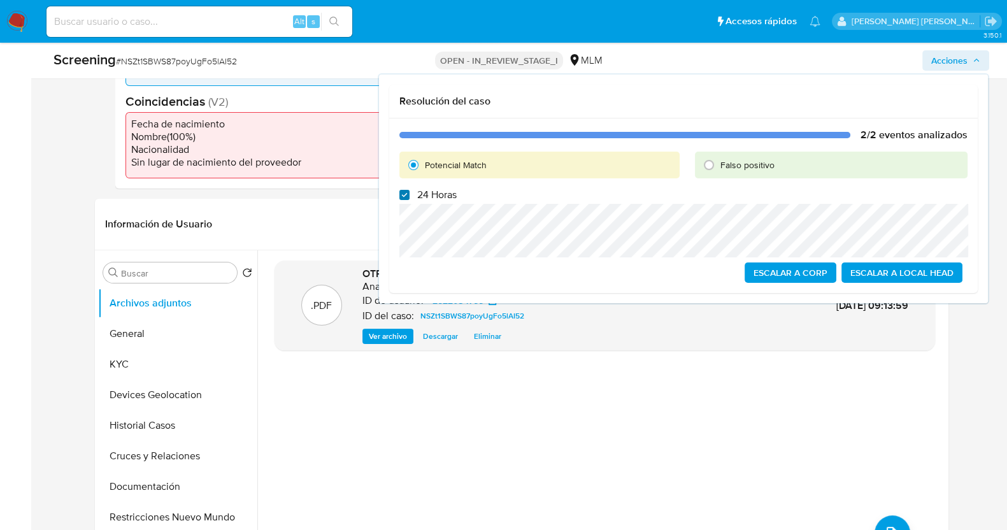
click at [407, 198] on input "24 Horas" at bounding box center [404, 195] width 10 height 10
checkbox input "false"
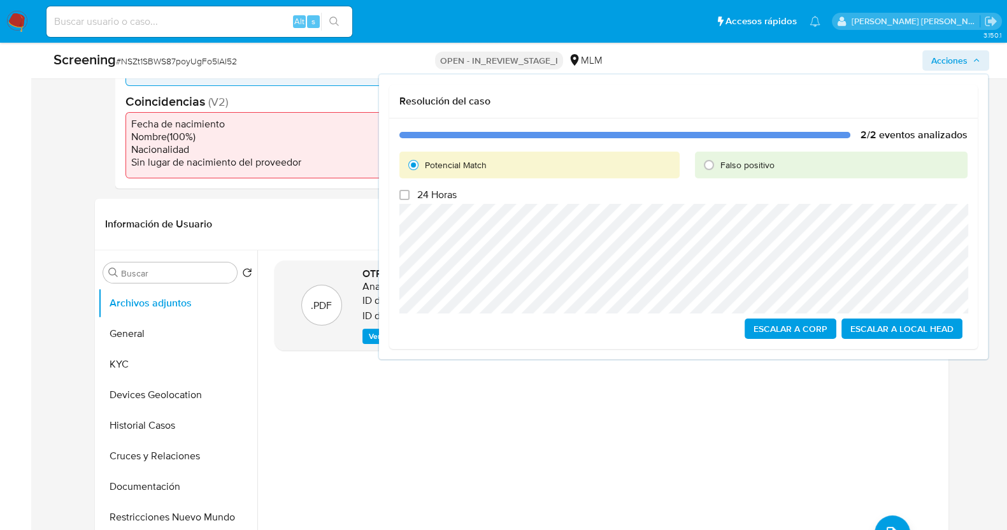
click at [933, 329] on span "Escalar a Local Head" at bounding box center [902, 329] width 103 height 18
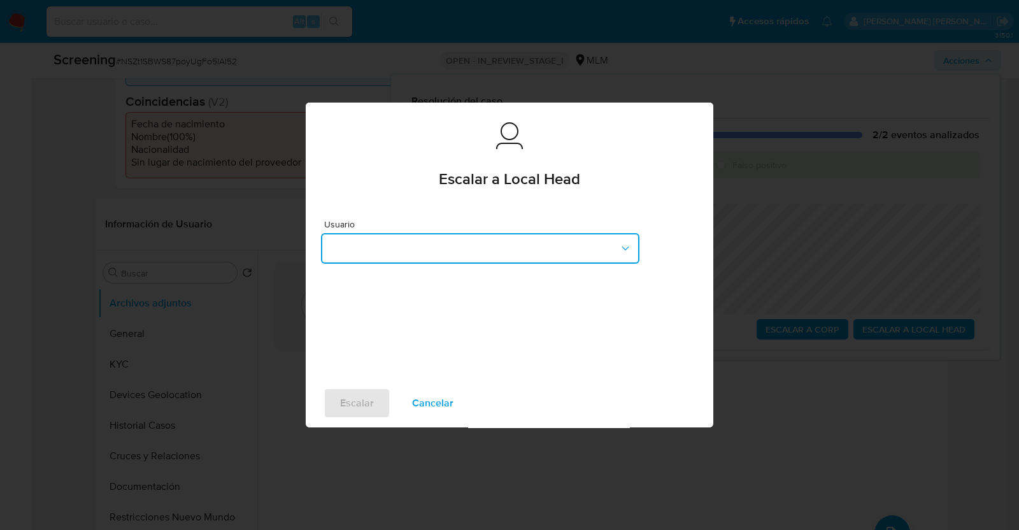
click at [479, 255] on button "button" at bounding box center [480, 248] width 319 height 31
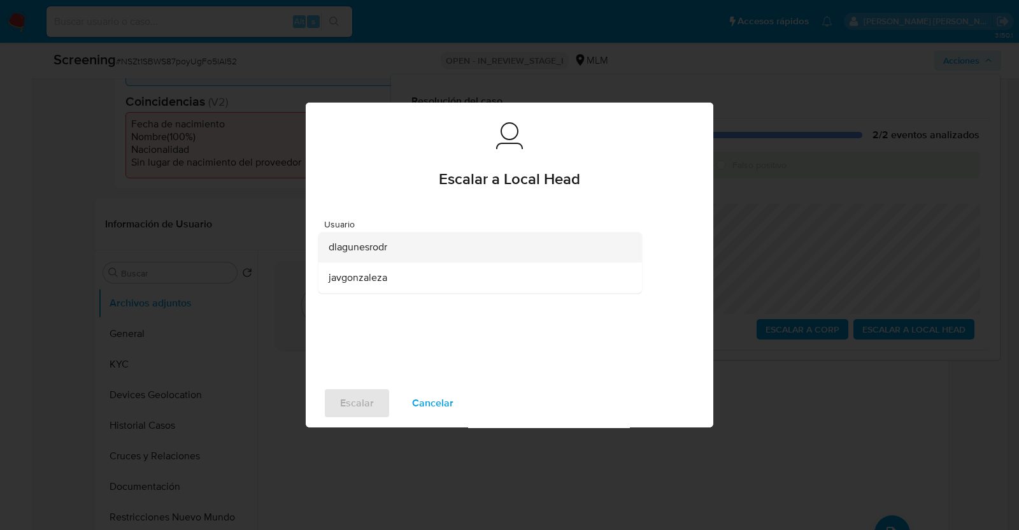
click at [387, 247] on span "dlagunesrodr" at bounding box center [358, 247] width 59 height 13
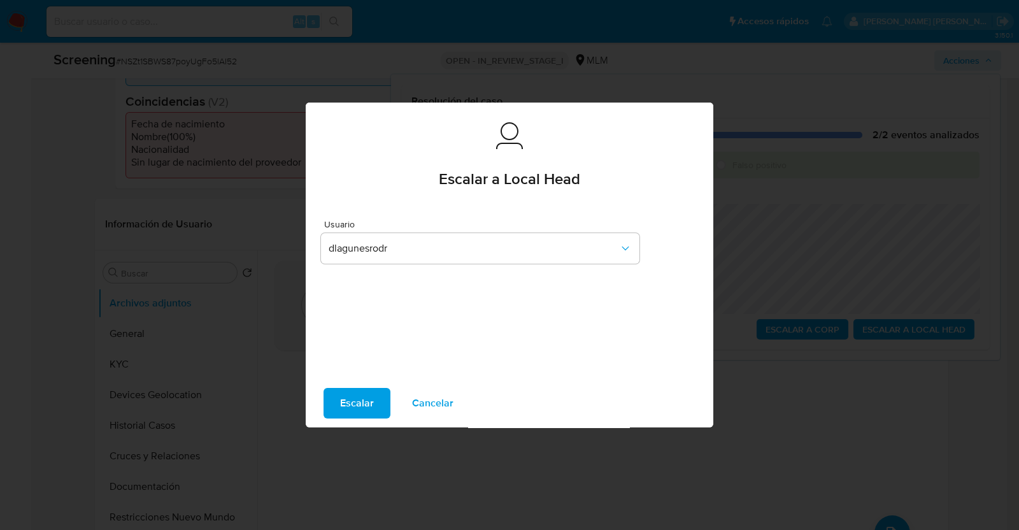
click at [361, 403] on span "Escalar" at bounding box center [357, 403] width 34 height 28
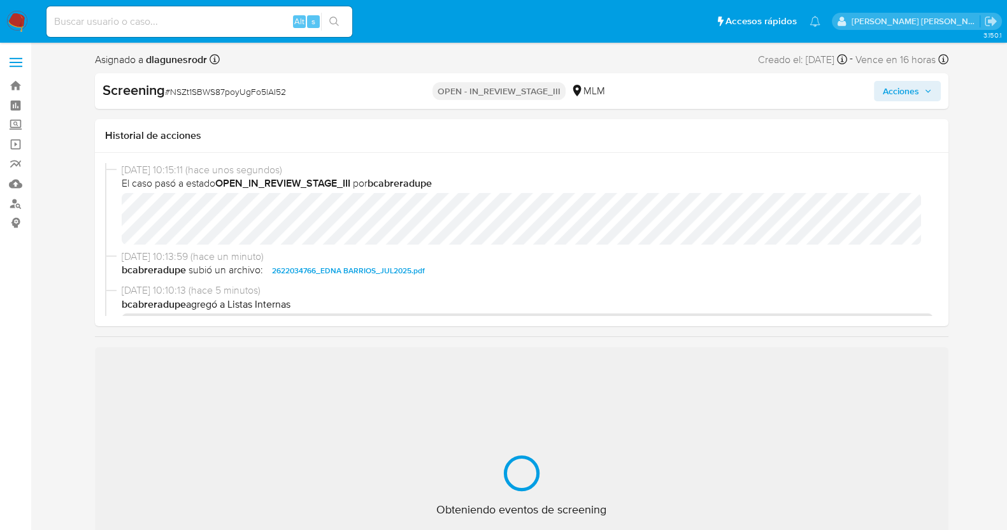
select select "10"
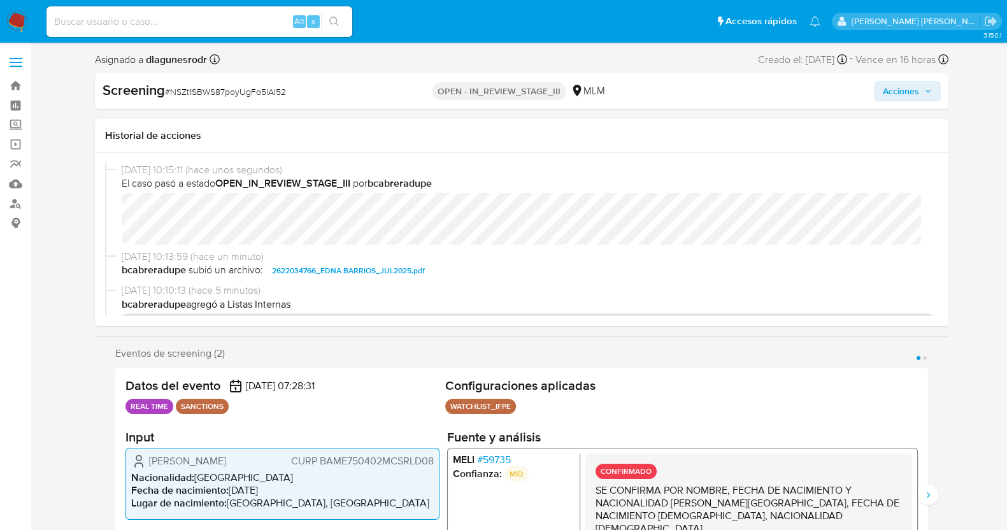
click at [210, 90] on span "# NSZt1SBWS87poyUgFo5lAI52" at bounding box center [225, 91] width 121 height 13
copy span "NSZt1SBWS87poyUgFo5lAI52"
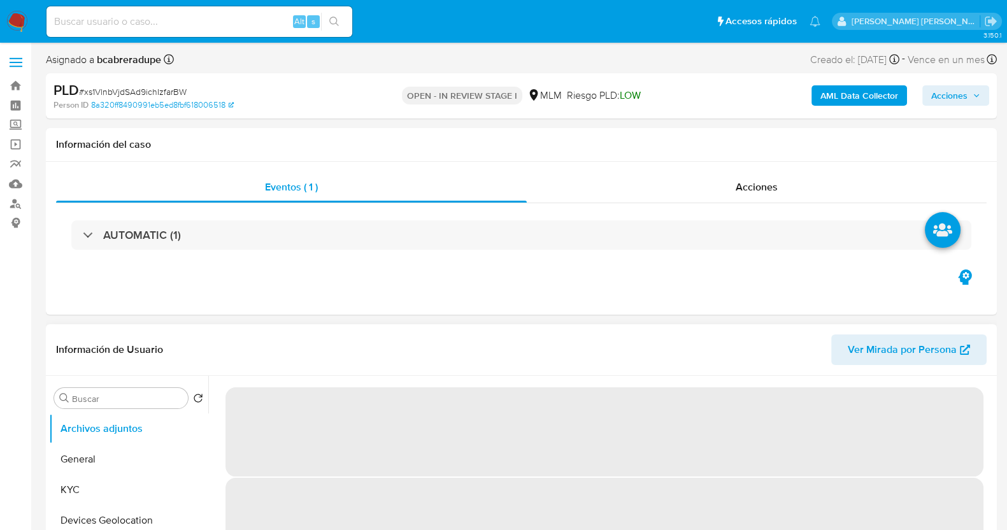
select select "10"
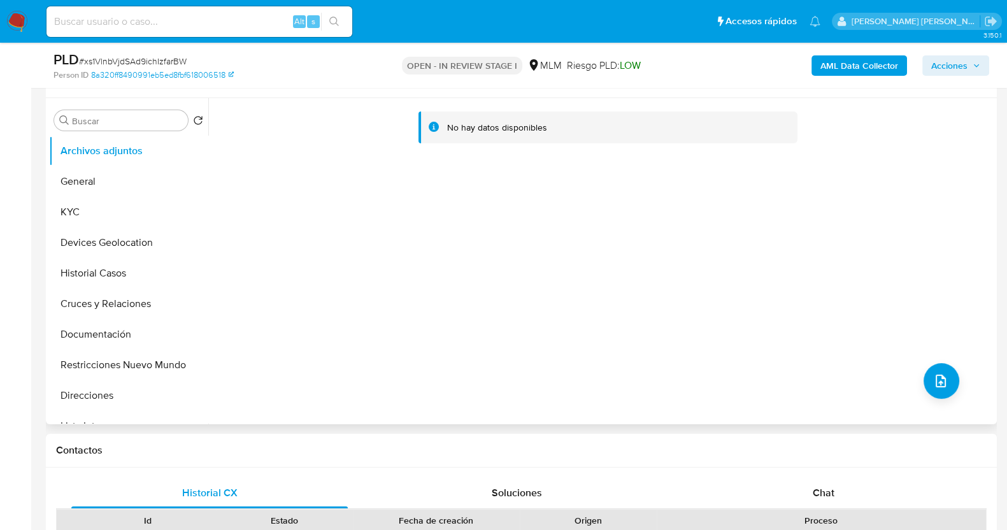
scroll to position [239, 0]
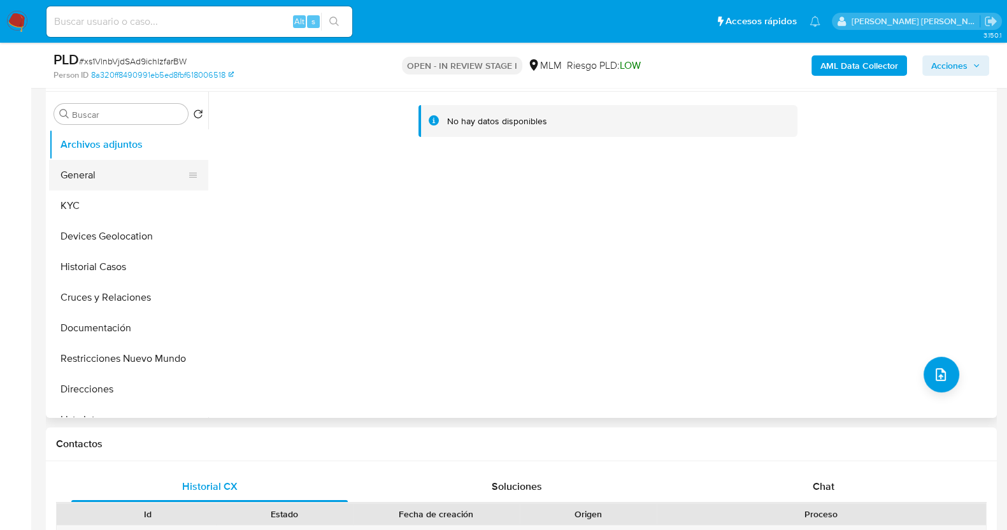
click at [132, 199] on button "KYC" at bounding box center [128, 206] width 159 height 31
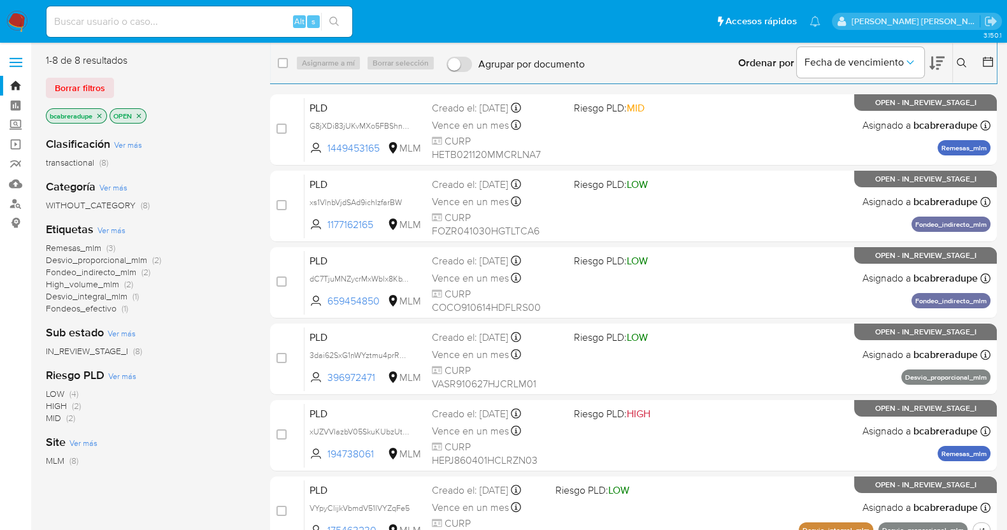
click at [101, 115] on icon "close-filter" at bounding box center [99, 115] width 4 height 4
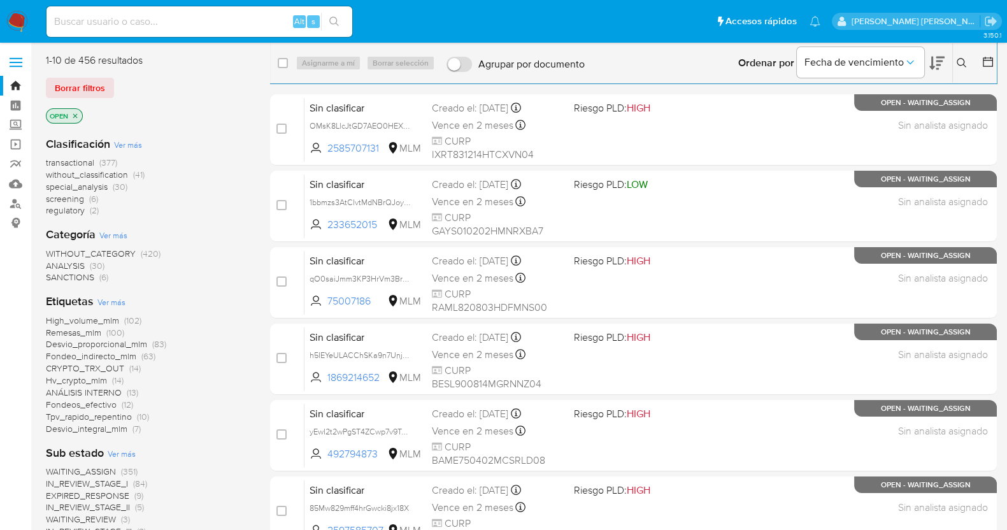
click at [76, 114] on icon "close-filter" at bounding box center [75, 116] width 8 height 8
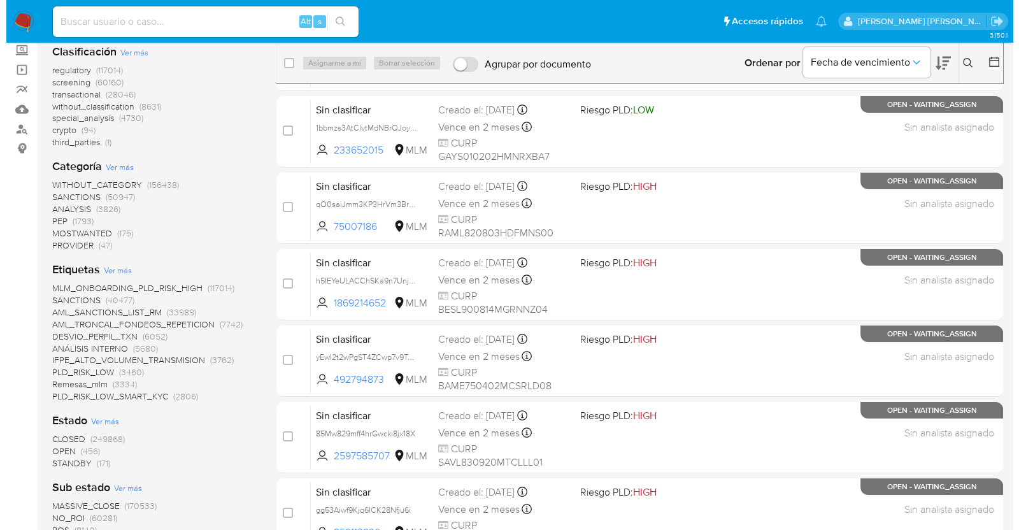
scroll to position [159, 0]
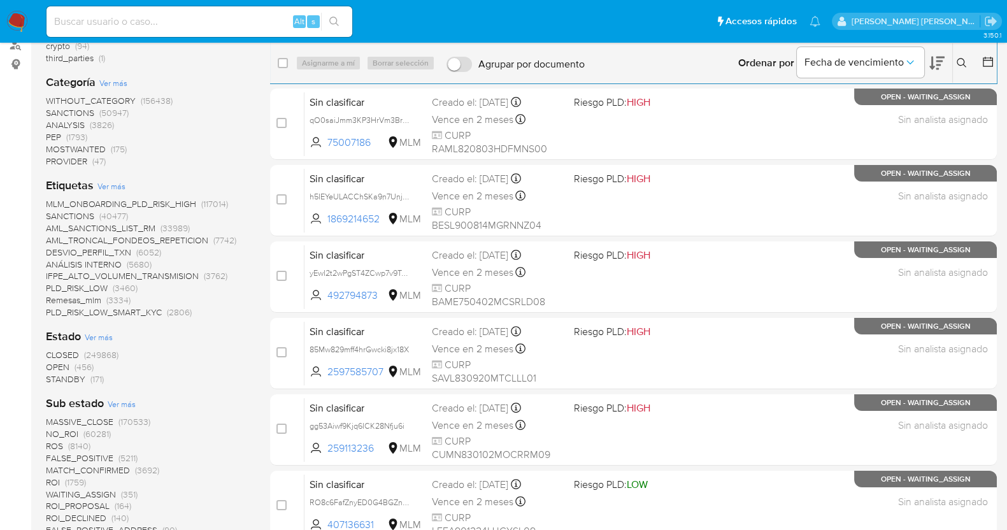
click at [69, 350] on span "CLOSED" at bounding box center [62, 355] width 33 height 13
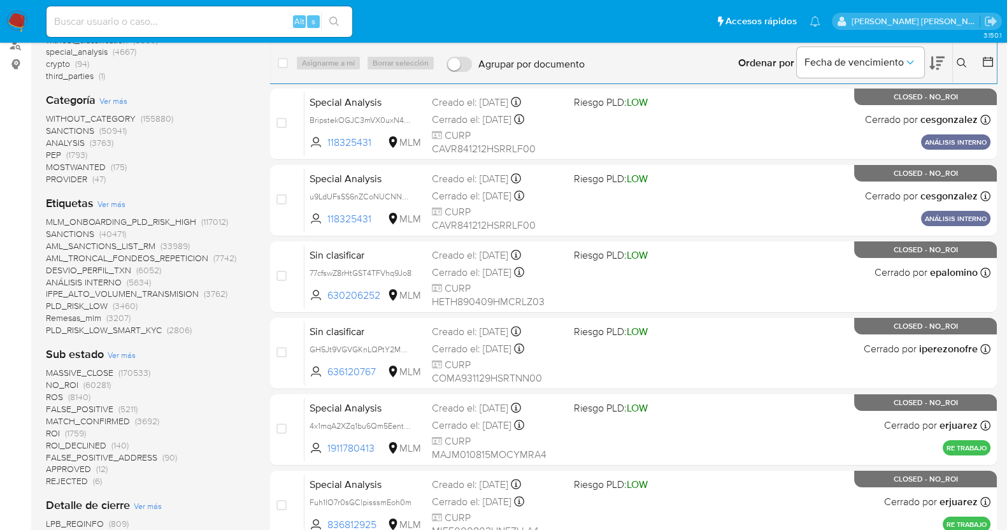
click at [119, 203] on span "Ver más" at bounding box center [111, 203] width 28 height 11
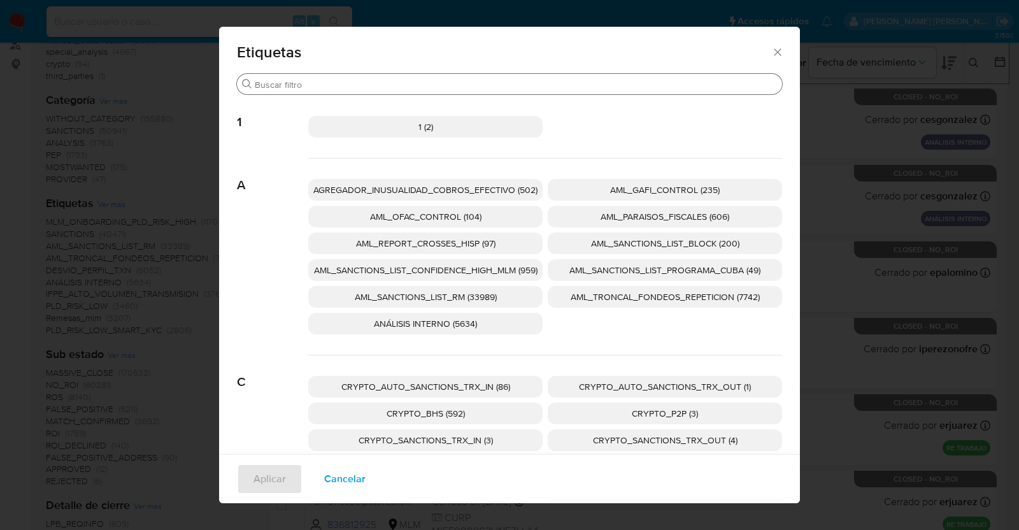
click at [449, 87] on input "Buscar" at bounding box center [516, 84] width 522 height 11
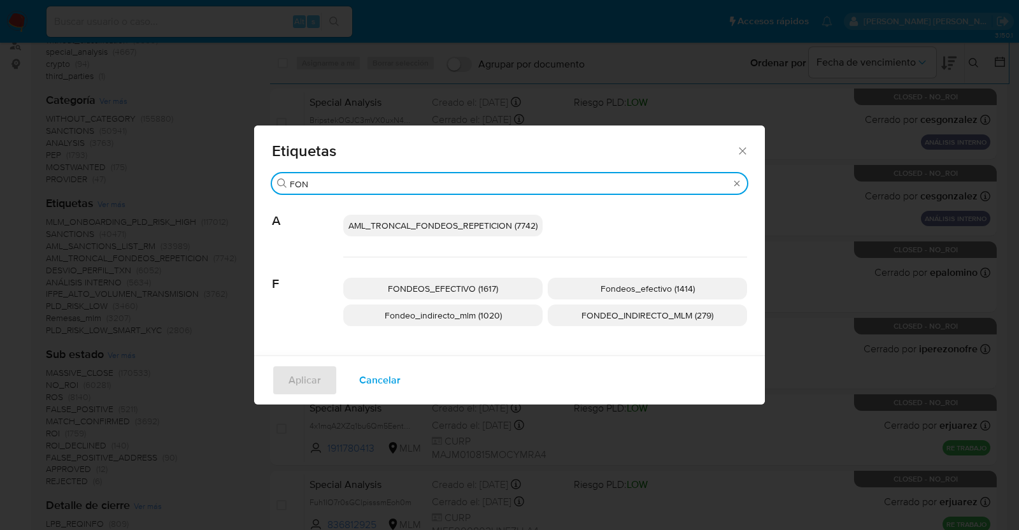
type input "FON"
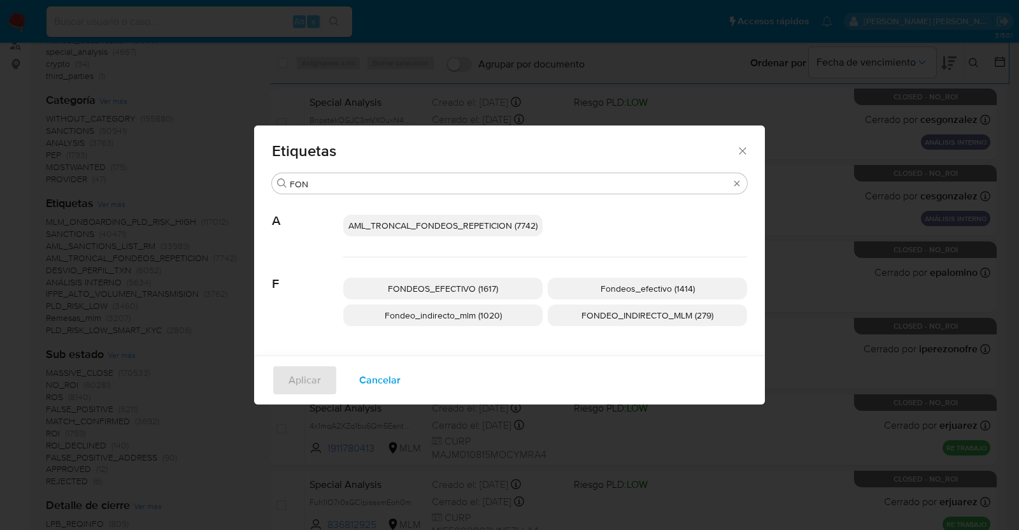
click at [609, 315] on span "FONDEO_INDIRECTO_MLM (279)" at bounding box center [648, 315] width 132 height 13
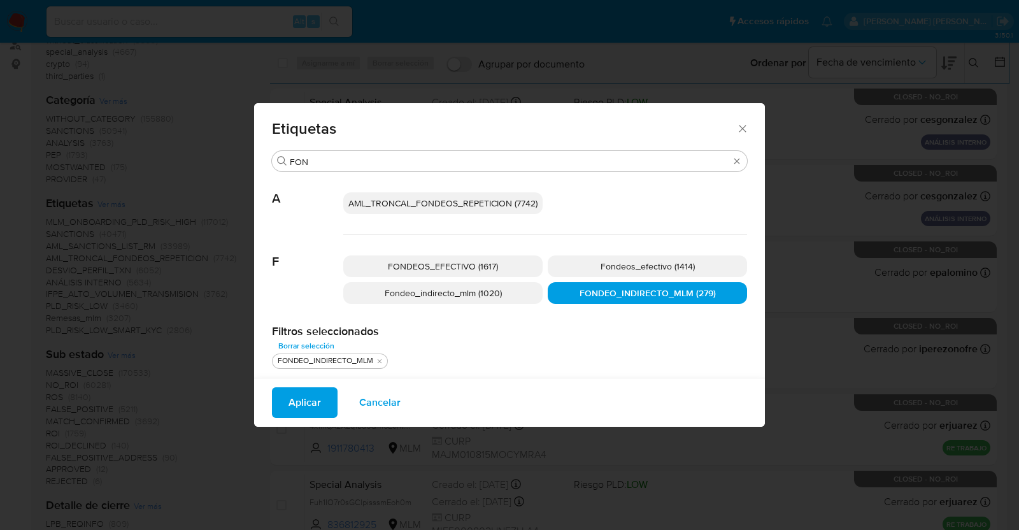
click at [466, 289] on span "Fondeo_indirecto_mlm (1020)" at bounding box center [443, 293] width 117 height 13
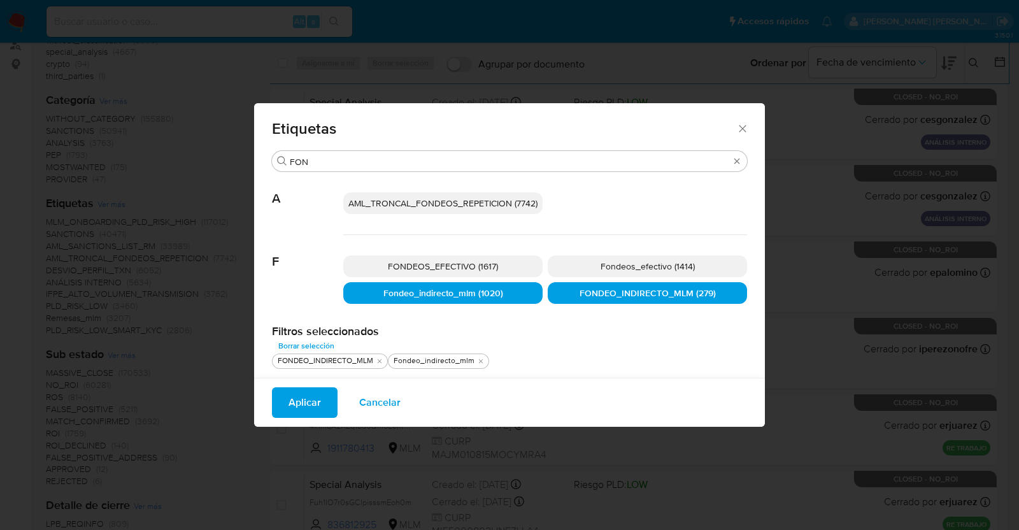
click at [310, 396] on span "Aplicar" at bounding box center [305, 403] width 32 height 28
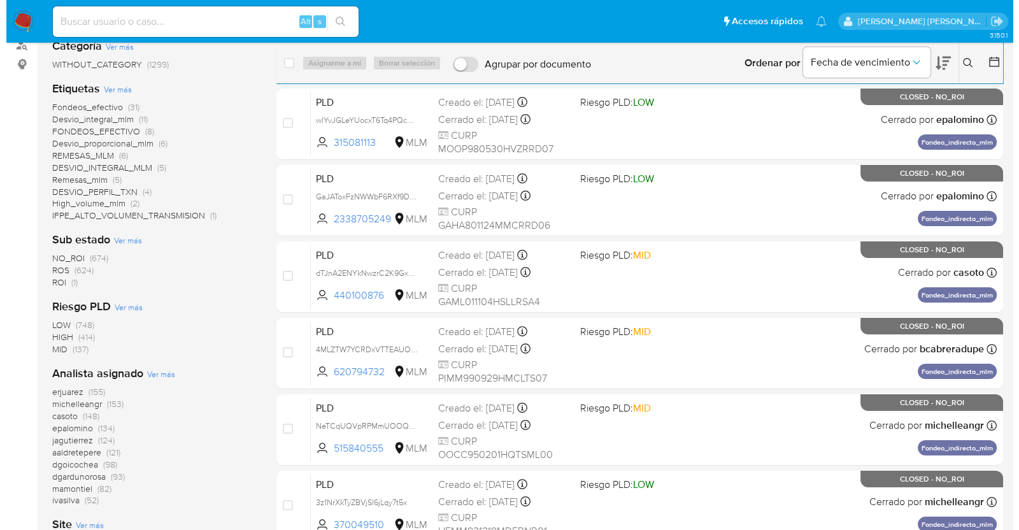
scroll to position [159, 0]
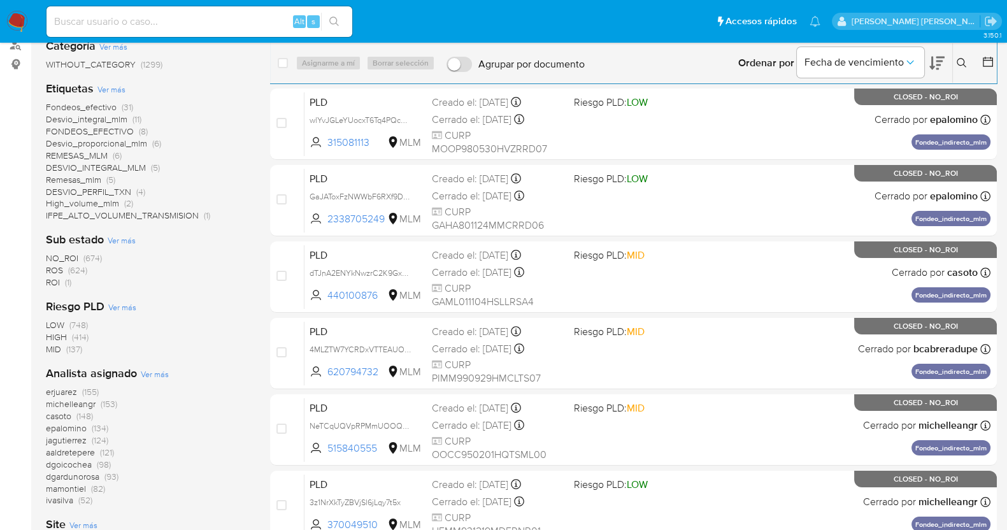
click at [61, 259] on span "NO_ROI" at bounding box center [62, 258] width 32 height 13
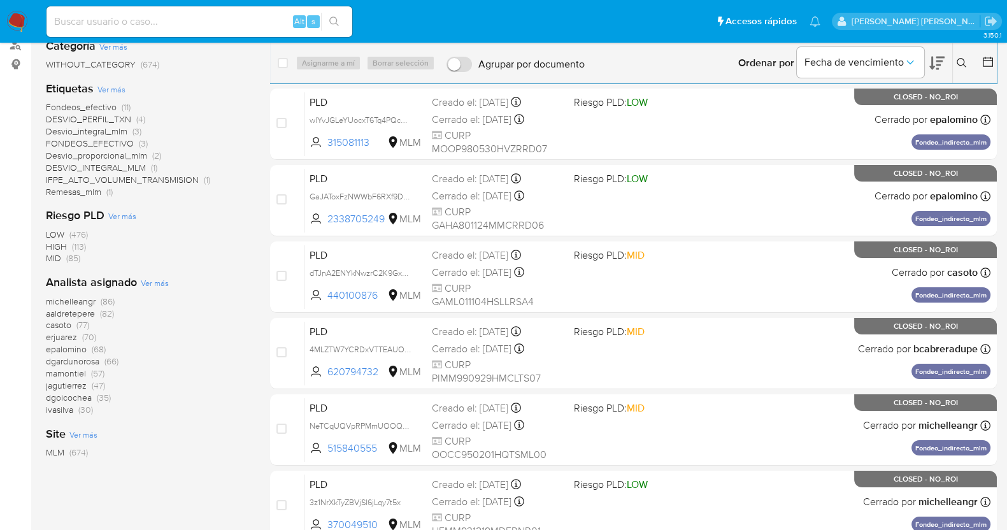
click at [158, 280] on span "Ver más" at bounding box center [155, 282] width 28 height 11
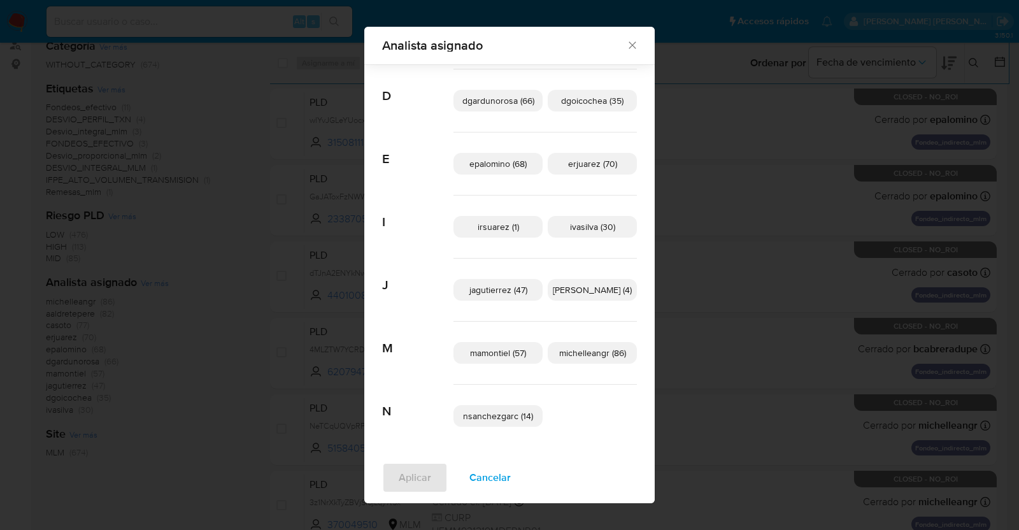
scroll to position [126, 0]
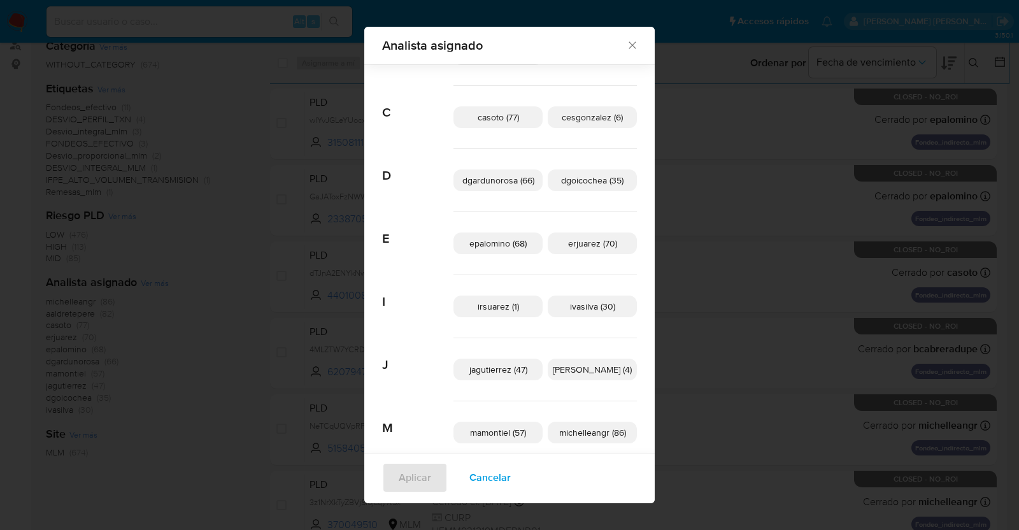
click at [598, 239] on span "erjuarez (70)" at bounding box center [592, 243] width 49 height 13
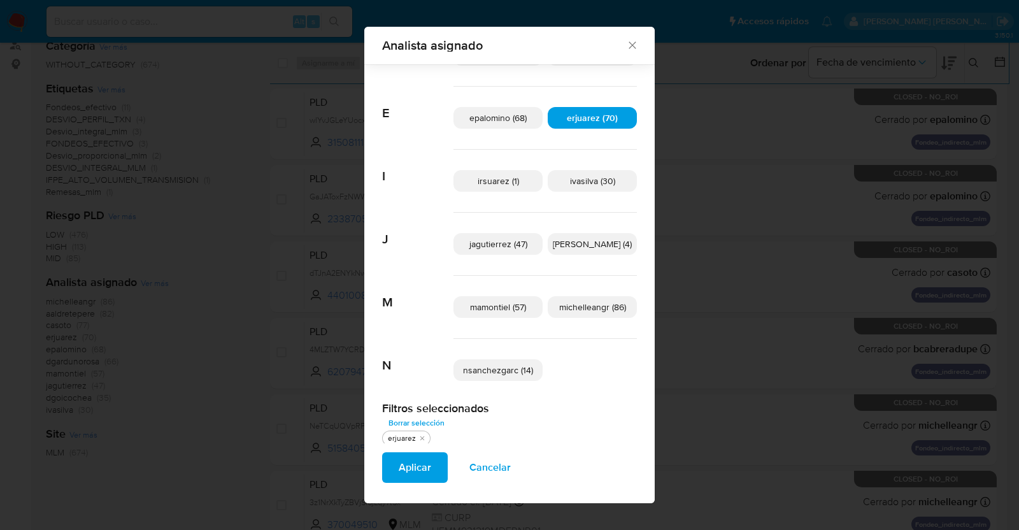
click at [494, 364] on span "nsanchezgarc (14)" at bounding box center [498, 370] width 70 height 13
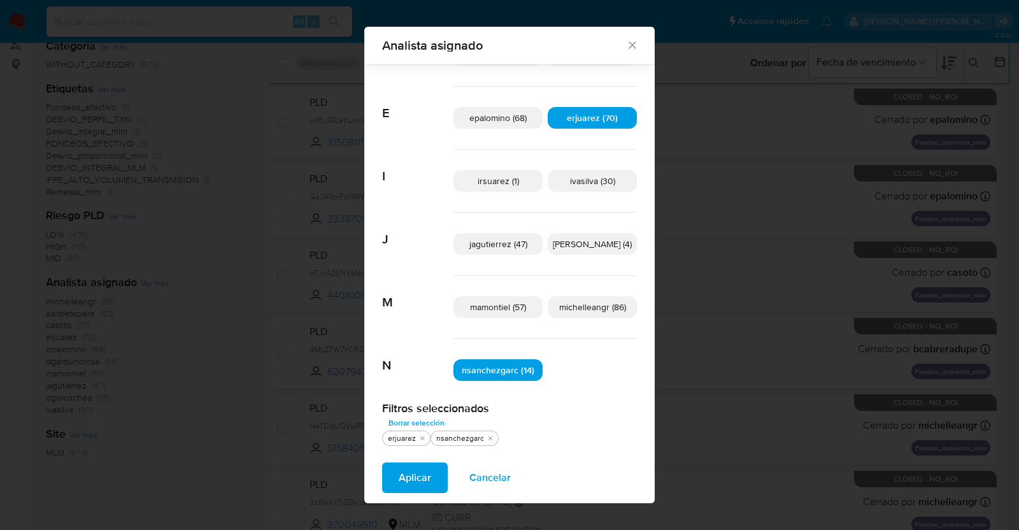
scroll to position [92, 0]
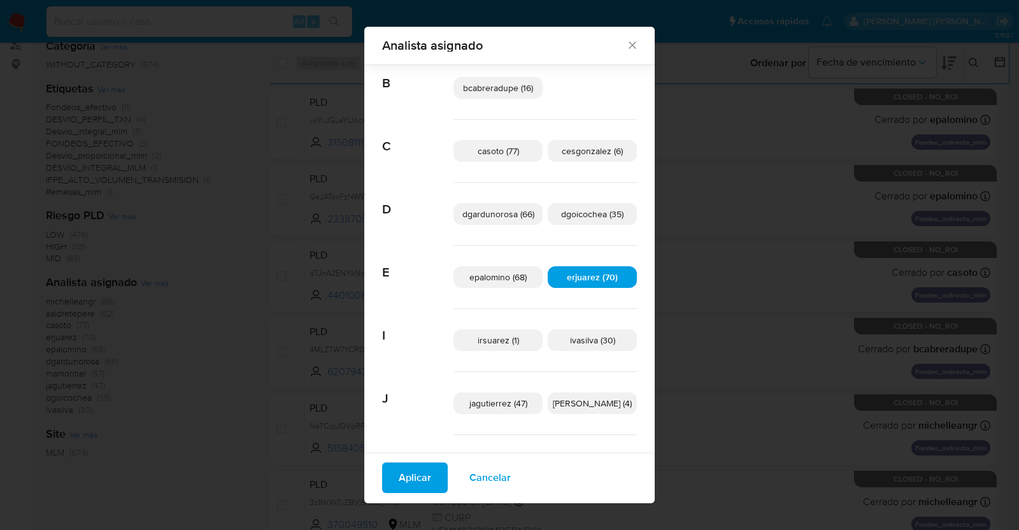
click at [490, 272] on span "epalomino (68)" at bounding box center [498, 277] width 57 height 13
click at [414, 473] on span "Aplicar" at bounding box center [415, 478] width 32 height 28
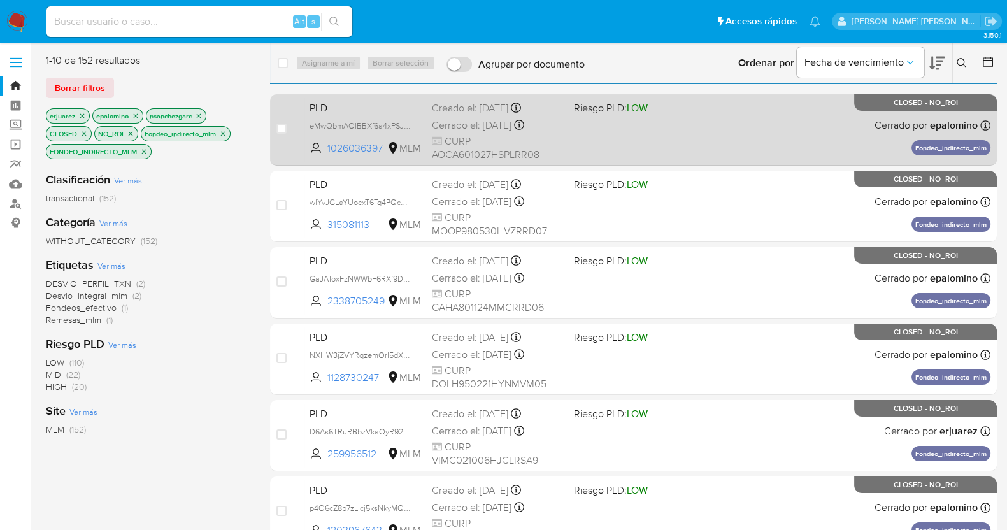
click at [487, 111] on div "Creado el: 12/07/2025 Creado el: 12/07/2025 02:12:30" at bounding box center [498, 108] width 132 height 14
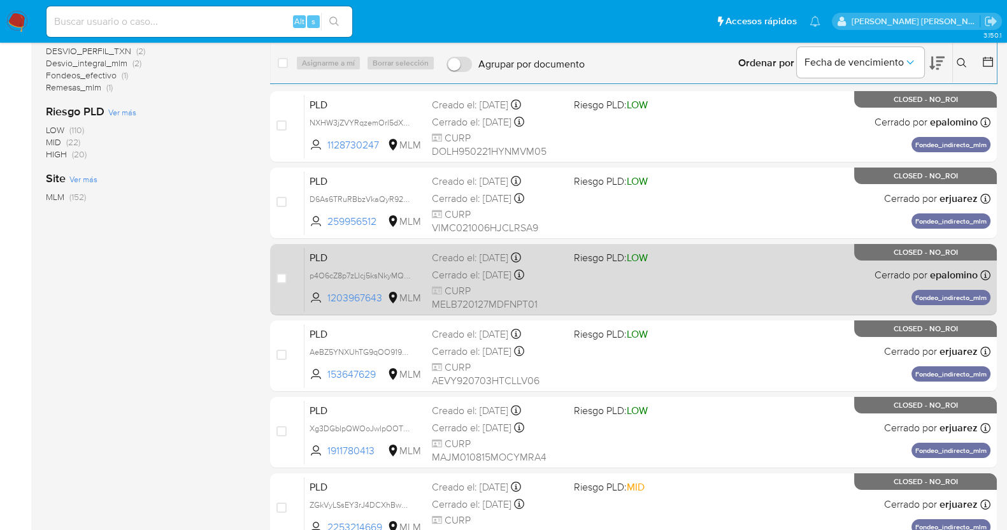
scroll to position [239, 0]
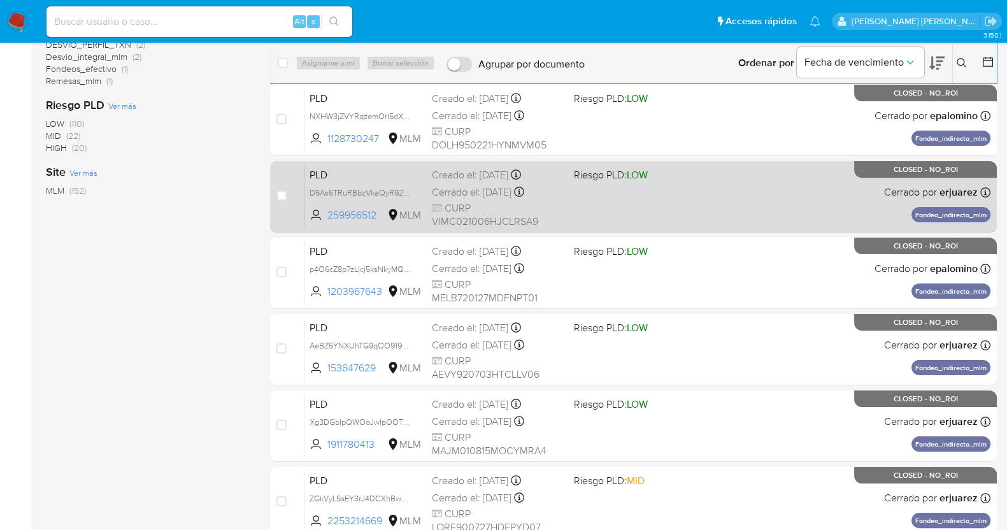
click at [481, 181] on div "Creado el: 12/07/2025 Creado el: 12/07/2025 02:09:11" at bounding box center [498, 175] width 132 height 14
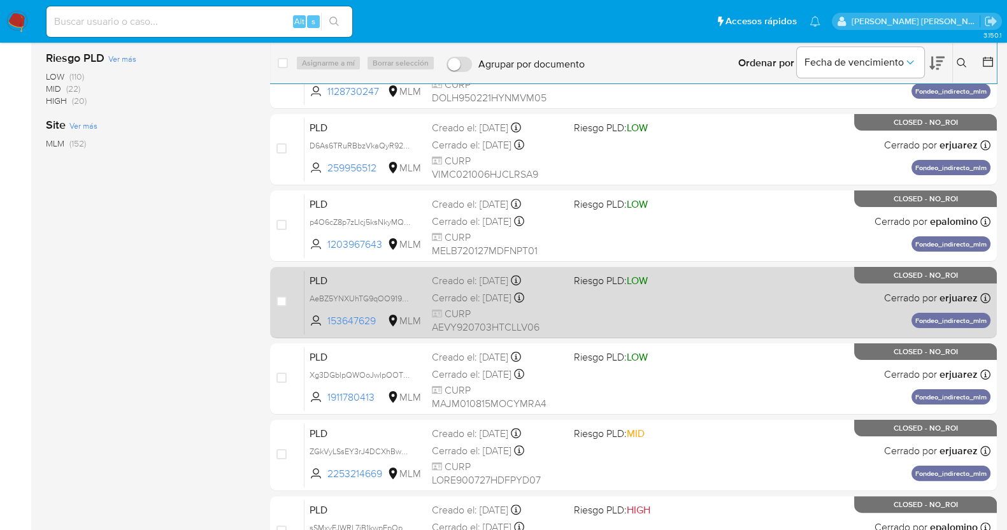
scroll to position [378, 0]
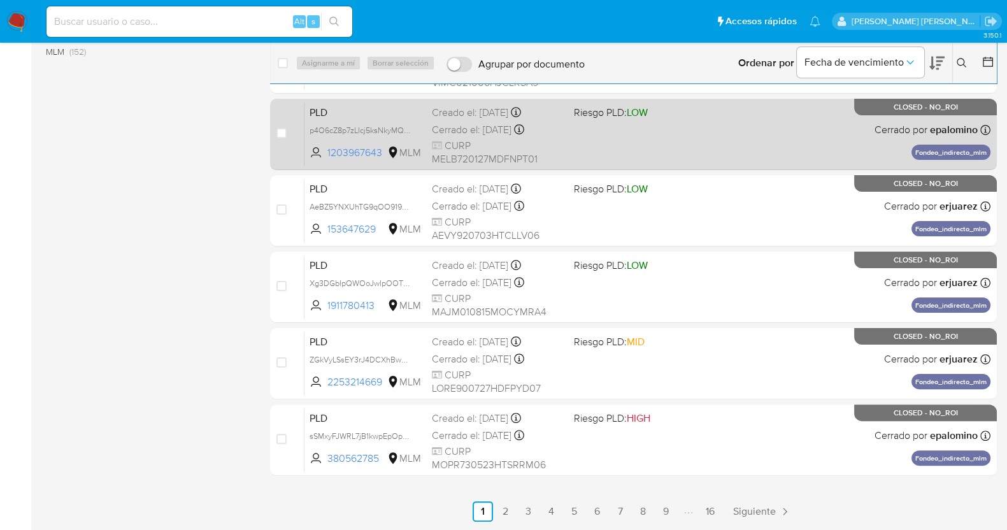
click at [783, 507] on icon "Paginación" at bounding box center [785, 511] width 13 height 13
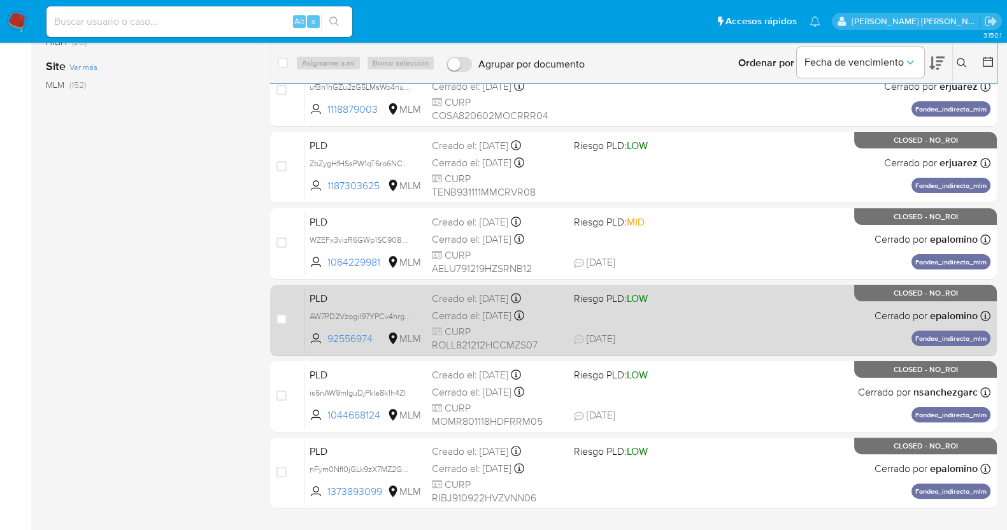
scroll to position [378, 0]
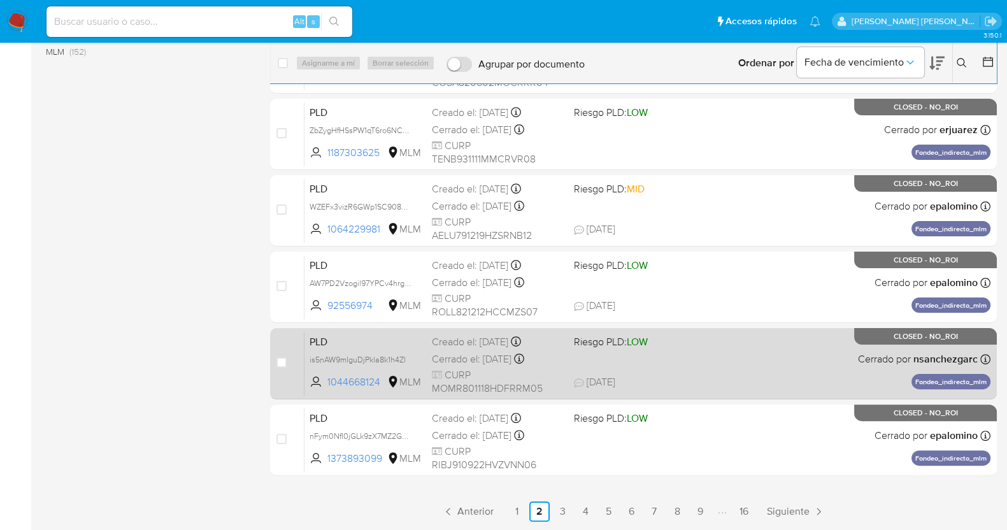
click at [477, 355] on div "Cerrado el: 17/07/2025 Cerrado el: 17/07/2025 15:33:37" at bounding box center [498, 359] width 132 height 14
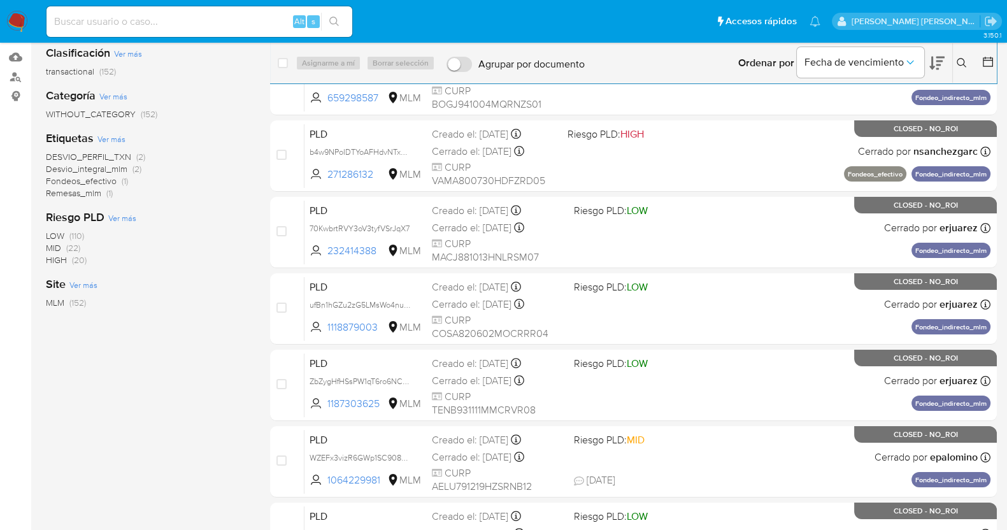
scroll to position [0, 0]
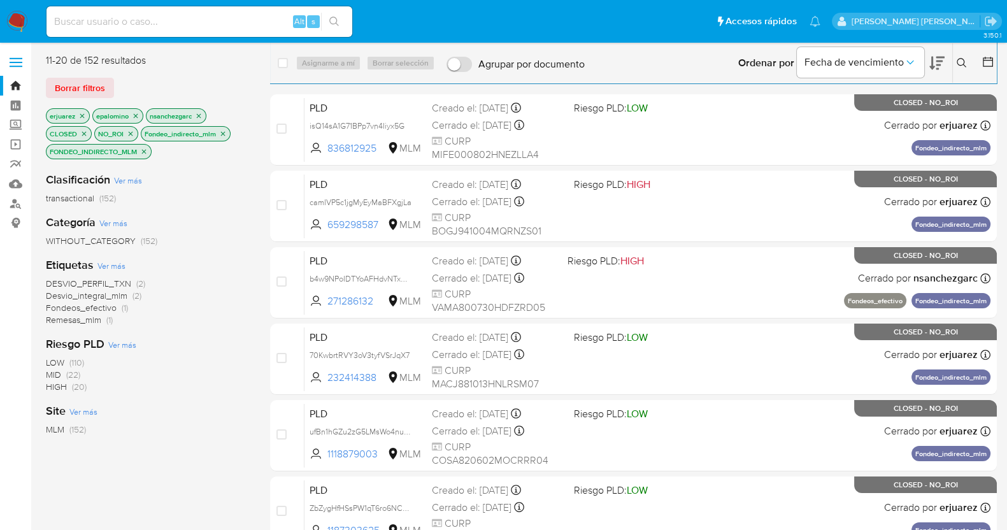
click at [129, 135] on icon "close-filter" at bounding box center [131, 133] width 4 height 4
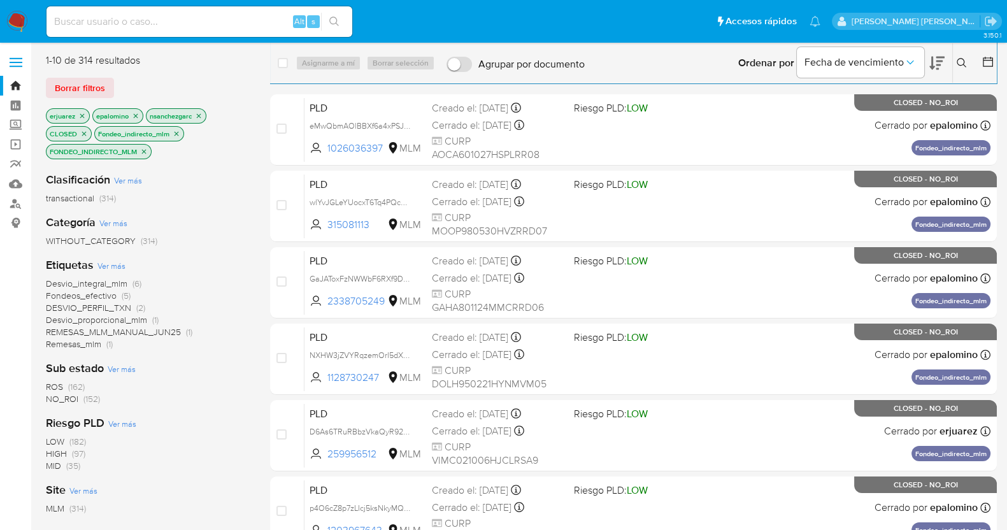
click at [57, 385] on span "ROS" at bounding box center [54, 386] width 17 height 13
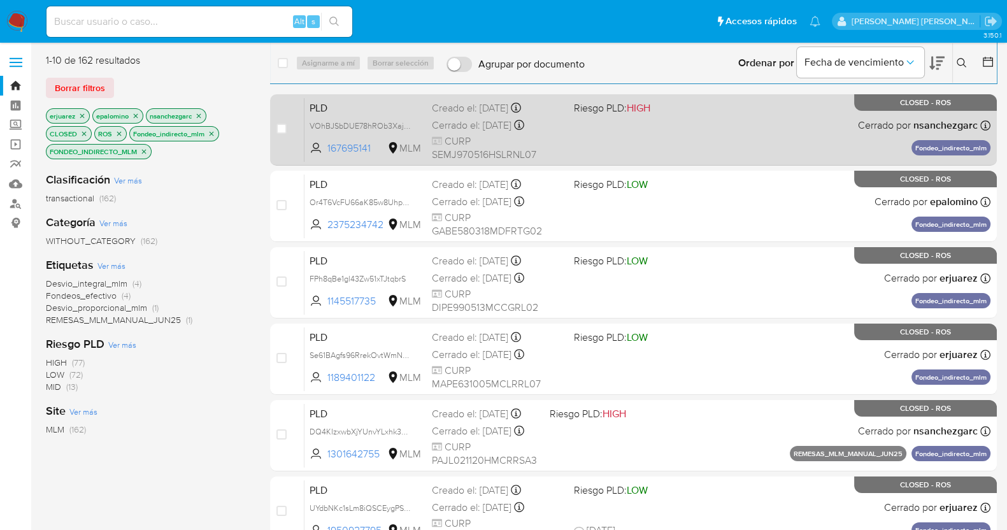
click at [476, 112] on div "Creado el: 12/06/2025 Creado el: 12/06/2025 02:09:29" at bounding box center [498, 108] width 132 height 14
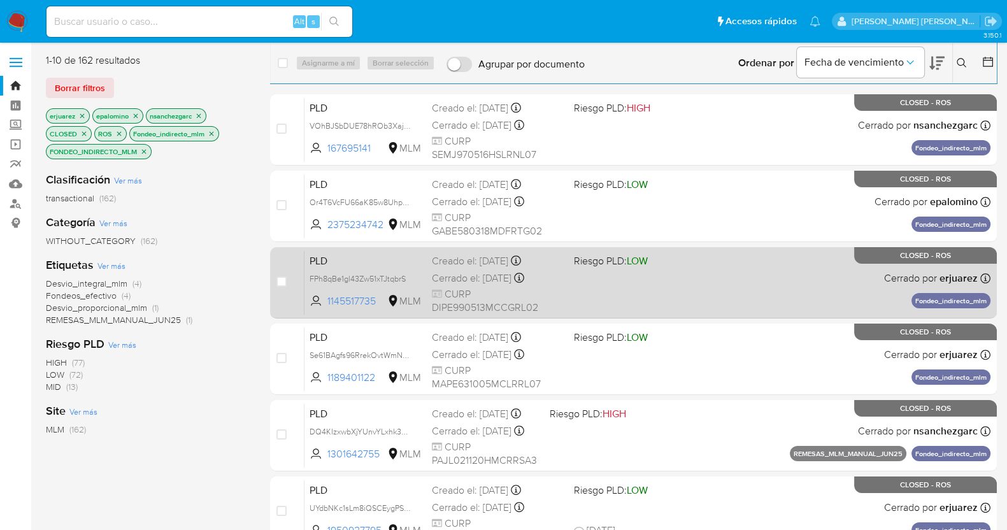
click at [475, 278] on div "Cerrado el: 08/08/2025 Cerrado el: 08/08/2025 10:20:46" at bounding box center [498, 278] width 132 height 14
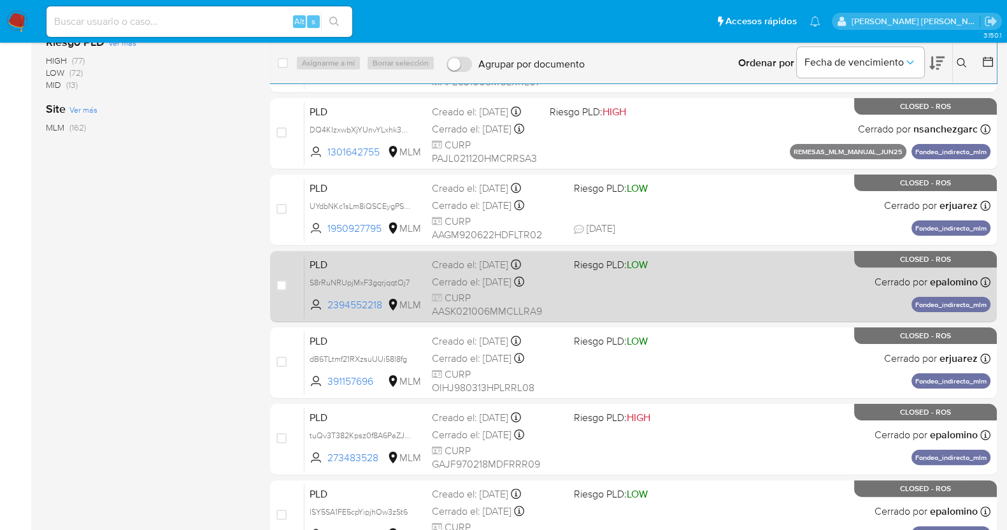
scroll to position [378, 0]
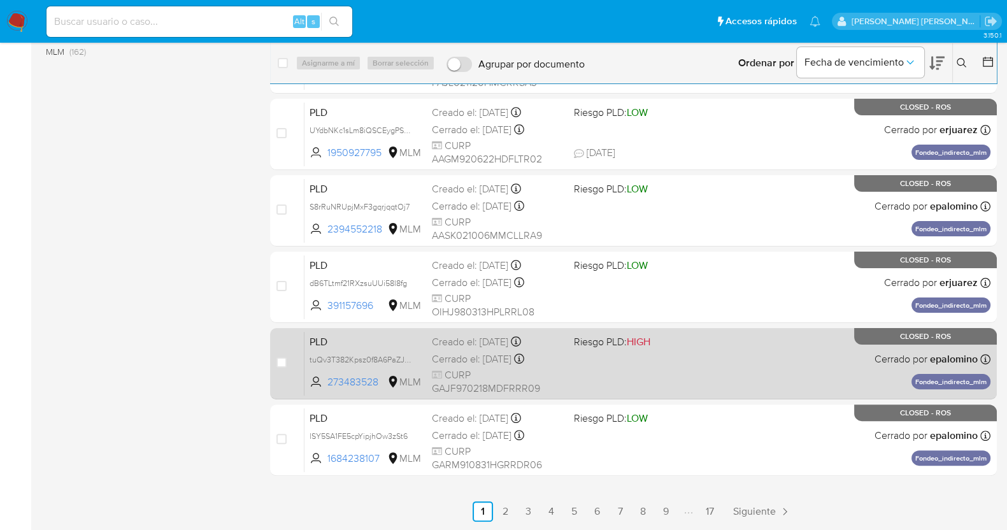
click at [440, 364] on div "Cerrado el: 08/08/2025 Cerrado el: 08/08/2025 09:33:54" at bounding box center [498, 359] width 132 height 14
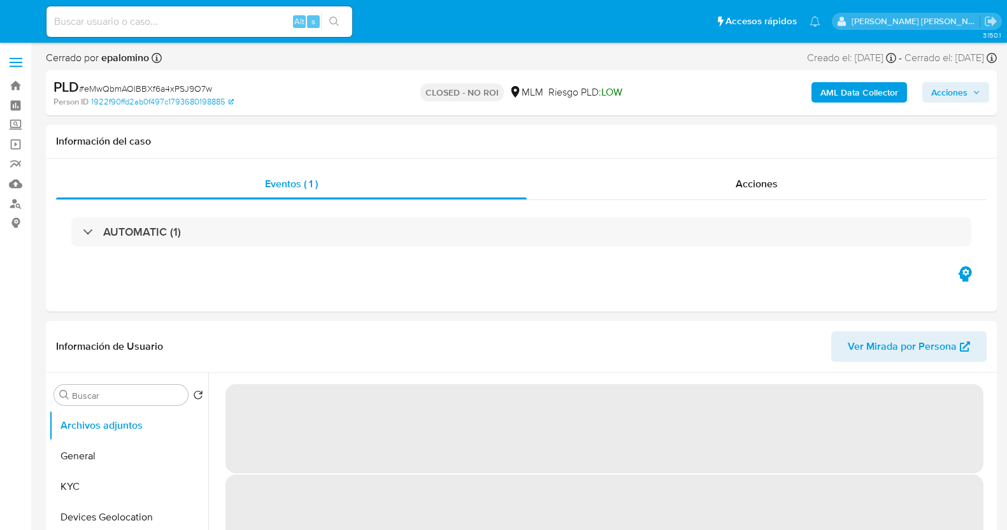
select select "10"
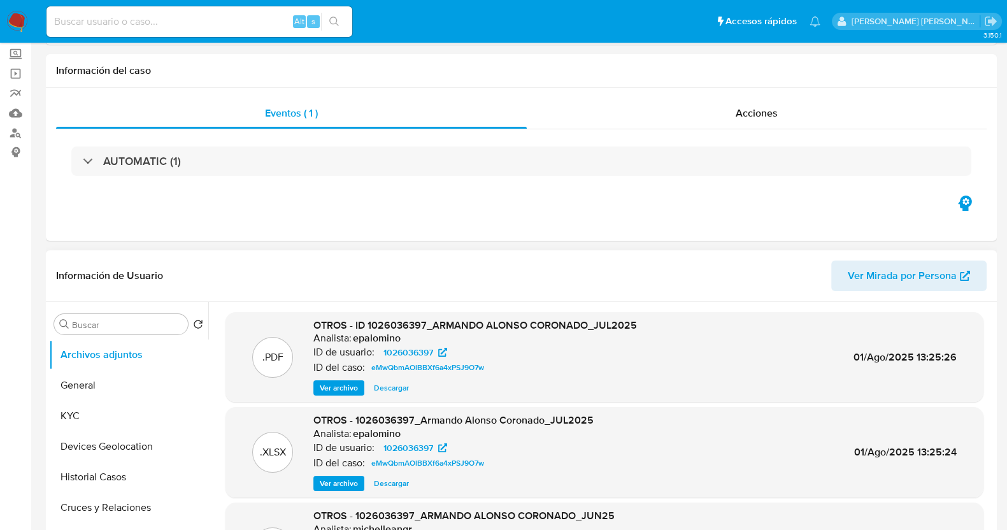
scroll to position [159, 0]
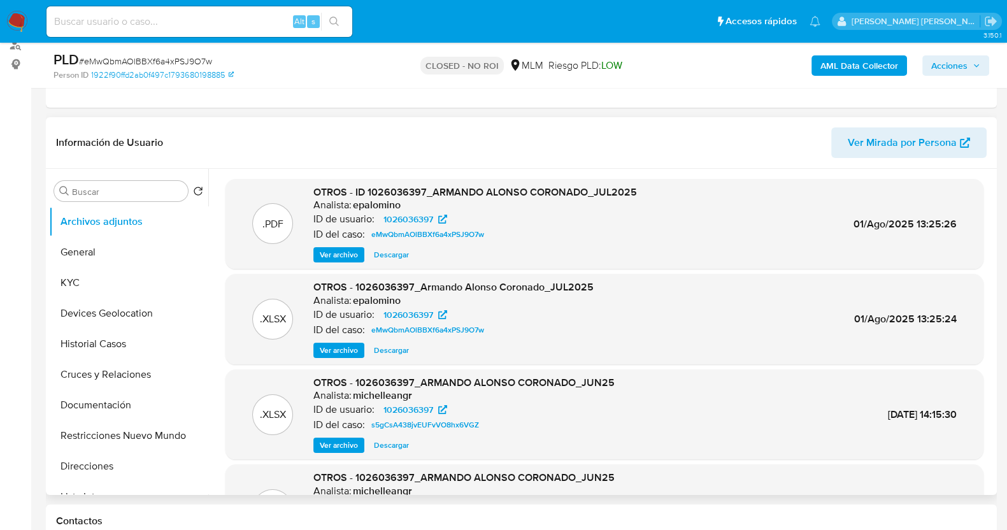
click at [392, 257] on span "Descargar" at bounding box center [391, 254] width 35 height 13
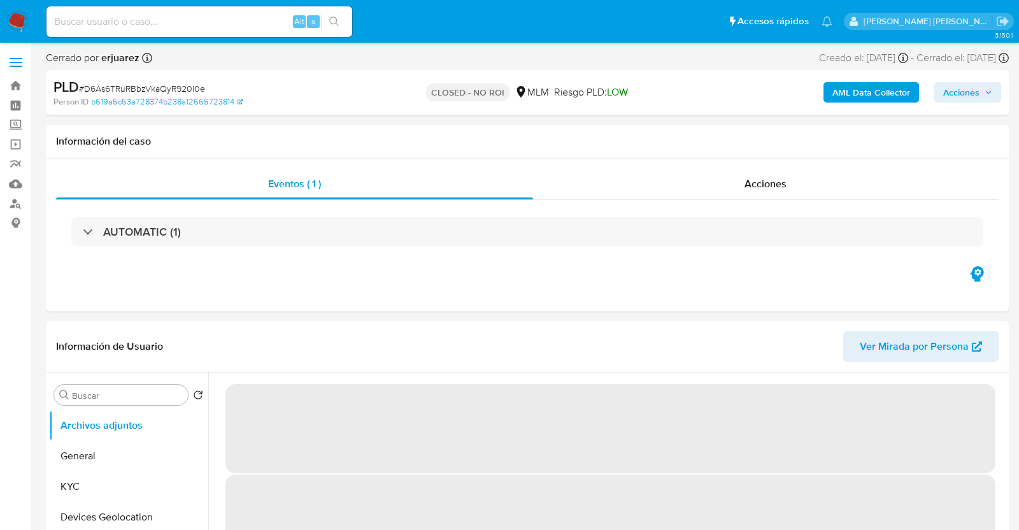
select select "10"
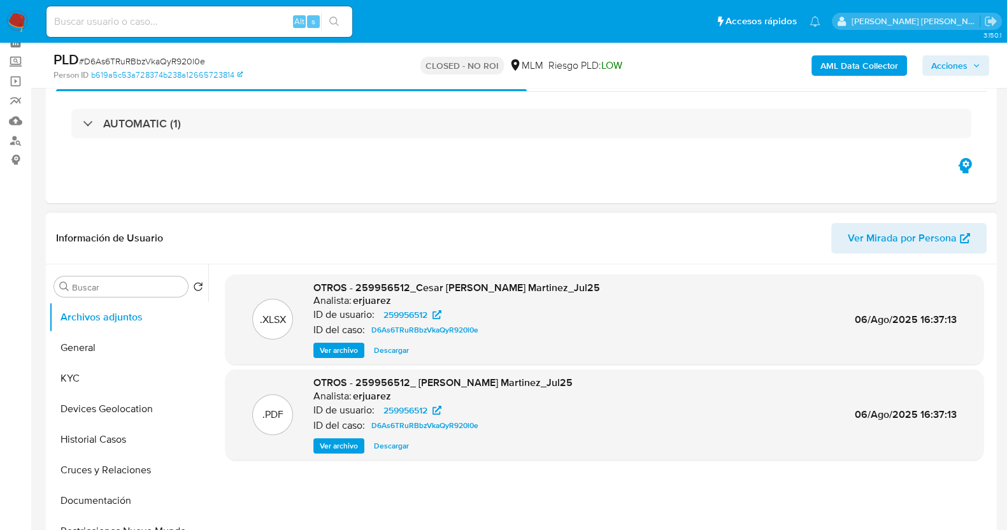
scroll to position [159, 0]
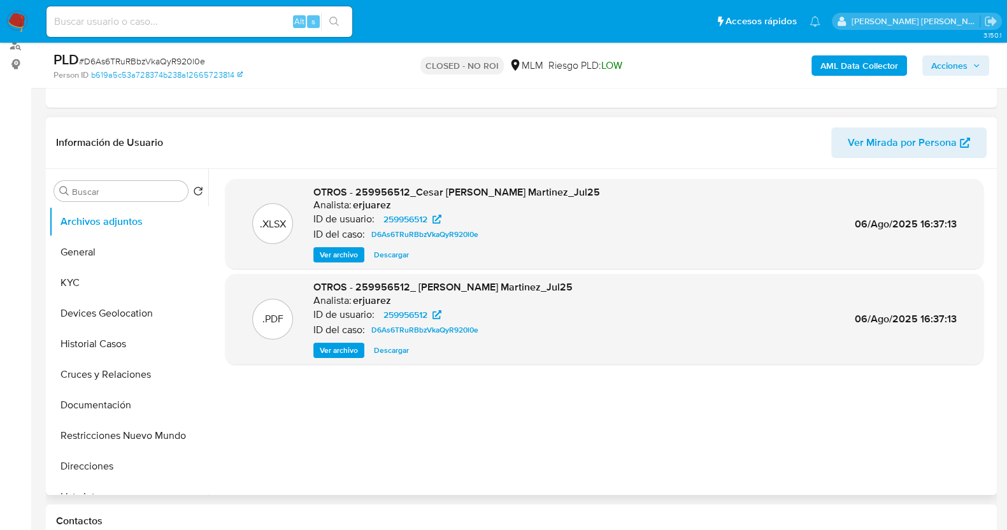
click at [395, 352] on span "Descargar" at bounding box center [391, 350] width 35 height 13
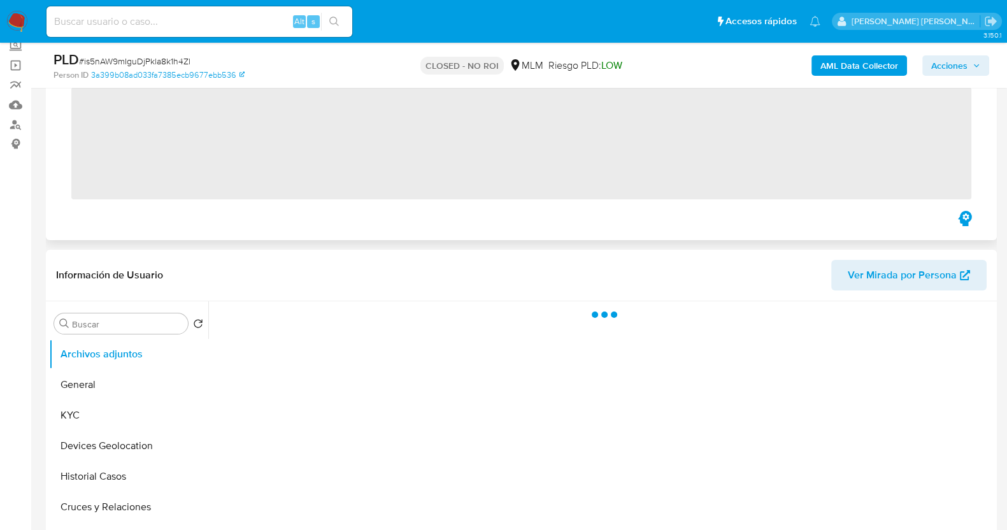
scroll to position [159, 0]
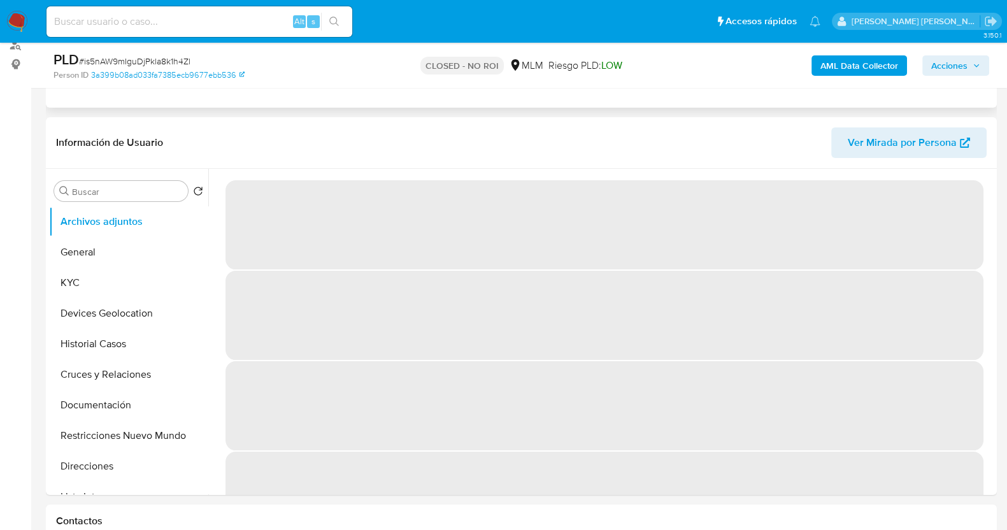
select select "10"
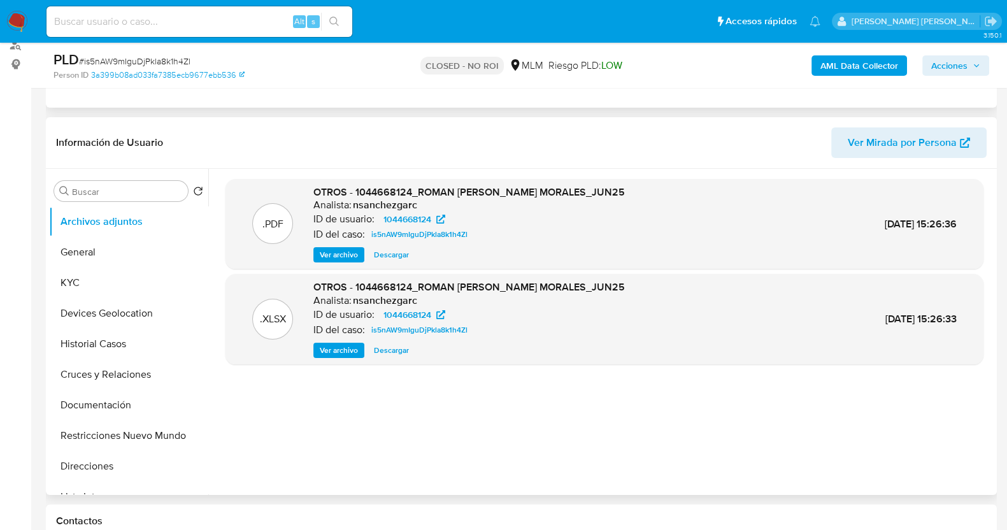
click at [408, 252] on span "Descargar" at bounding box center [391, 254] width 35 height 13
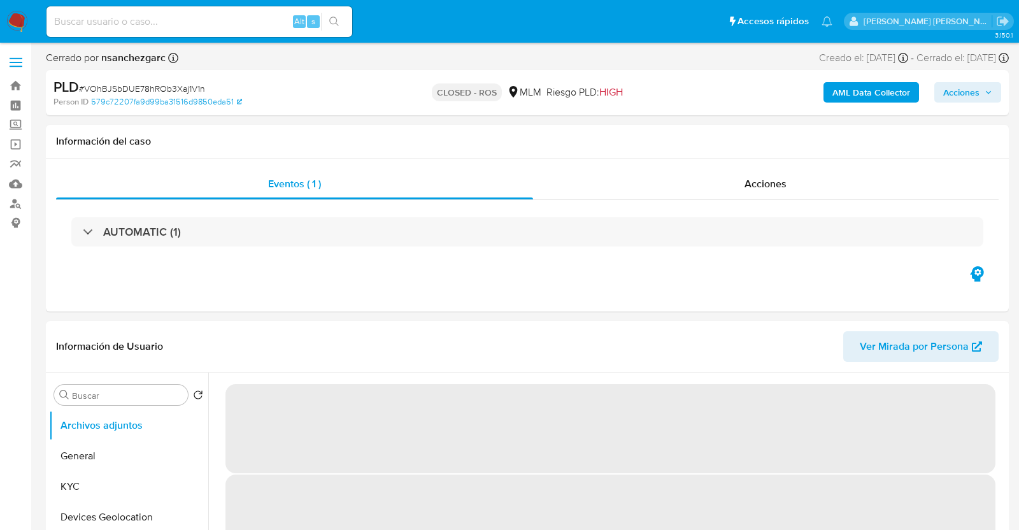
select select "10"
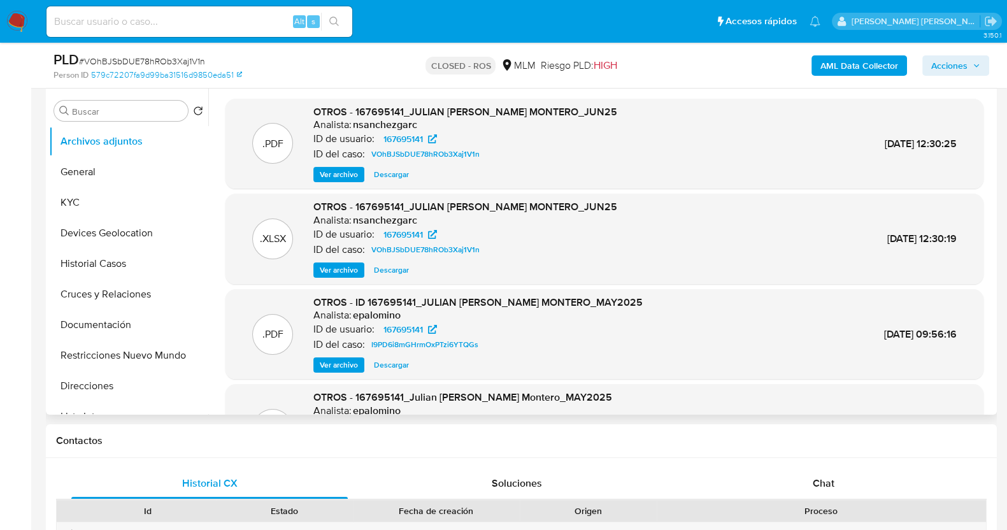
scroll to position [159, 0]
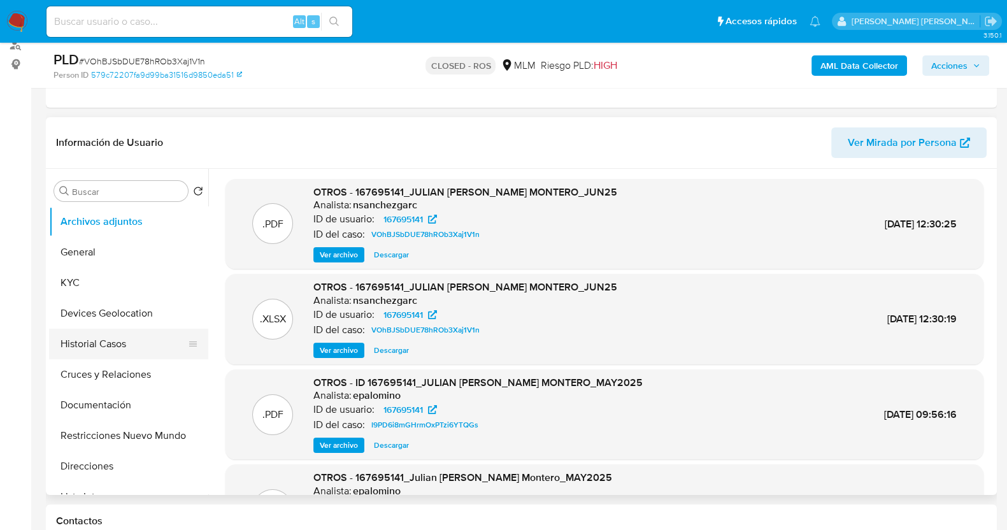
click at [107, 350] on button "Historial Casos" at bounding box center [123, 344] width 149 height 31
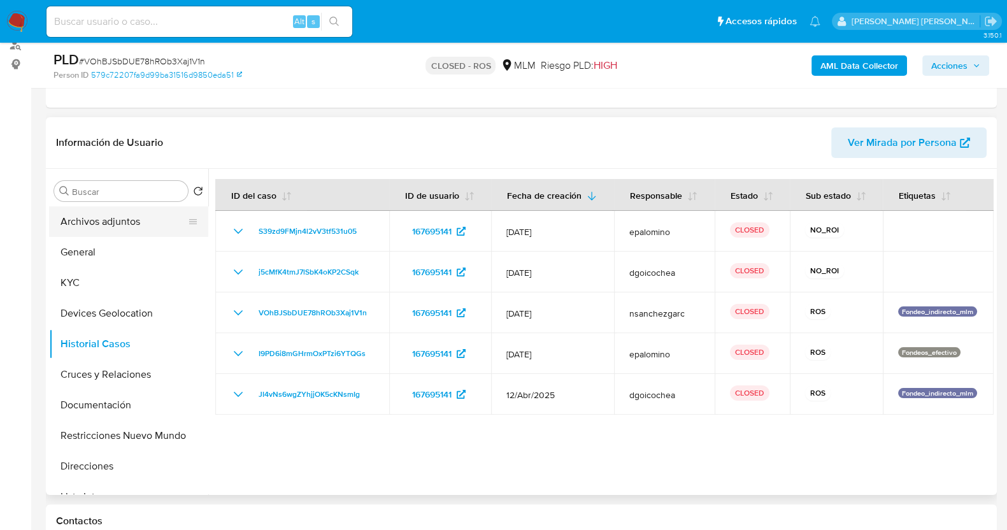
click at [116, 226] on button "Archivos adjuntos" at bounding box center [123, 221] width 149 height 31
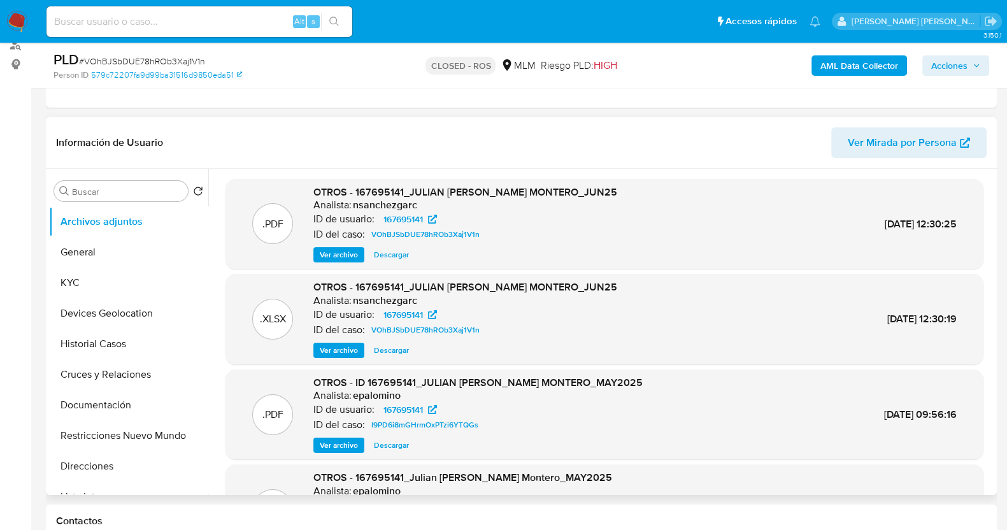
click at [385, 254] on span "Descargar" at bounding box center [391, 254] width 35 height 13
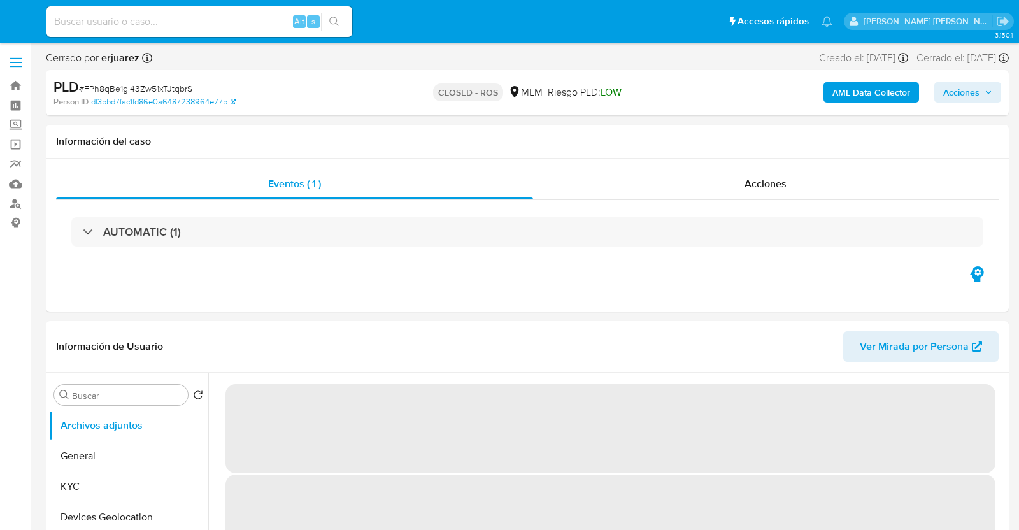
select select "10"
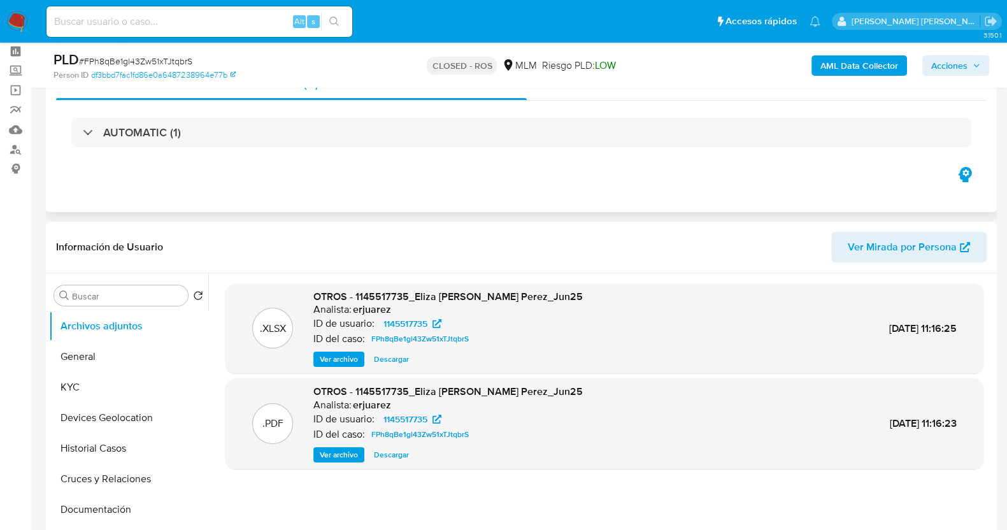
scroll to position [79, 0]
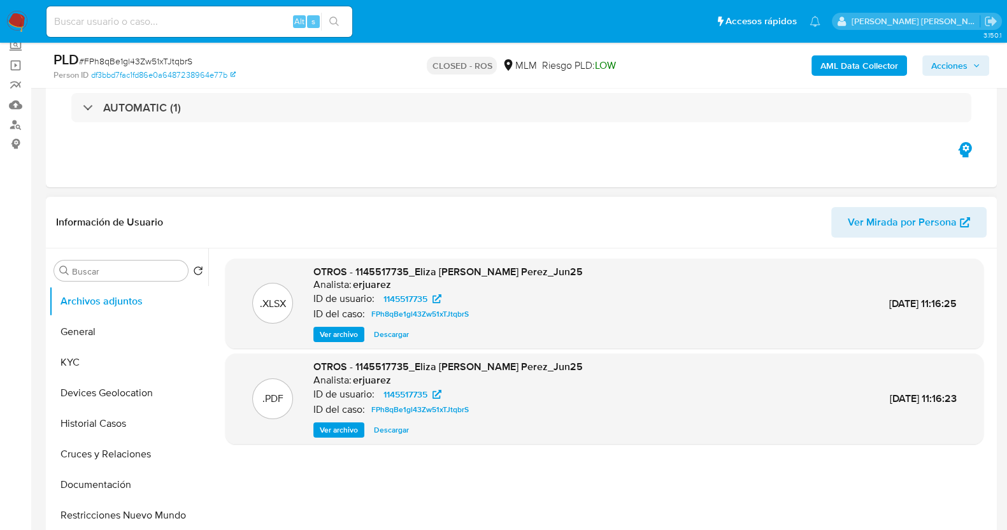
click at [387, 429] on span "Descargar" at bounding box center [391, 430] width 35 height 13
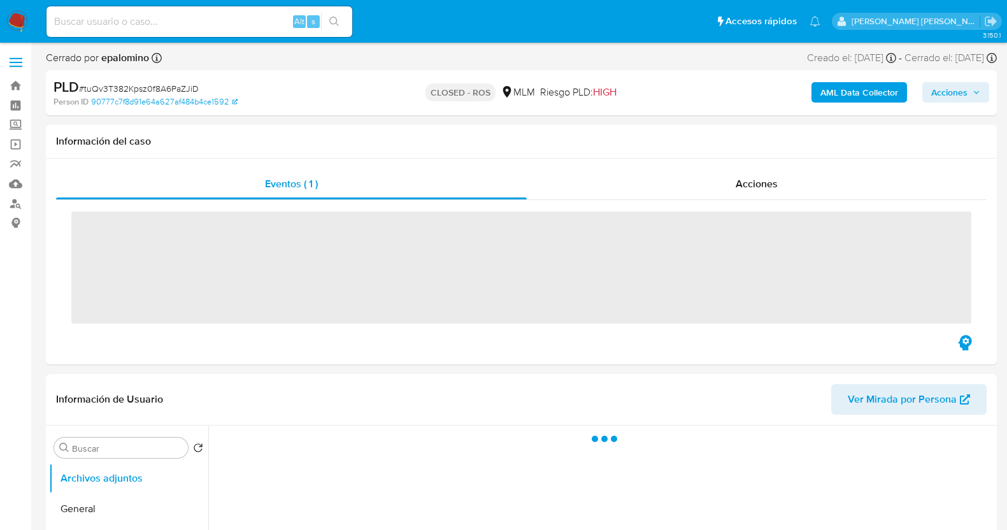
select select "10"
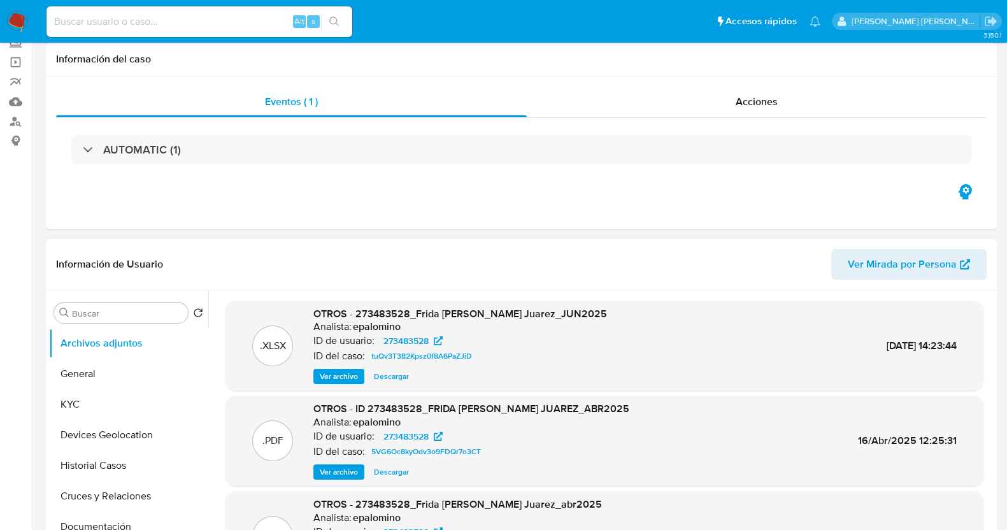
scroll to position [159, 0]
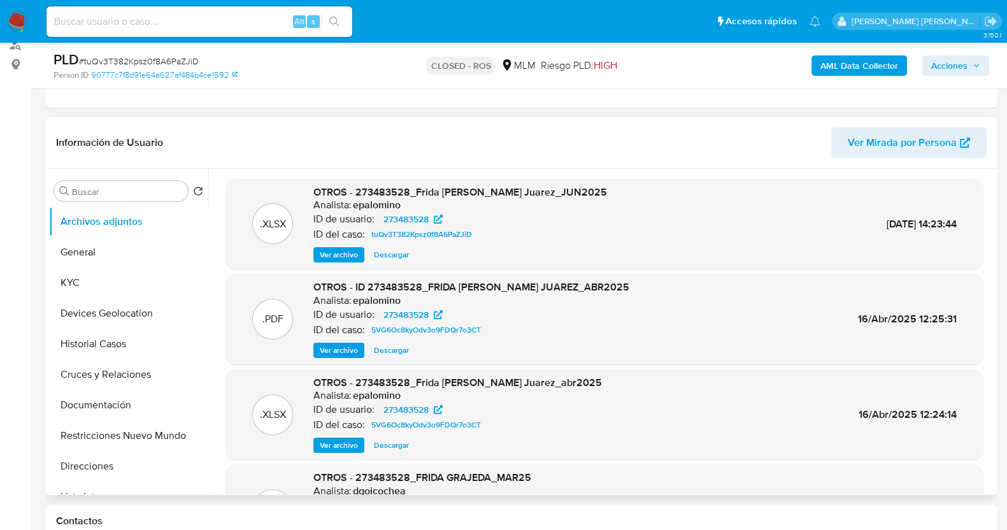
click at [394, 350] on span "Descargar" at bounding box center [391, 350] width 35 height 13
